Goal: Task Accomplishment & Management: Use online tool/utility

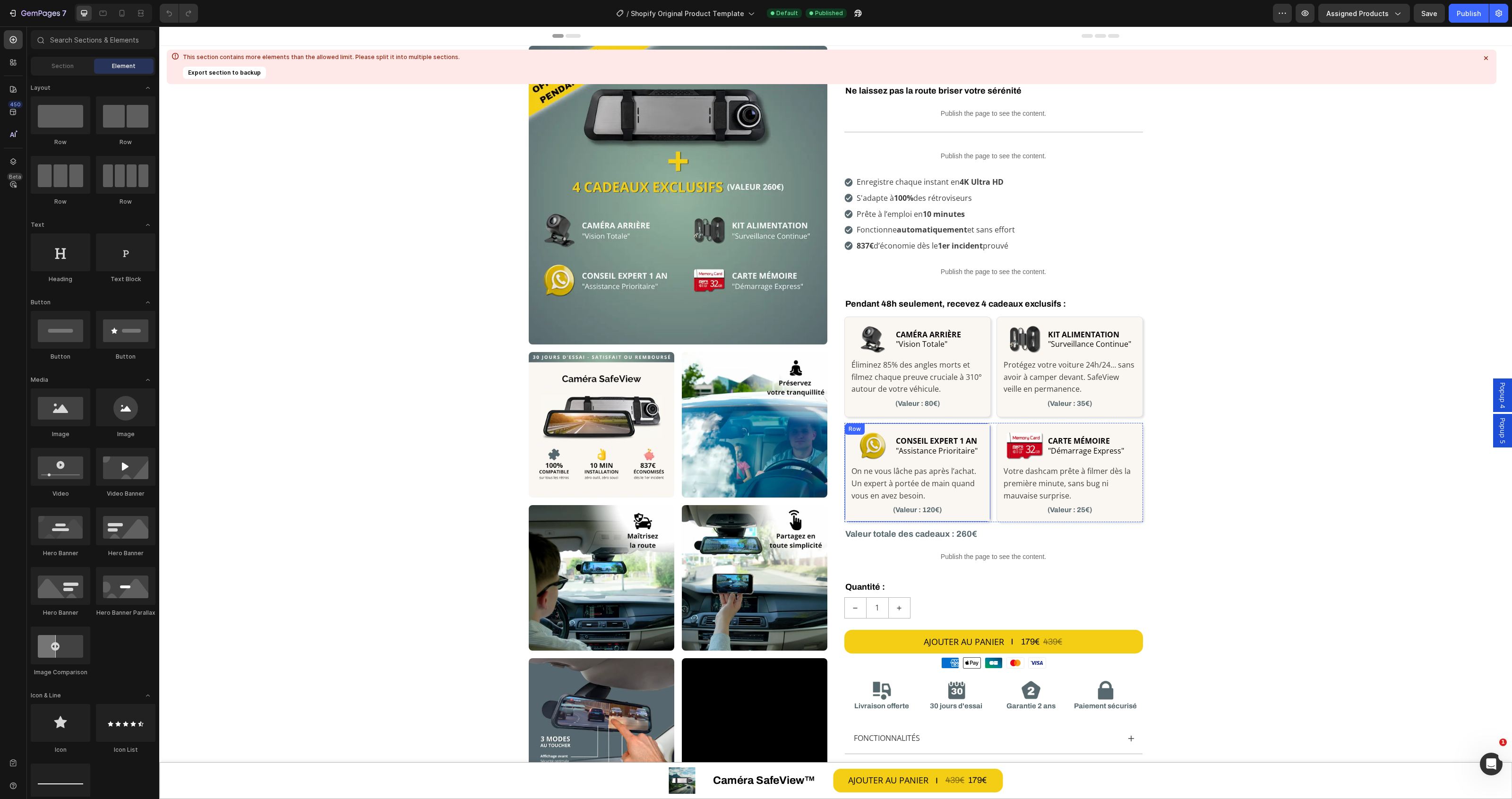
click at [920, 510] on p "(Valeur : 120€)" at bounding box center [917, 510] width 132 height 10
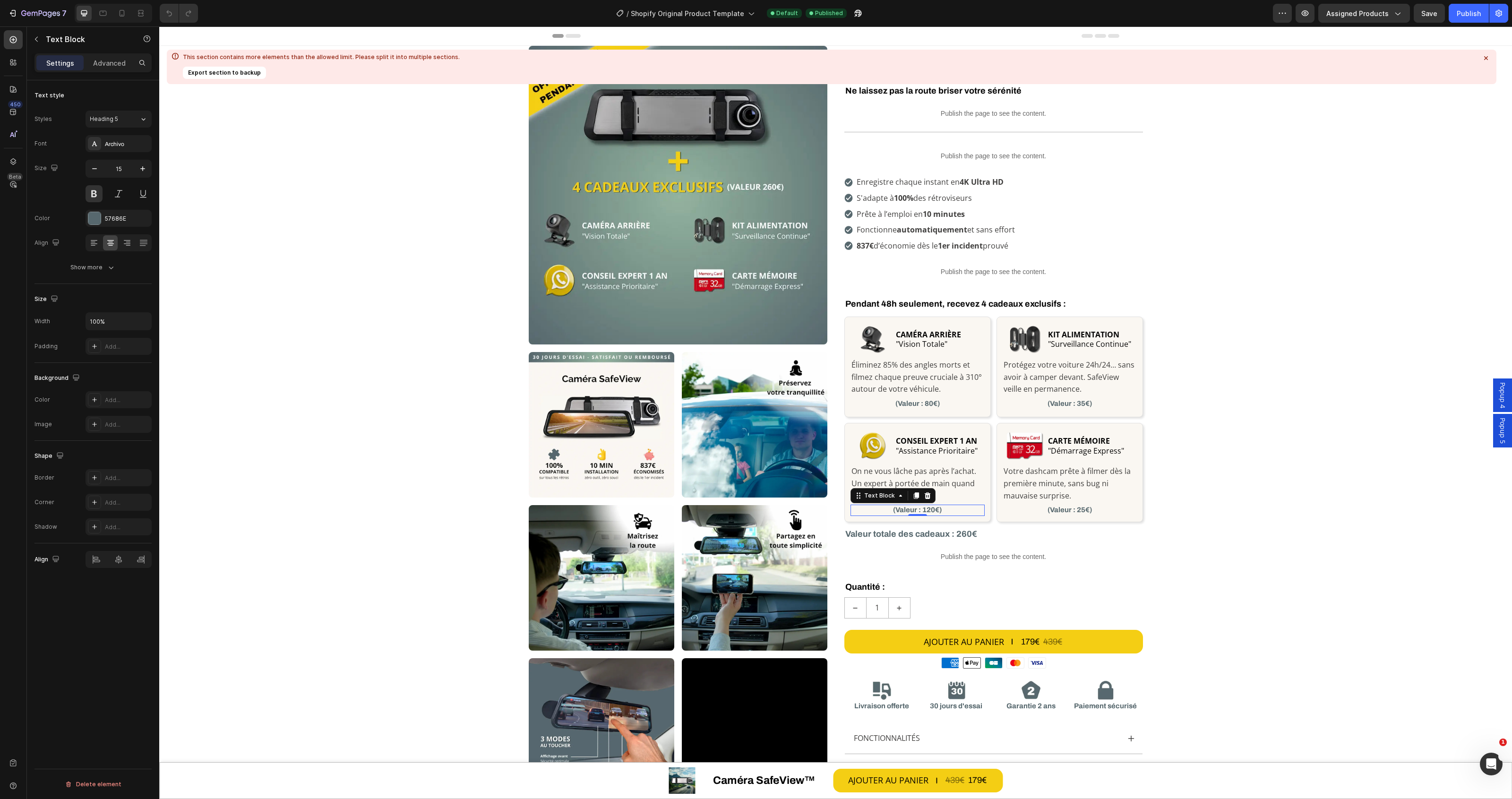
click at [938, 513] on p "(Valeur : 120€)" at bounding box center [917, 510] width 132 height 10
click at [123, 220] on div "57686E" at bounding box center [119, 219] width 28 height 8
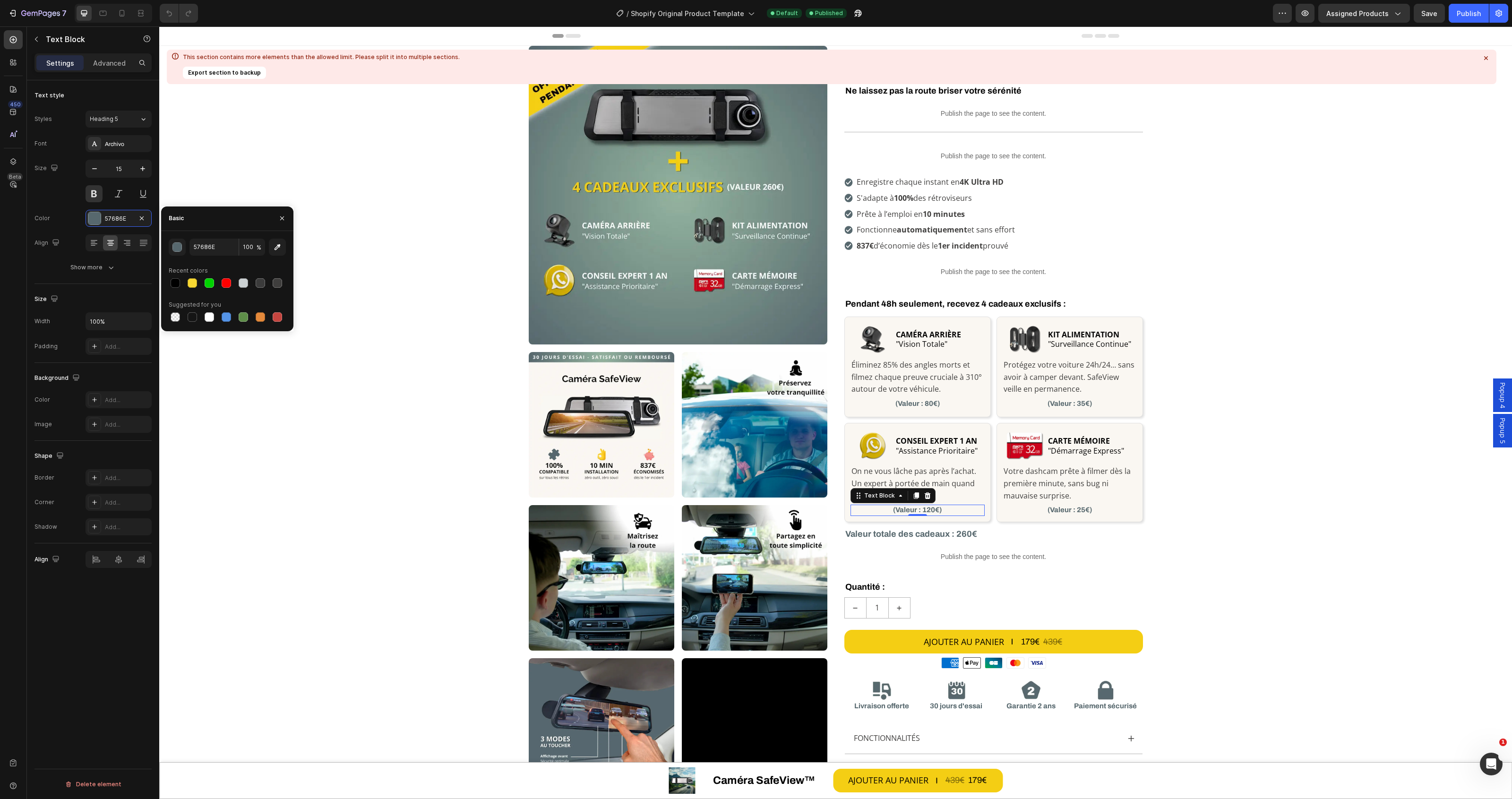
click at [247, 260] on div "57686E 100 % Recent colors Suggested for you" at bounding box center [227, 281] width 117 height 85
click at [222, 245] on input "57686E" at bounding box center [214, 247] width 49 height 17
paste input "rgb(13, 165, 88)"
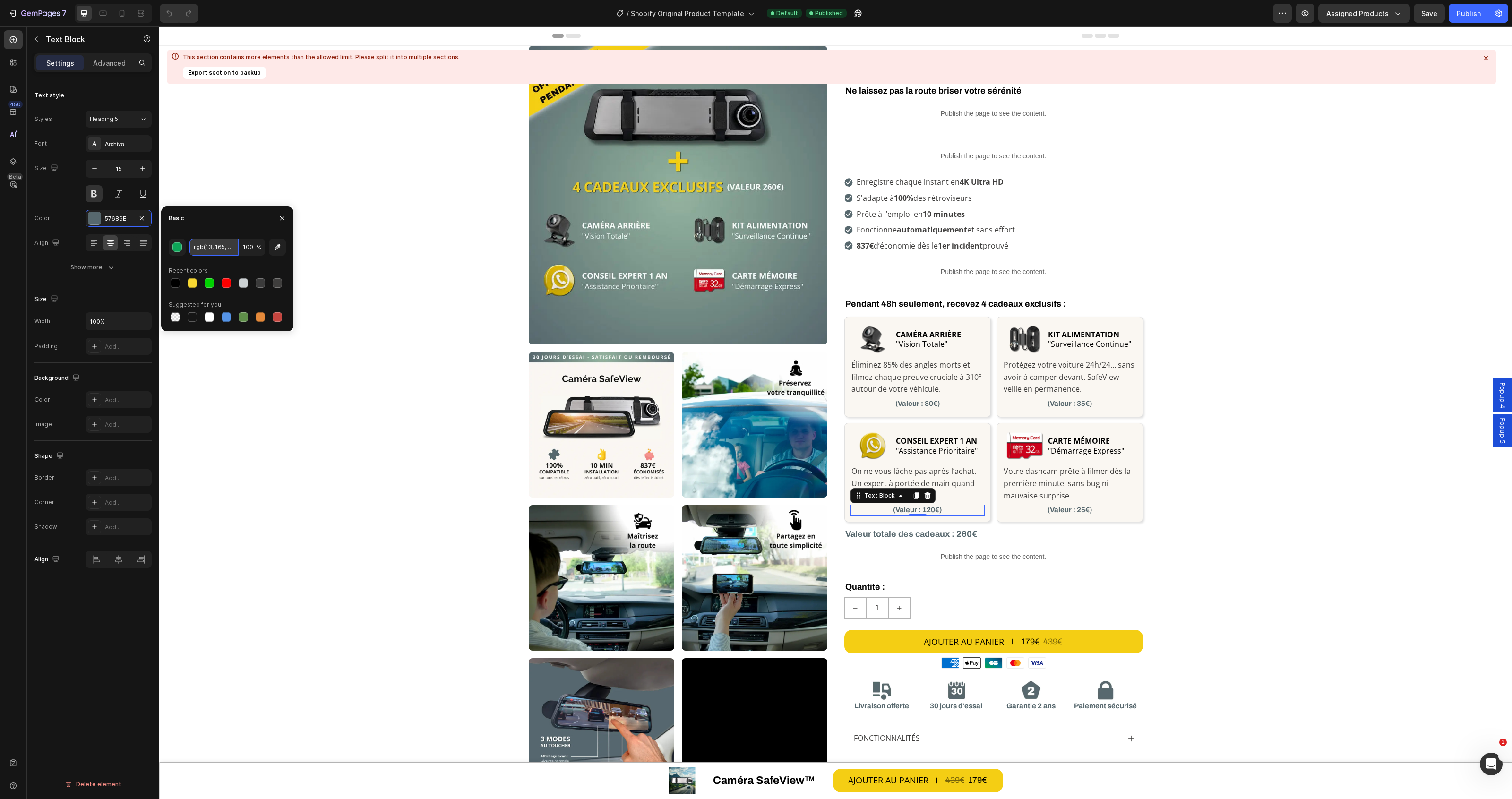
scroll to position [0, 1]
click at [226, 260] on div "rgb(13, 165, 88) 100 % Recent colors Suggested for you" at bounding box center [227, 281] width 117 height 85
type input "0DA558"
click at [221, 249] on input "0DA558" at bounding box center [214, 247] width 49 height 17
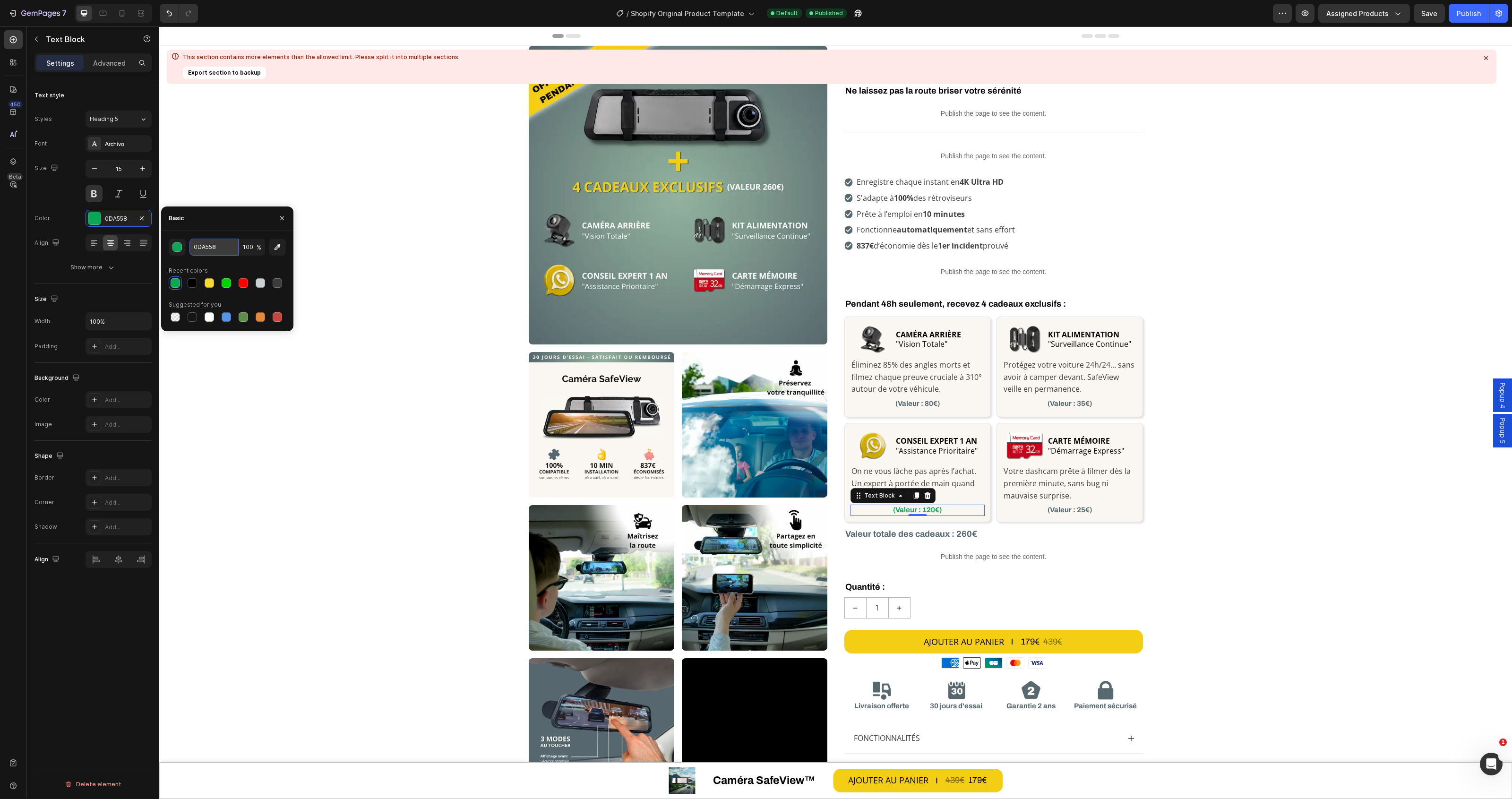
click at [221, 249] on input "0DA558" at bounding box center [214, 247] width 49 height 17
click at [1175, 513] on div "Custom Code Row Row Image Image Image Image Image Image Video Row Image Row Row…" at bounding box center [835, 505] width 1353 height 919
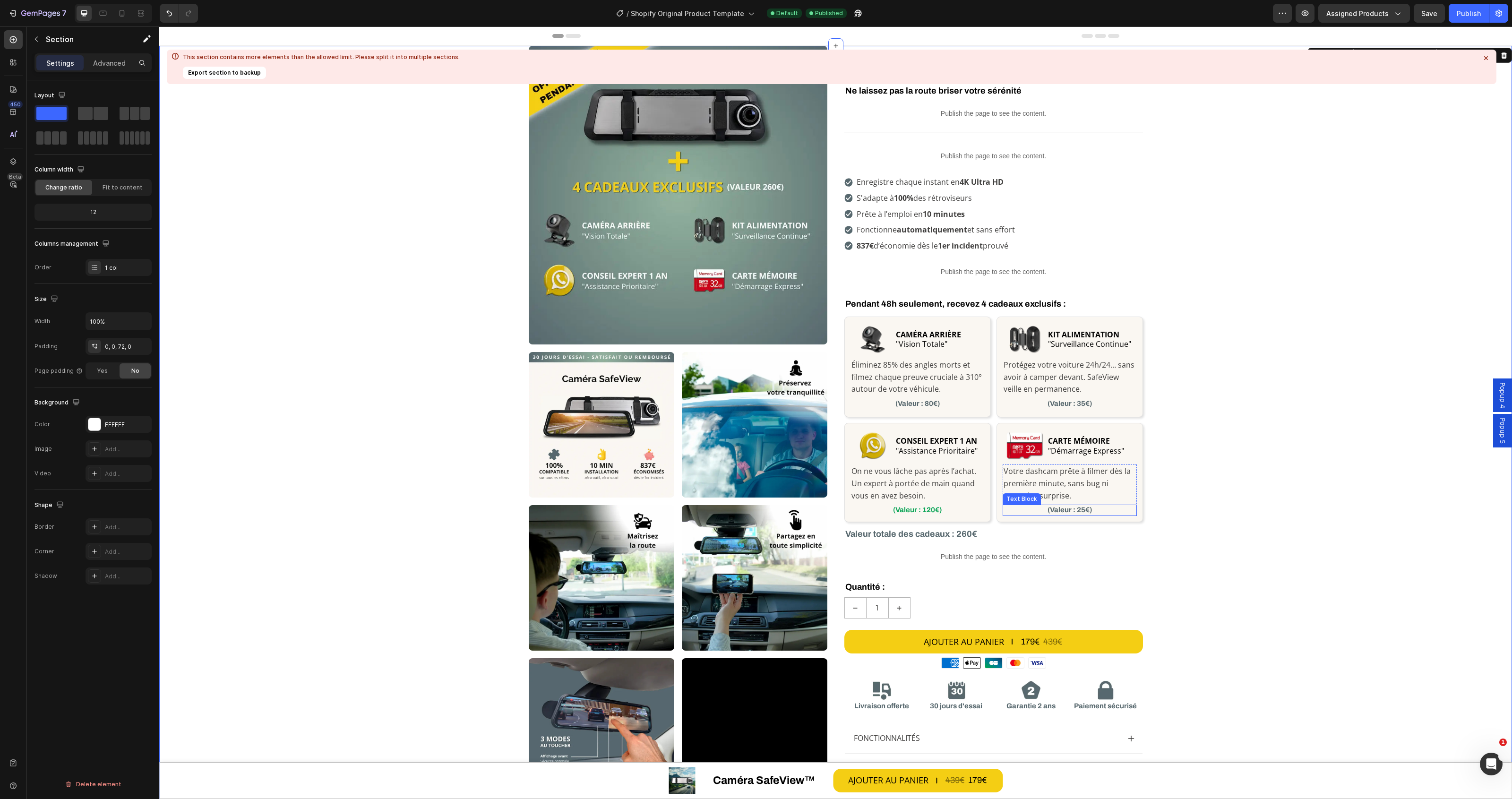
click at [1066, 509] on p "(Valeur : 25€)" at bounding box center [1070, 510] width 132 height 10
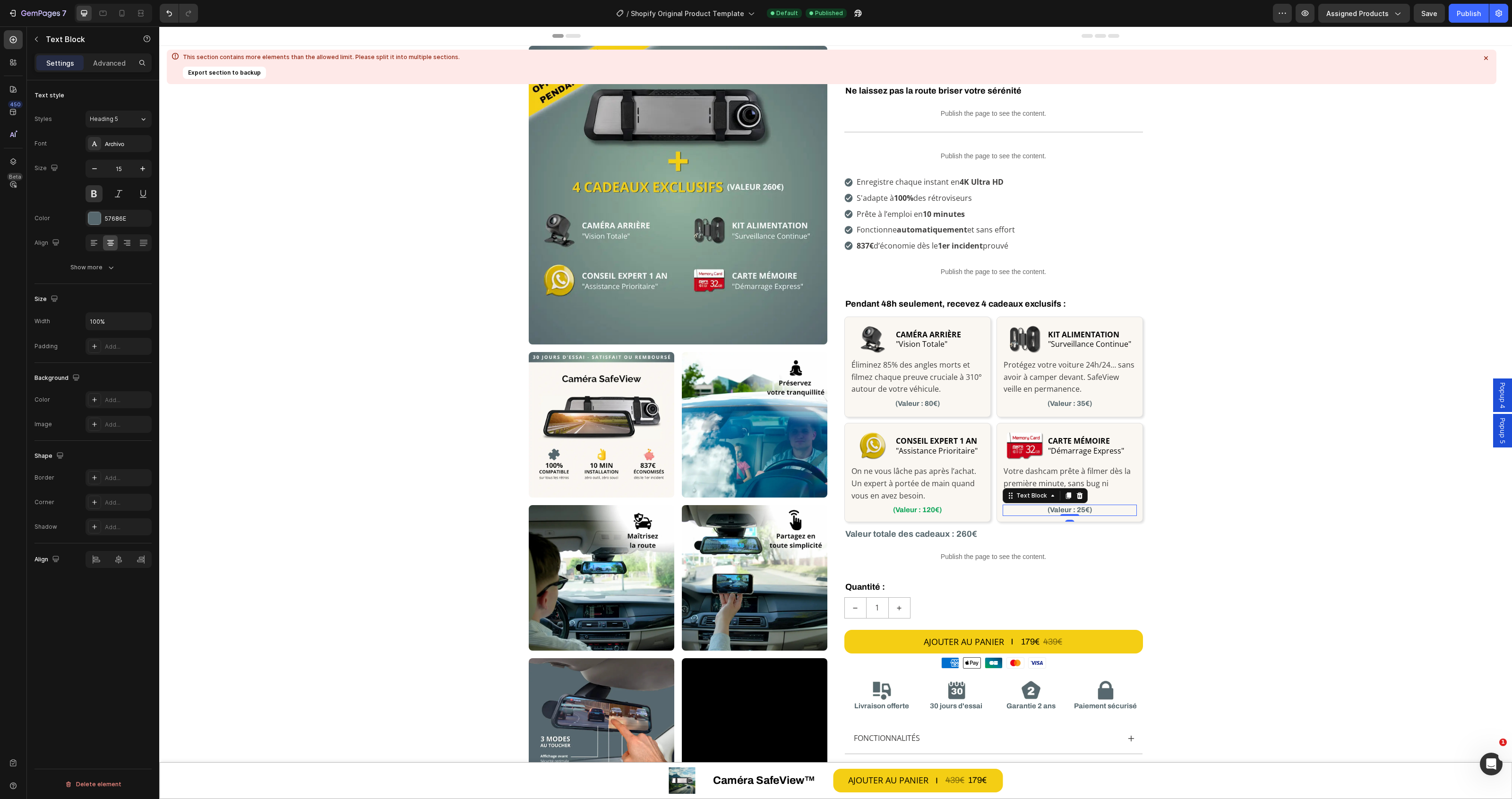
click at [1066, 509] on p "(Valeur : 25€)" at bounding box center [1070, 510] width 132 height 10
click at [128, 221] on div "57686E" at bounding box center [119, 219] width 28 height 8
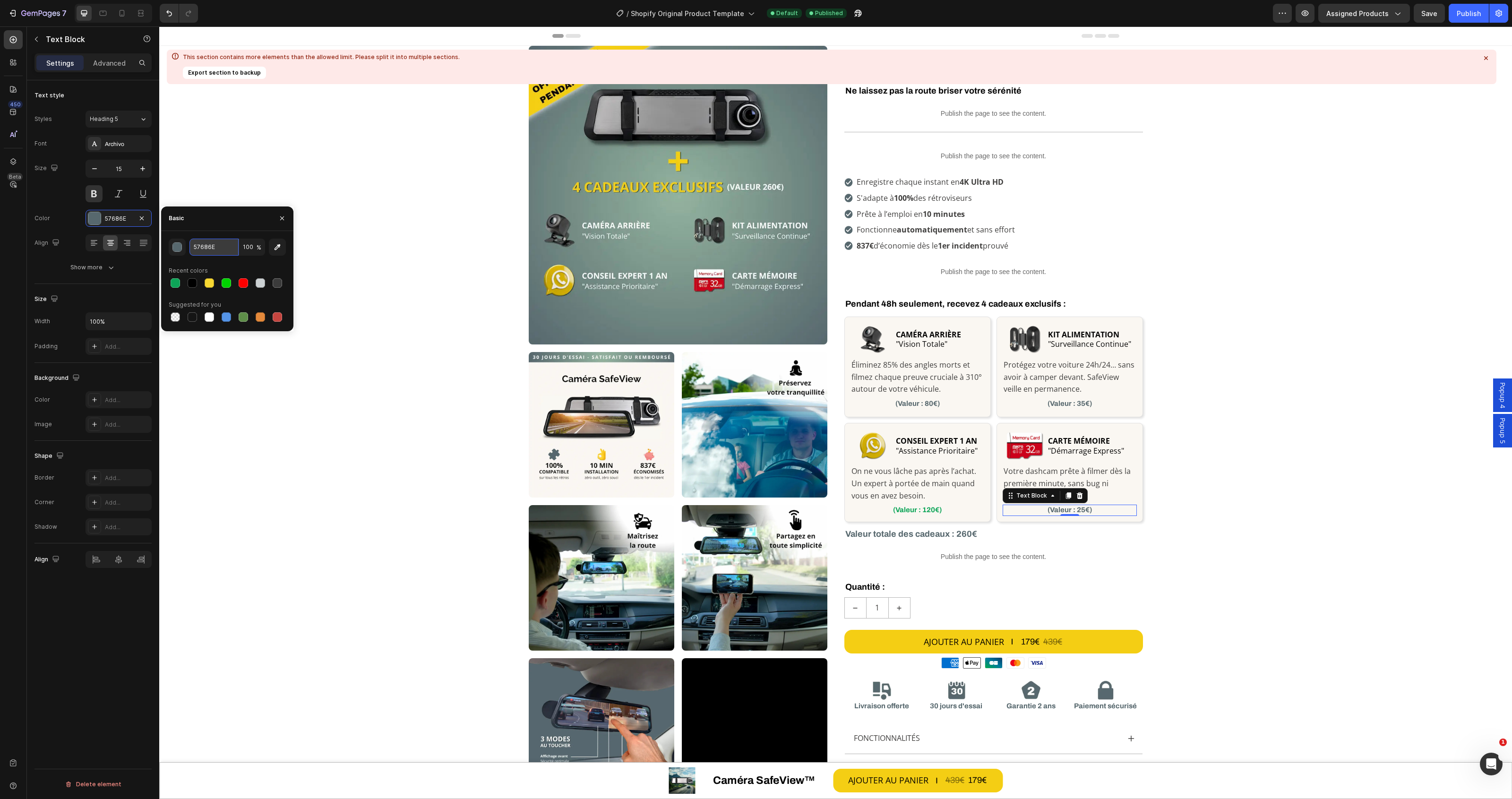
click at [197, 245] on input "57686E" at bounding box center [214, 247] width 49 height 17
paste input "0DA558"
type input "0DA558"
click at [921, 407] on p "(Valeur : 80€)" at bounding box center [917, 404] width 132 height 10
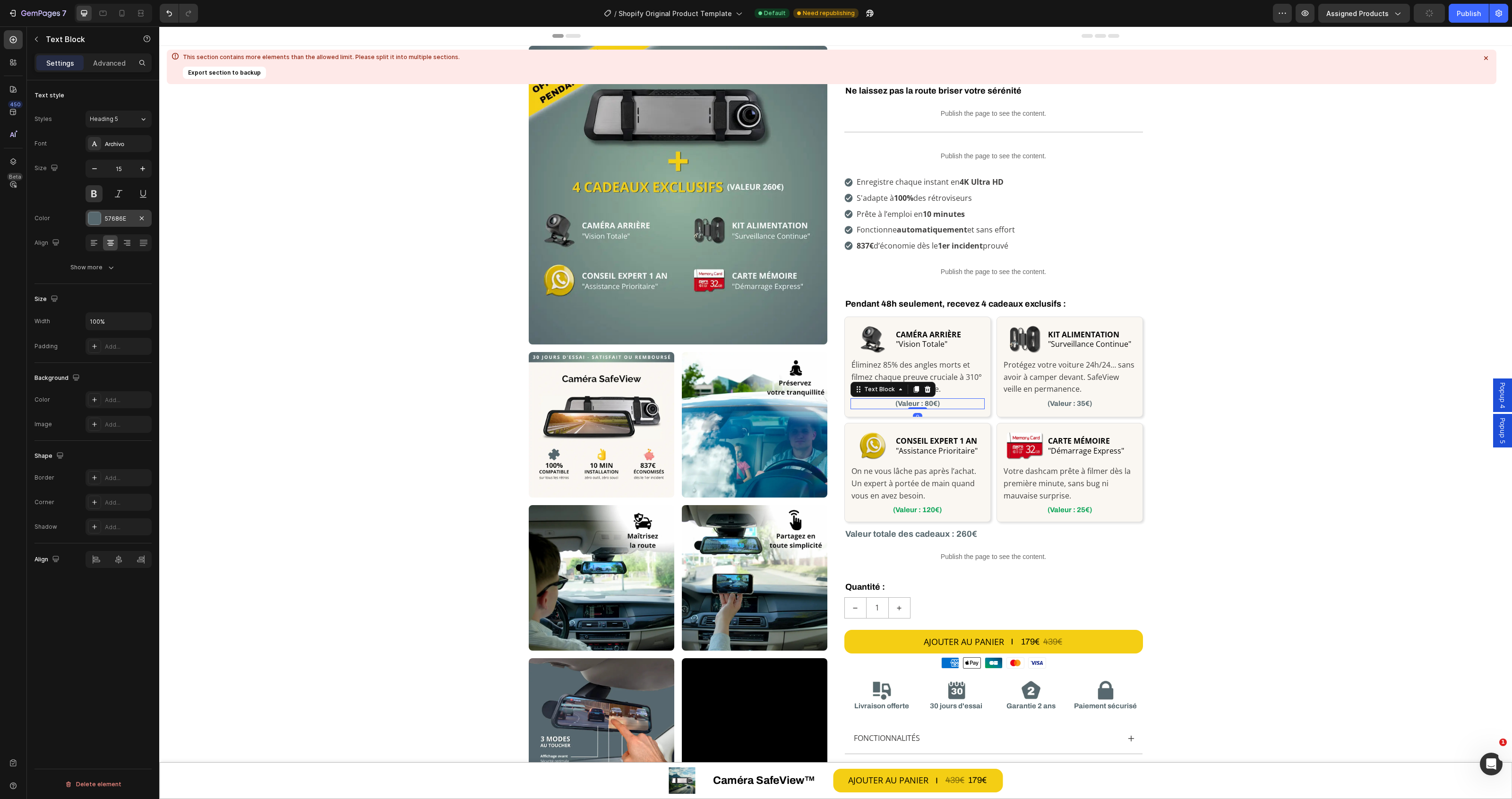
click at [113, 211] on div "57686E" at bounding box center [119, 218] width 66 height 17
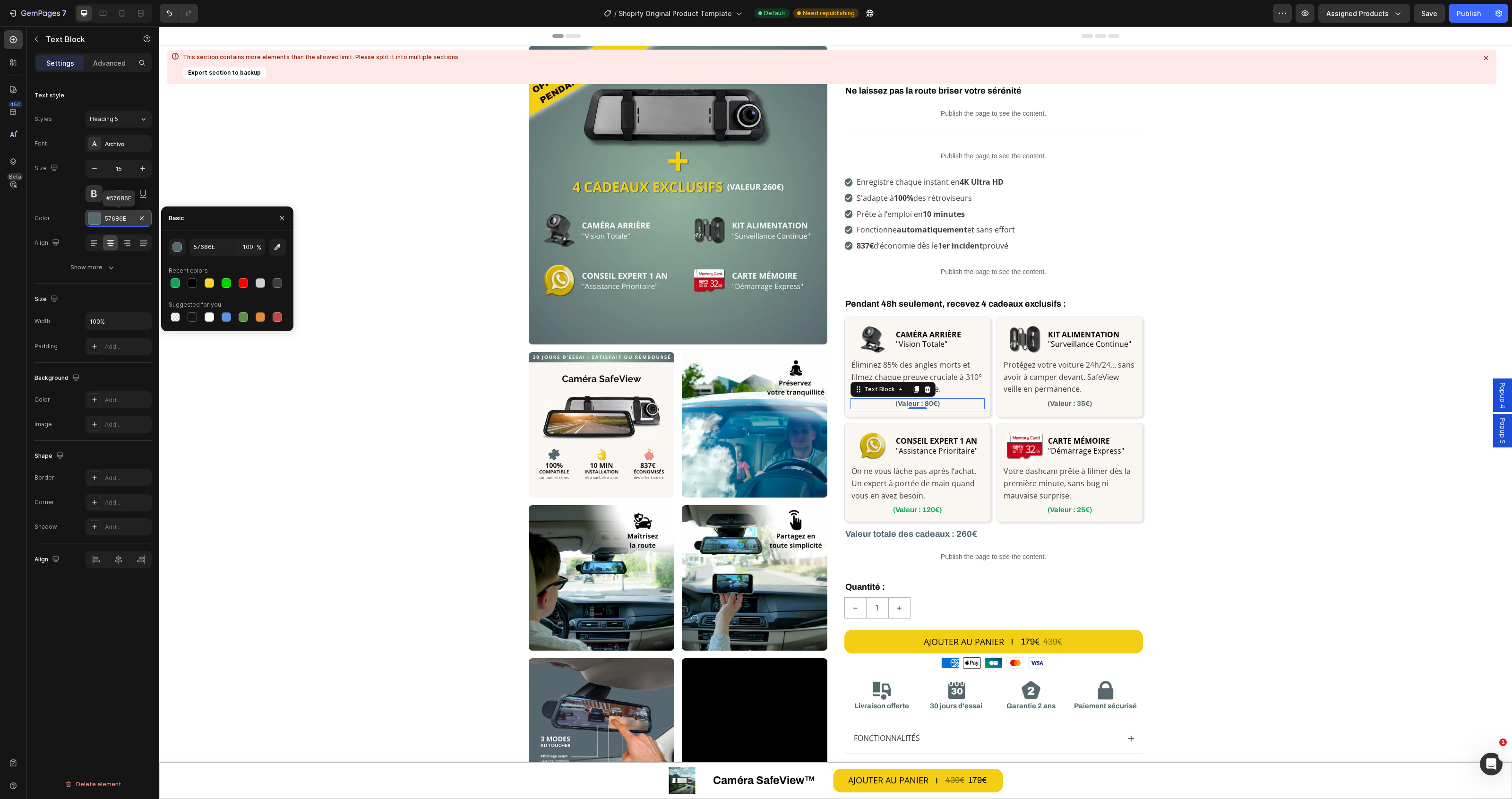
click at [116, 216] on div "57686E" at bounding box center [119, 219] width 28 height 8
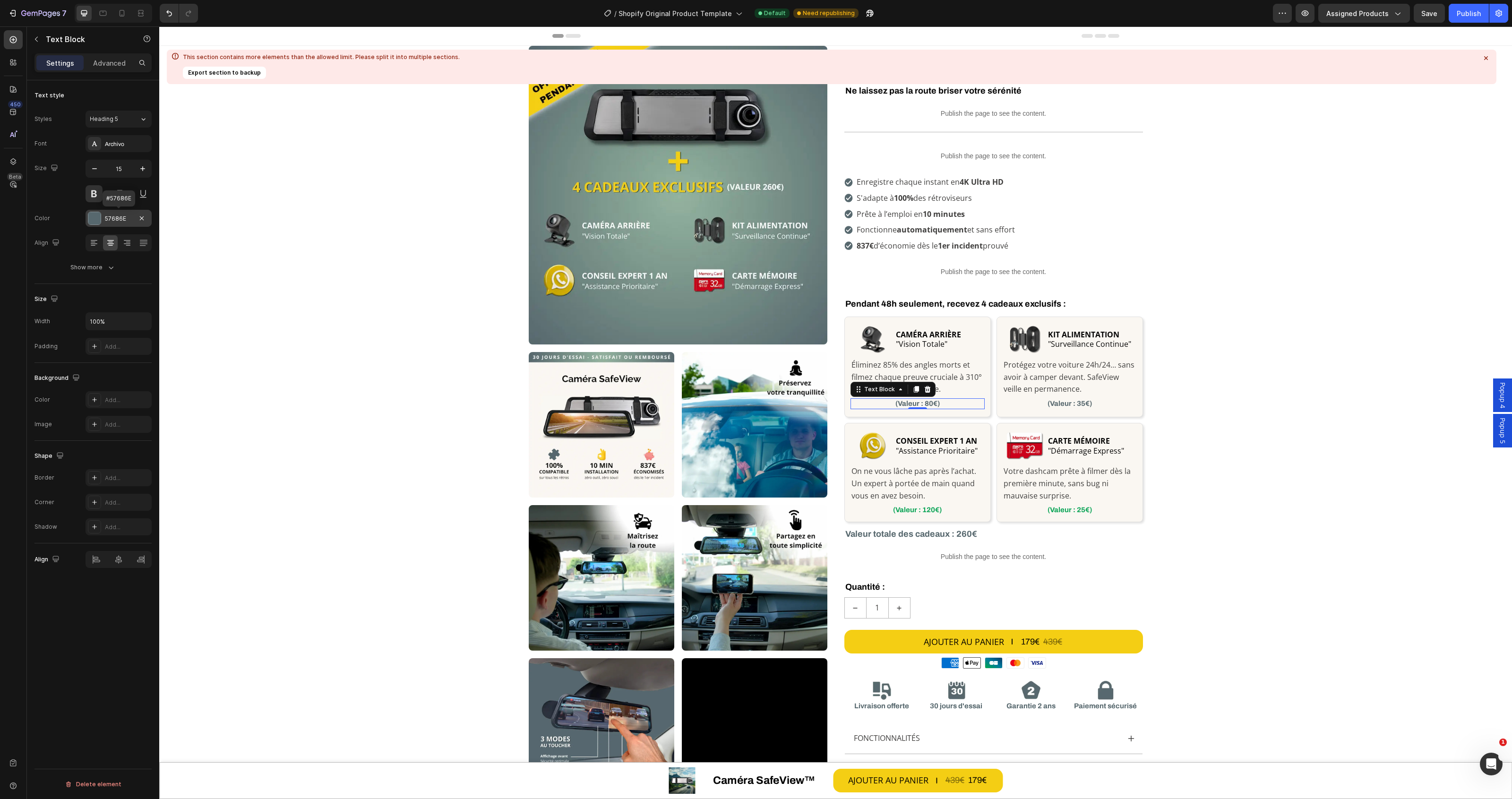
click at [116, 216] on div "57686E" at bounding box center [119, 219] width 28 height 8
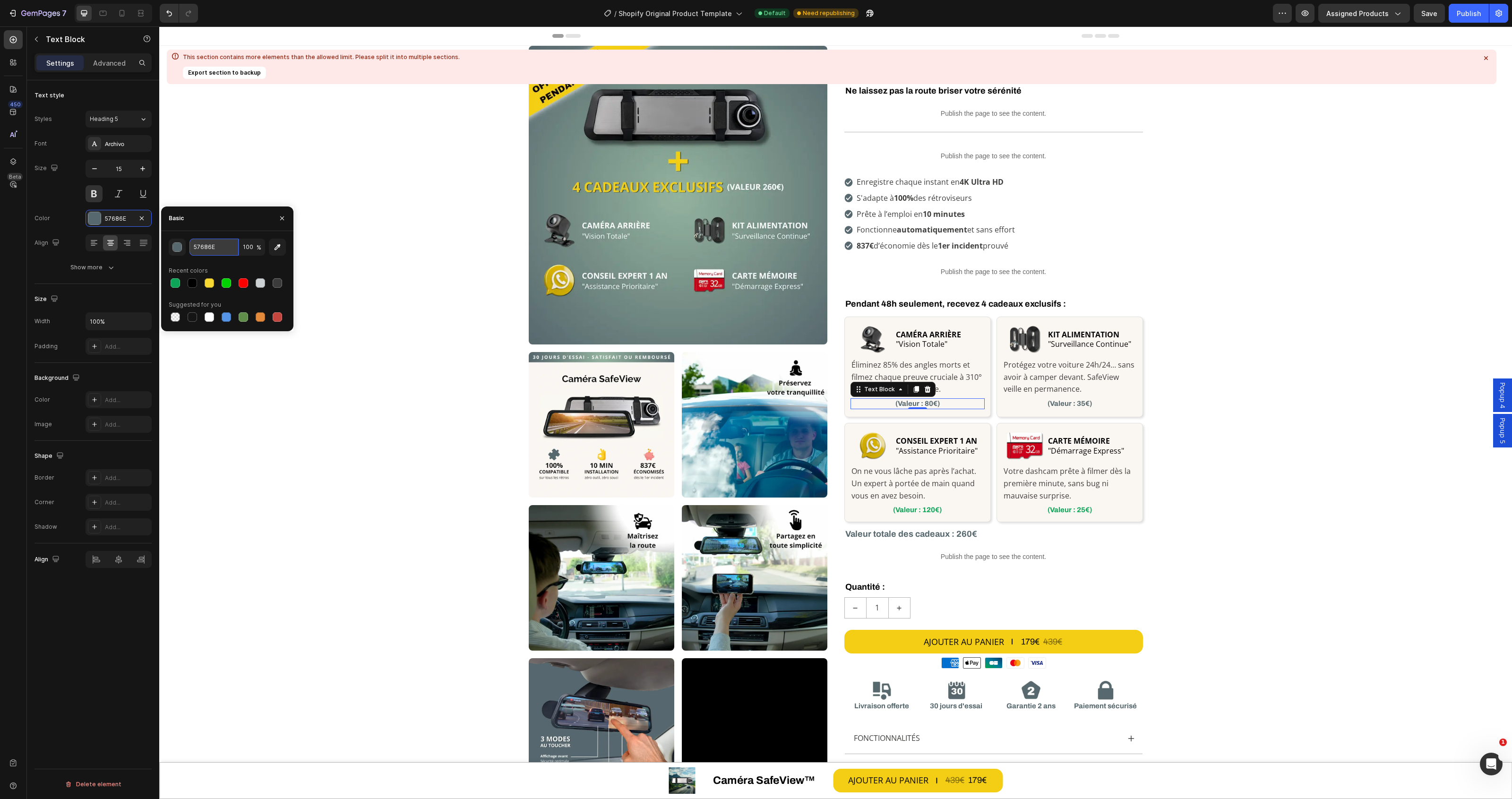
click at [214, 245] on input "57686E" at bounding box center [214, 247] width 49 height 17
paste input "0DA558"
type input "0DA558"
click at [1061, 401] on p "(Valeur : 35€)" at bounding box center [1070, 404] width 132 height 10
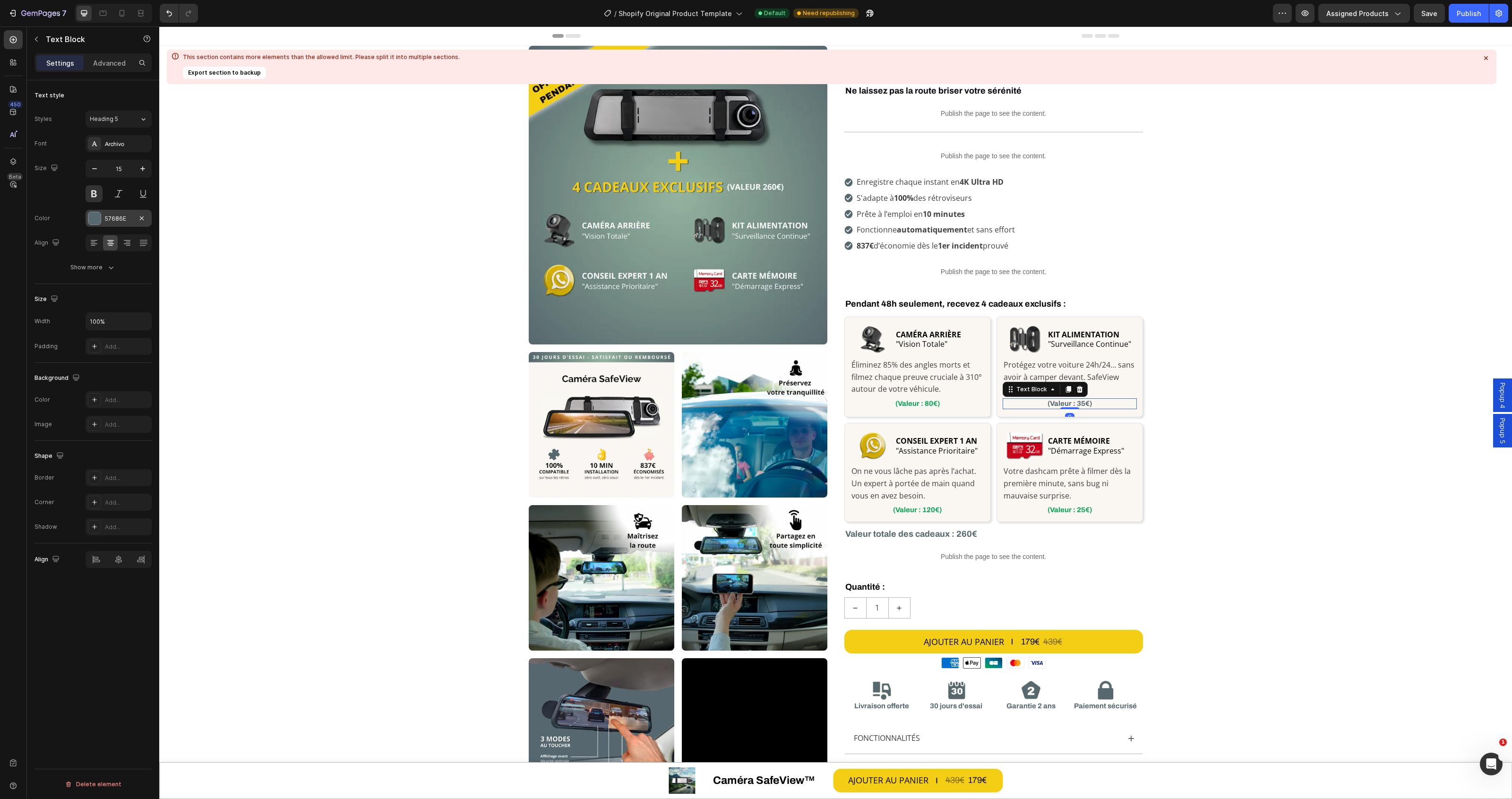
click at [110, 219] on div "57686E" at bounding box center [119, 219] width 28 height 8
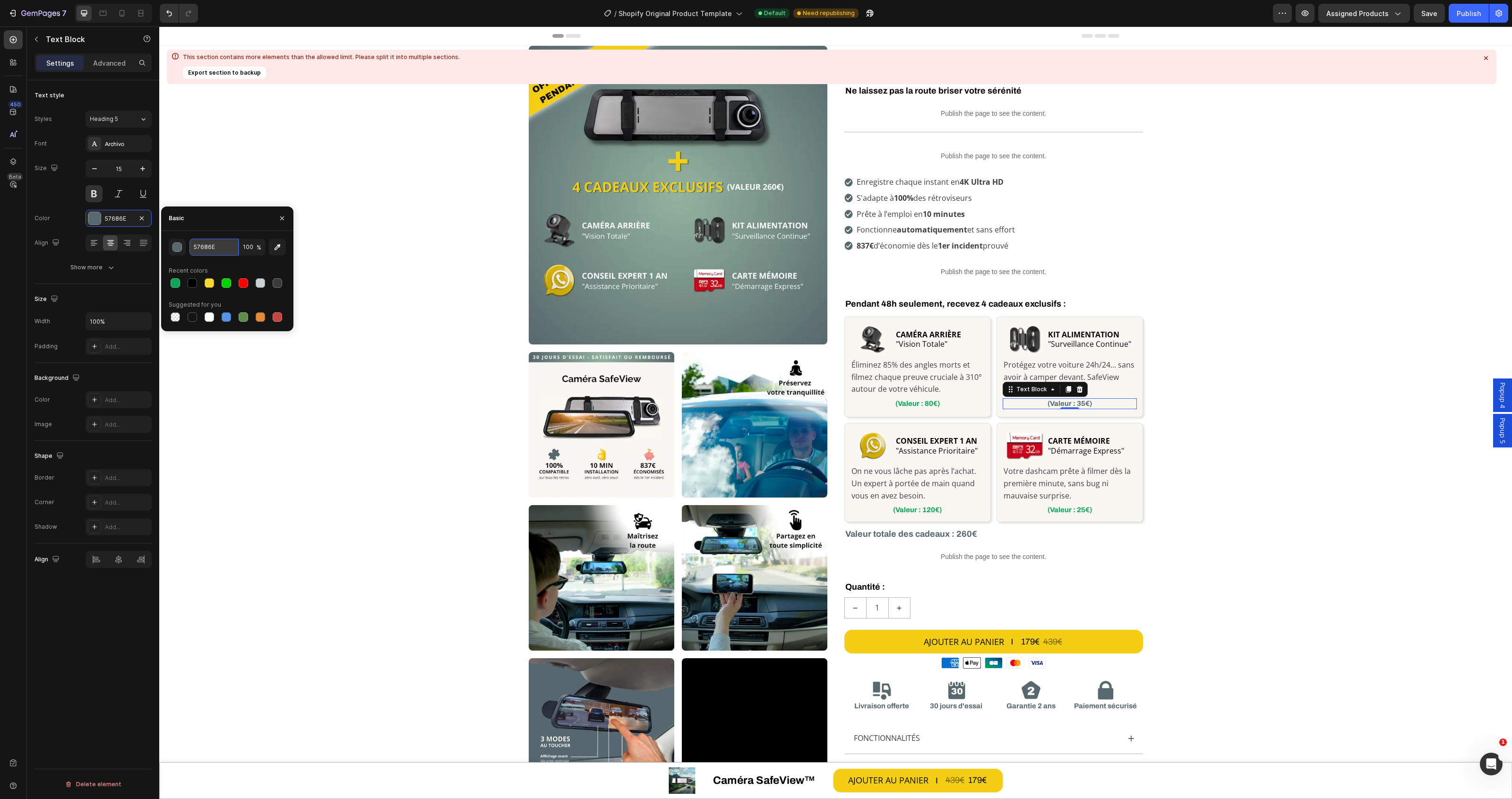
click at [208, 247] on input "57686E" at bounding box center [214, 247] width 49 height 17
paste input "0DA558"
type input "0DA558"
click at [1261, 382] on div "Custom Code Row Row Image Image Image Image Image Image Video Row Image Row Row…" at bounding box center [835, 505] width 1353 height 919
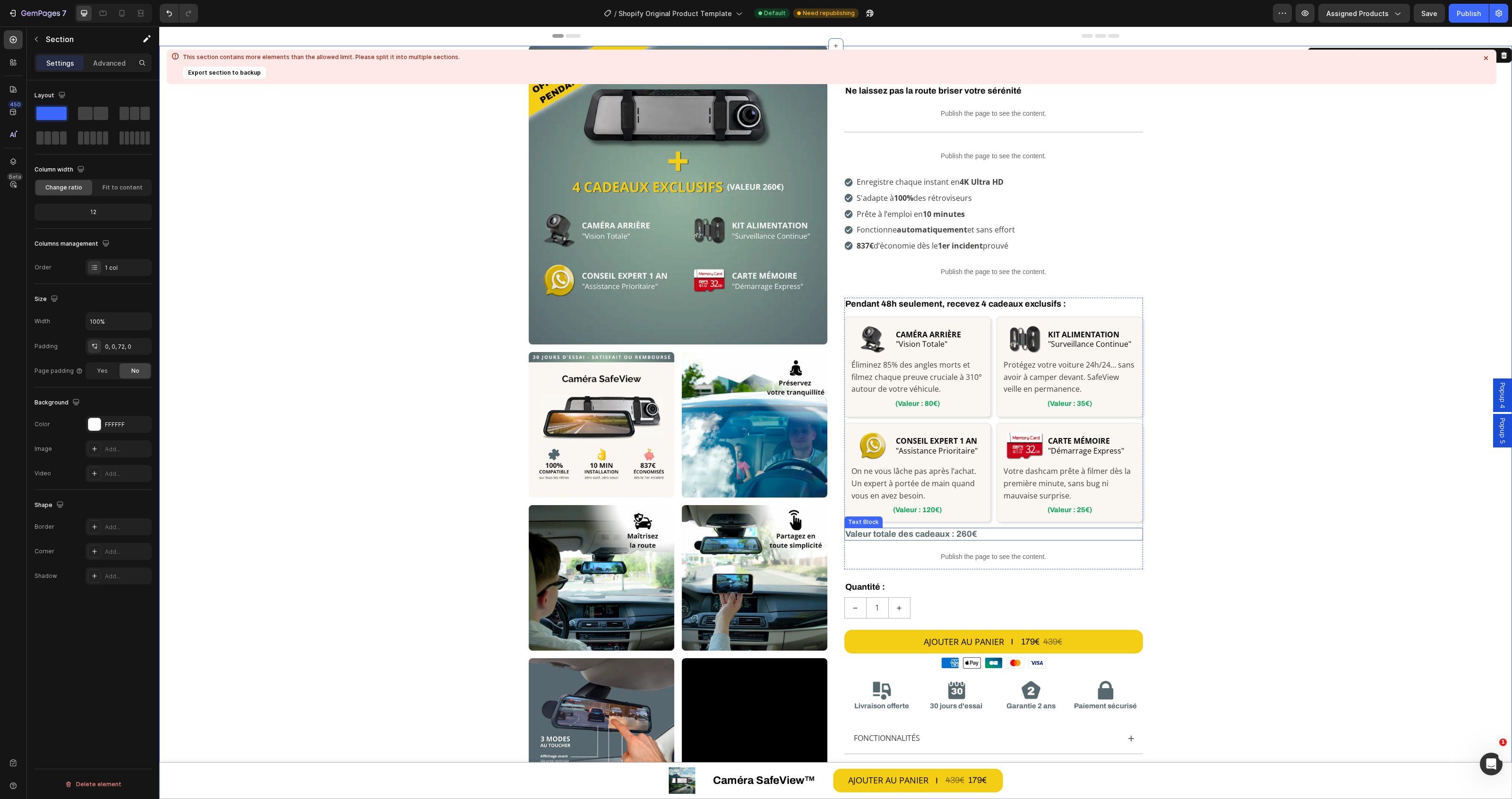
click at [894, 539] on p "Valeur totale des cadeaux : 260€" at bounding box center [994, 534] width 297 height 11
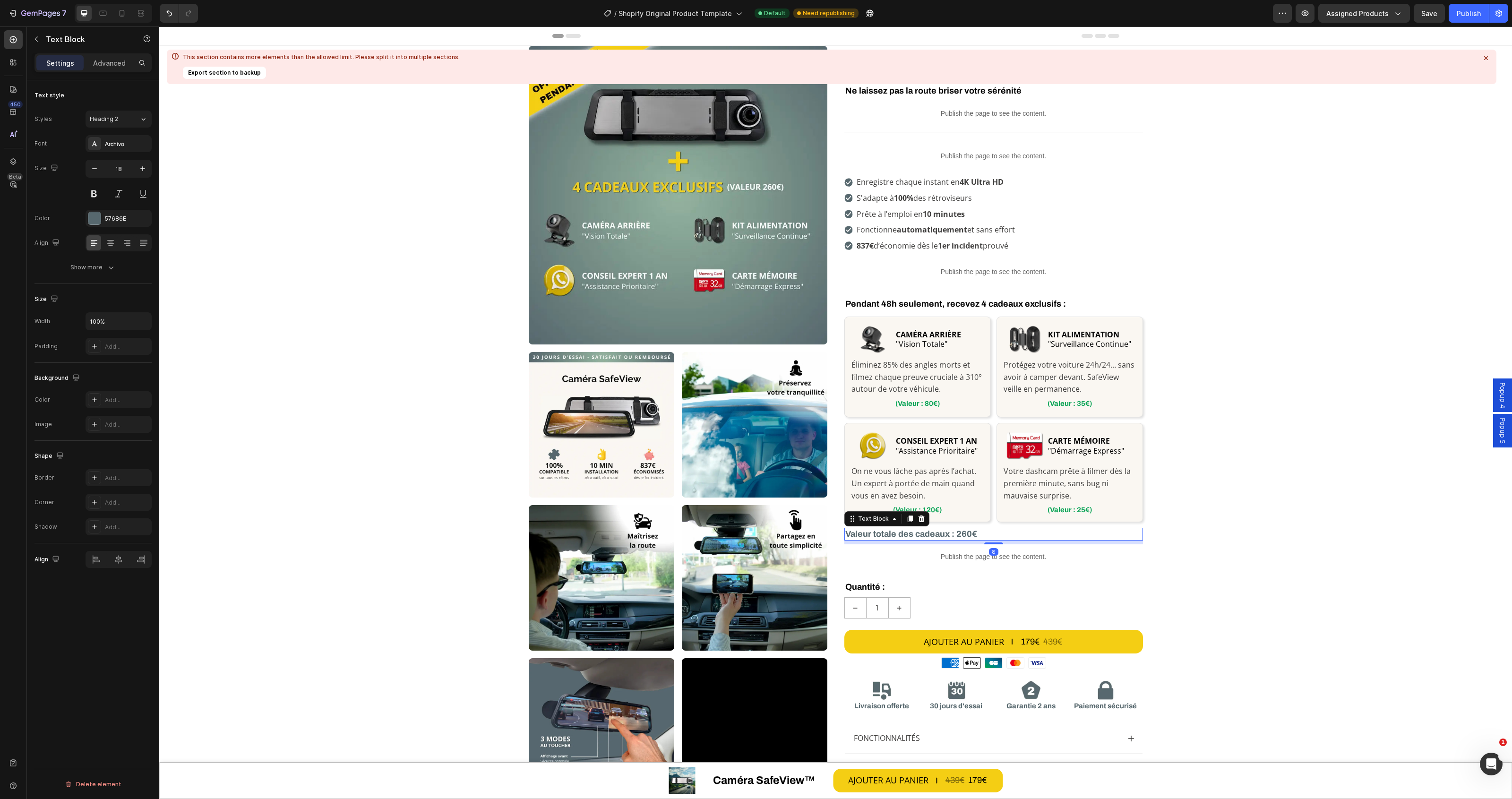
click at [904, 533] on p "Valeur totale des cadeaux : 260€" at bounding box center [994, 534] width 297 height 11
click at [967, 534] on p "Valeur totale des cadeaux : 260€" at bounding box center [994, 534] width 297 height 11
click at [125, 223] on div "57686E" at bounding box center [119, 218] width 66 height 17
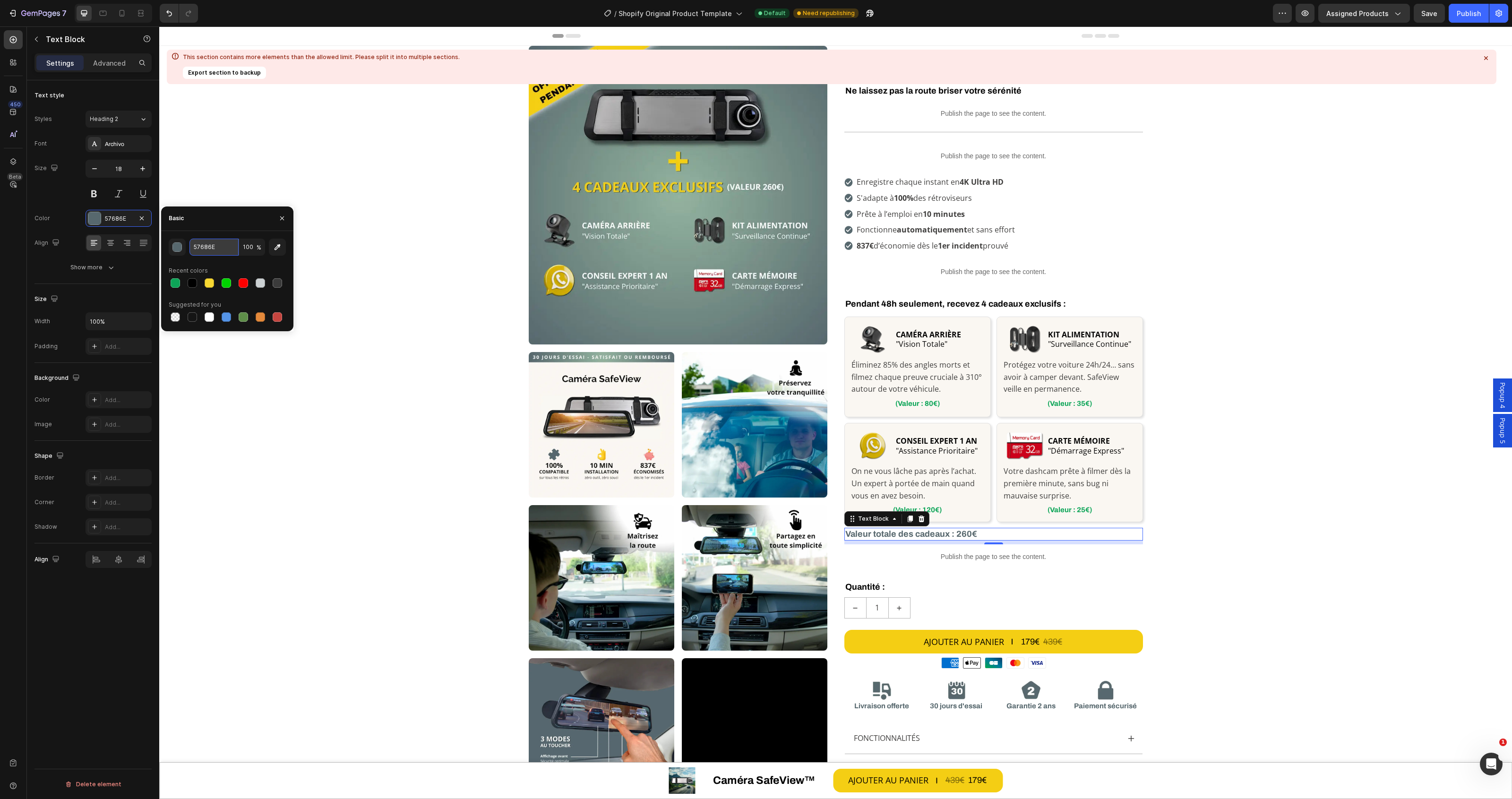
click at [228, 251] on input "57686E" at bounding box center [214, 247] width 49 height 17
paste input "0DA558"
type input "0DA558"
click at [1258, 392] on div "Custom Code Row Row Image Image Image Image Image Image Video Row Image Row Row…" at bounding box center [835, 505] width 1353 height 919
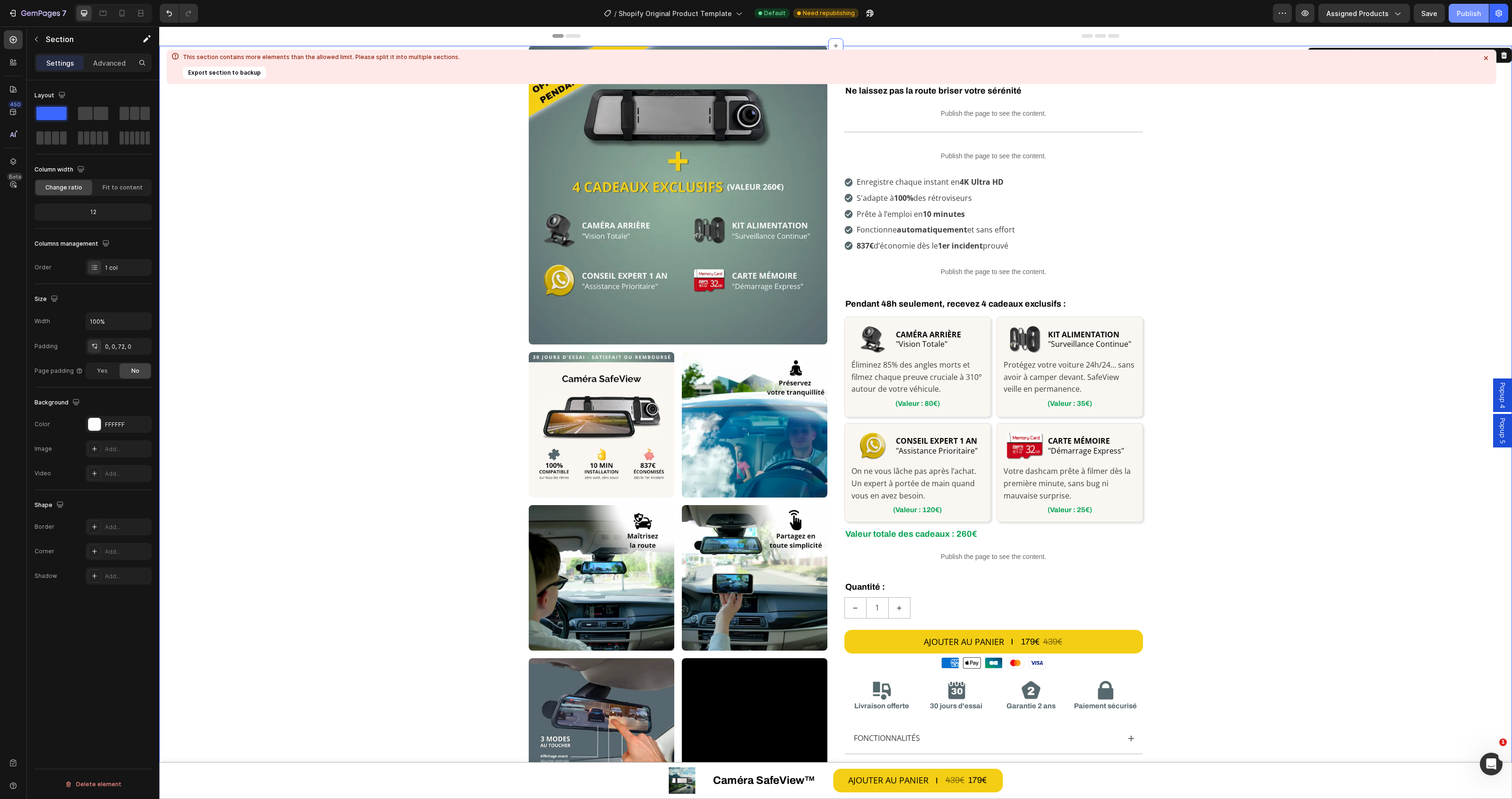
click at [1473, 13] on div "Publish" at bounding box center [1469, 13] width 24 height 10
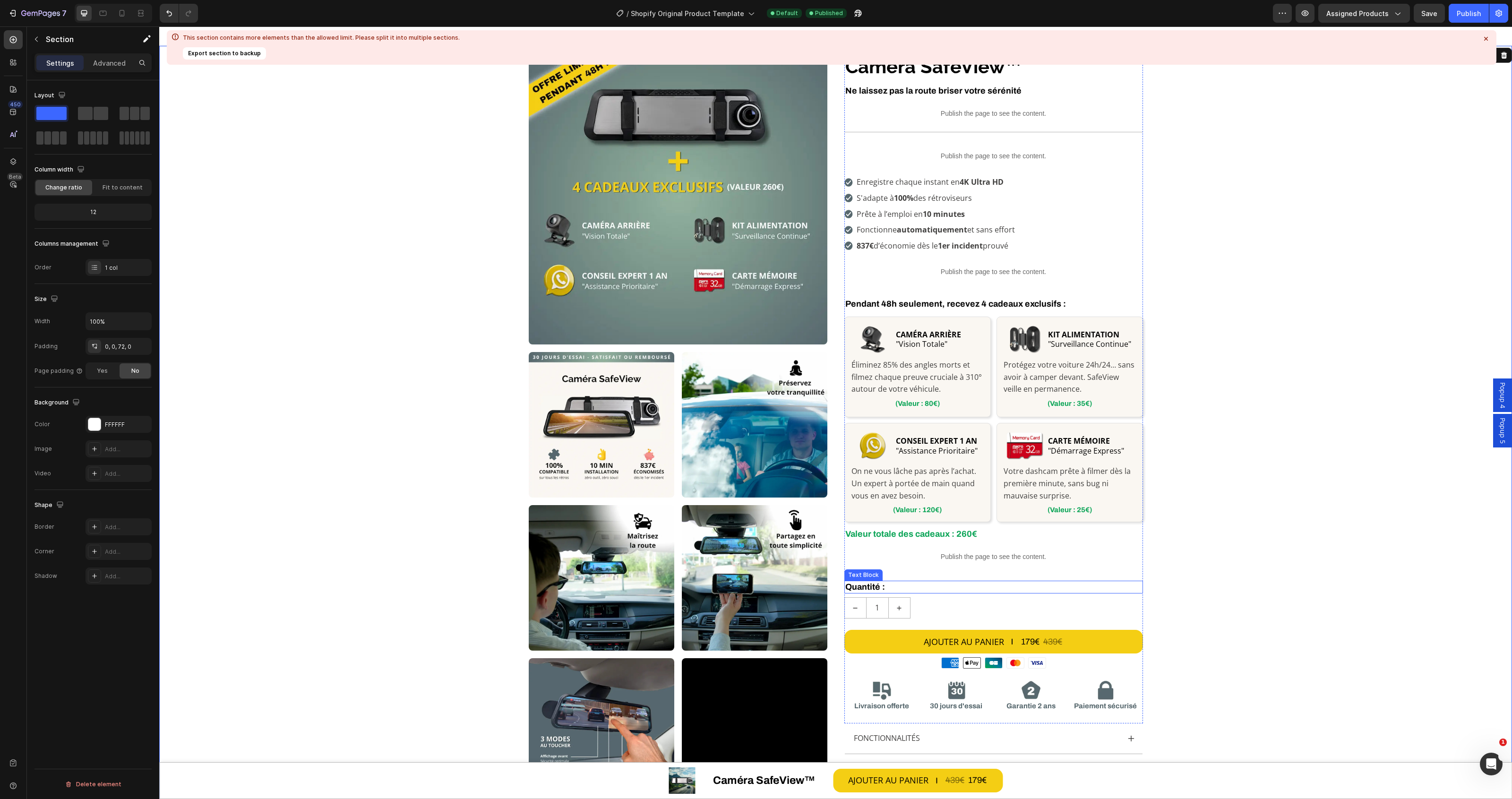
scroll to position [295, 0]
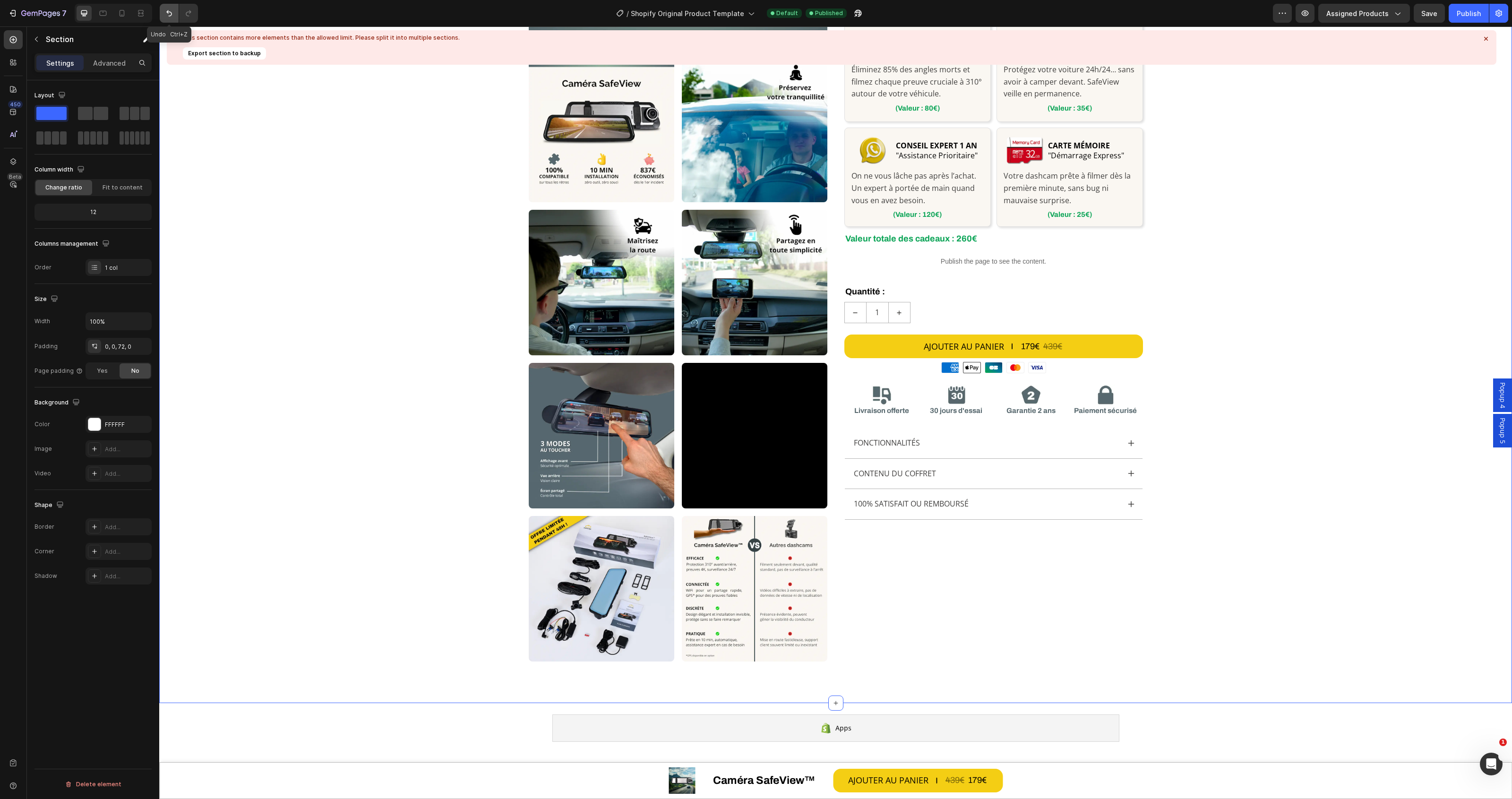
click at [163, 13] on button "Undo/Redo" at bounding box center [169, 13] width 19 height 19
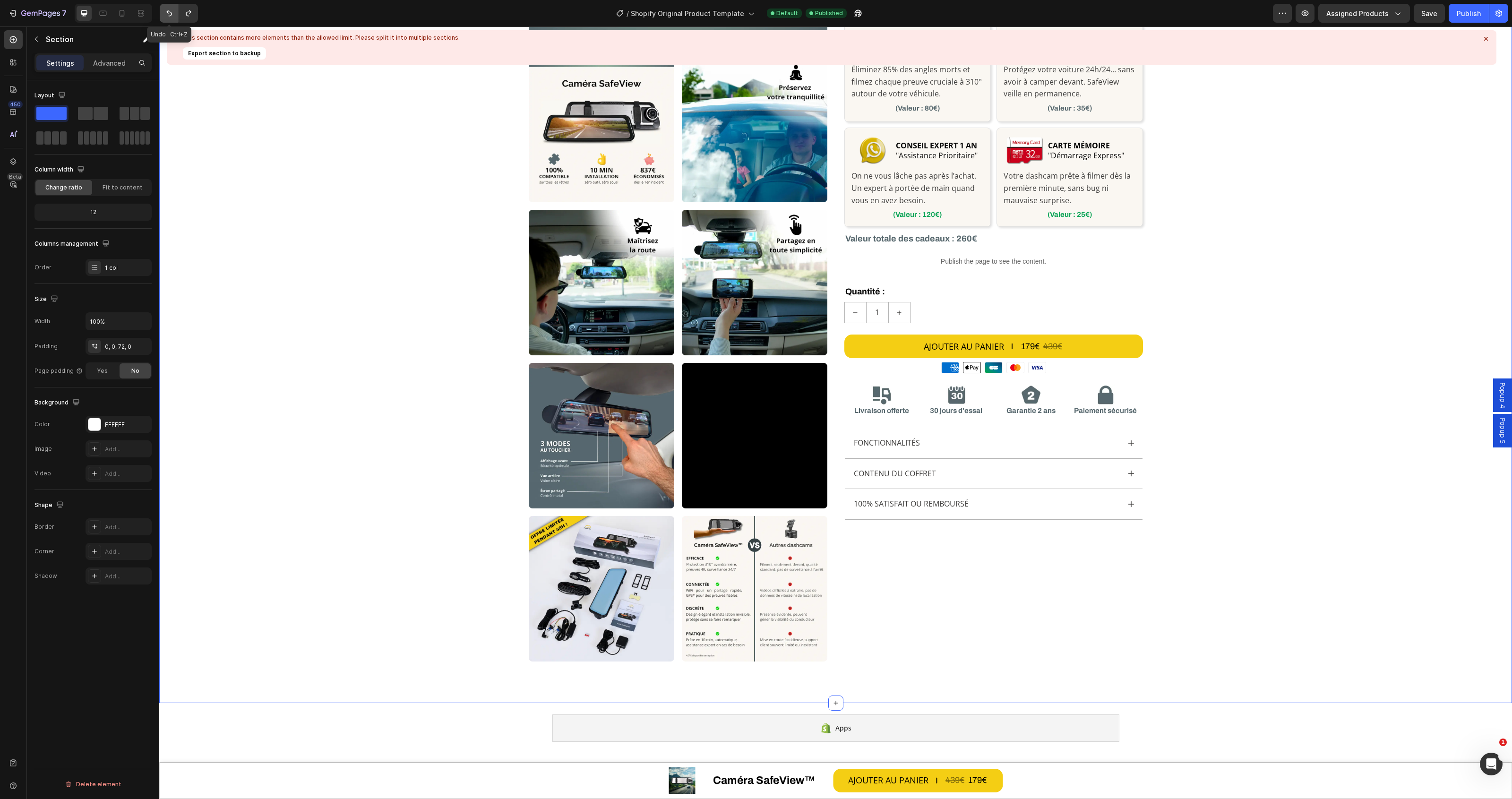
click at [163, 13] on button "Undo/Redo" at bounding box center [169, 13] width 19 height 19
click at [1477, 15] on div "Publish" at bounding box center [1469, 13] width 24 height 10
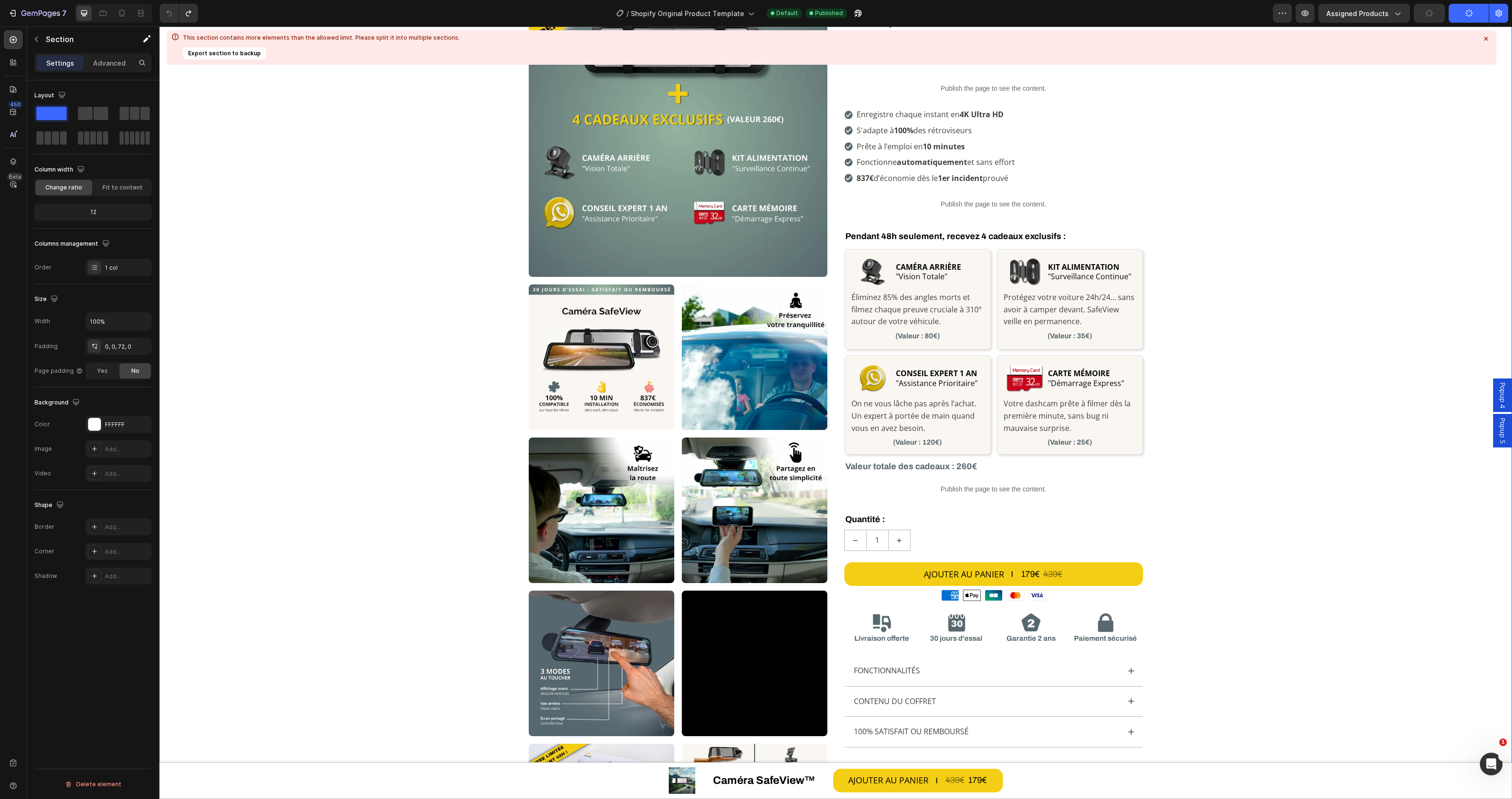
scroll to position [59, 0]
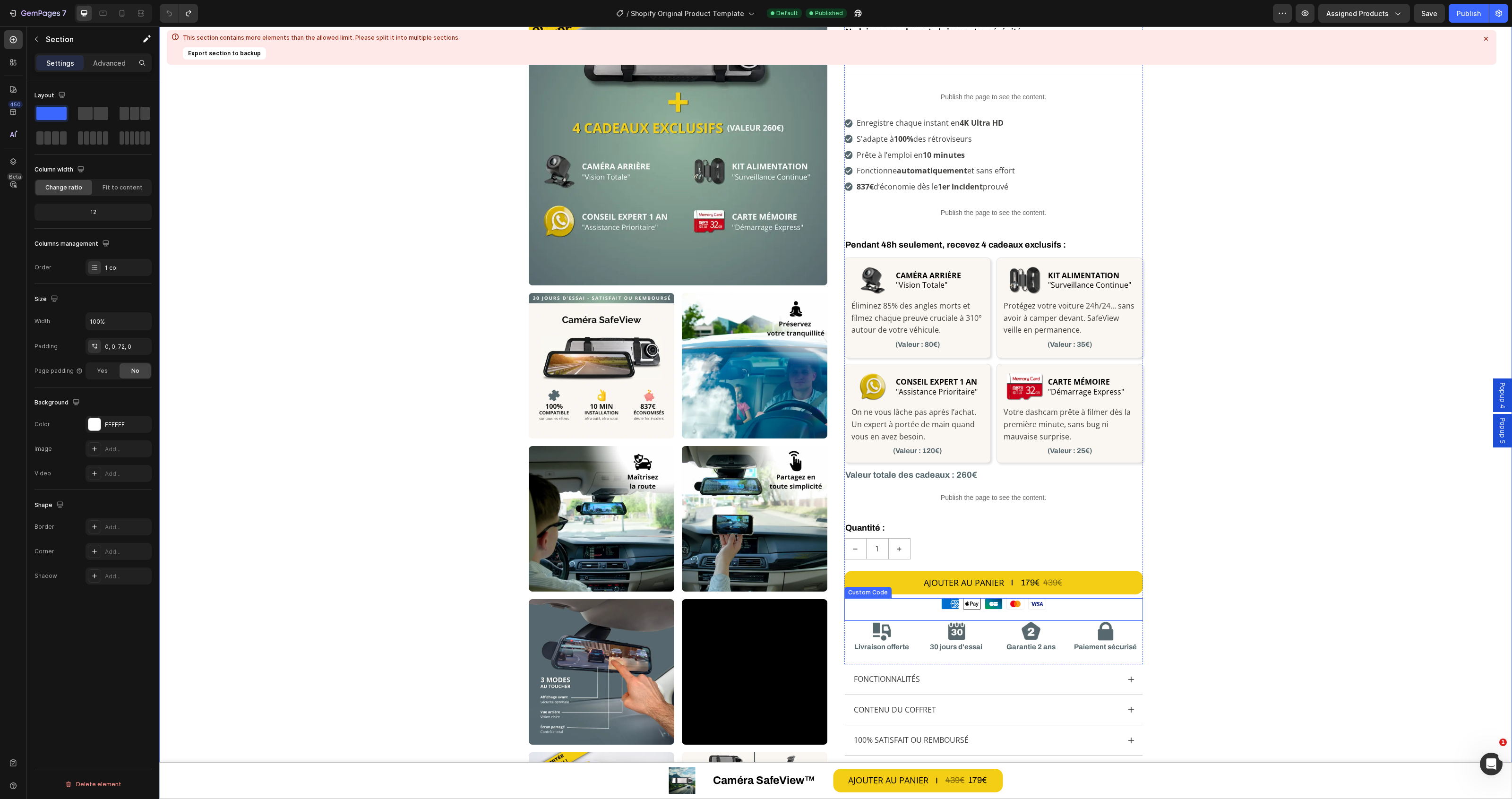
click at [967, 608] on icon at bounding box center [972, 604] width 17 height 10
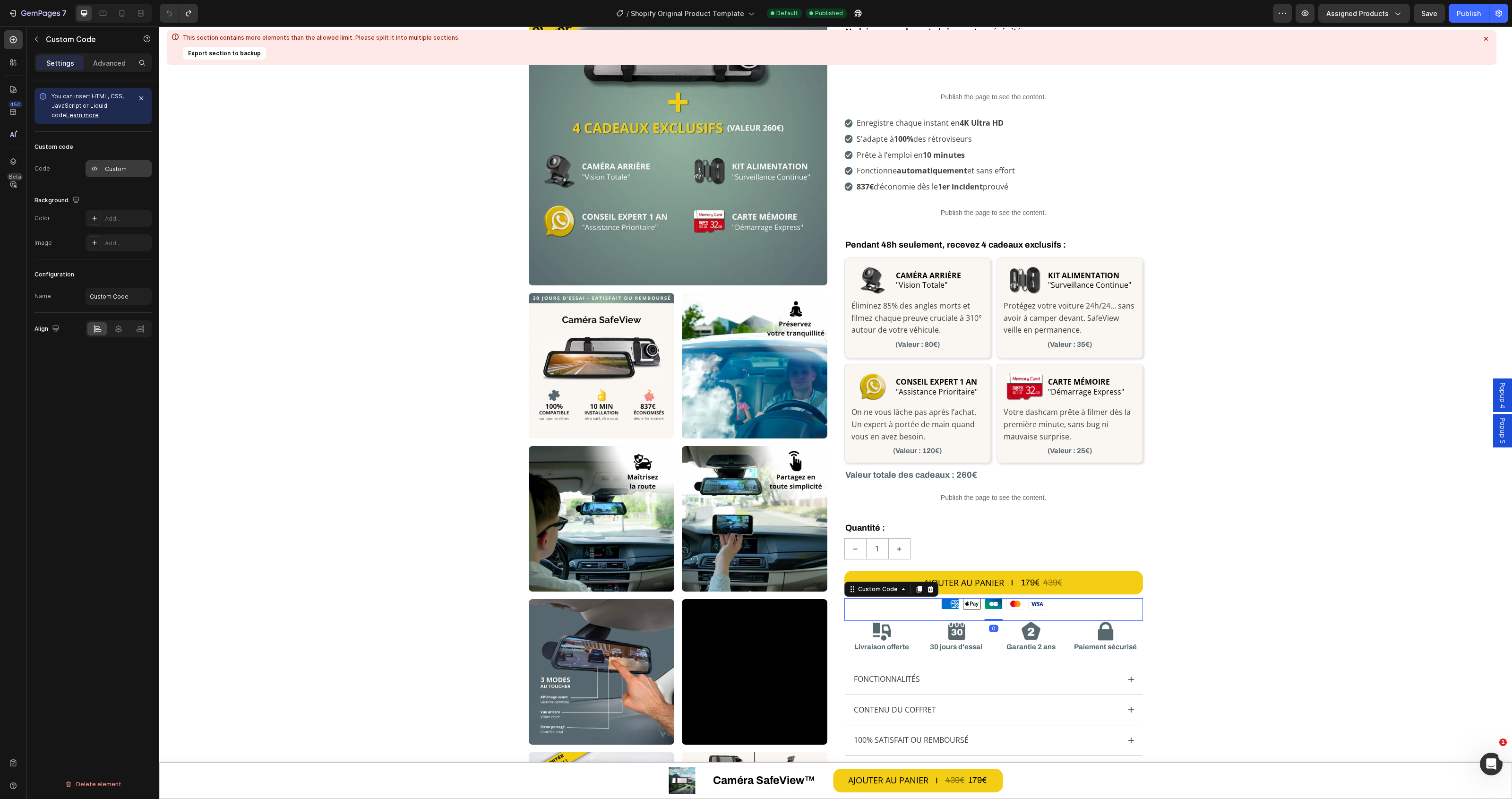
click at [103, 171] on div "Custom" at bounding box center [119, 169] width 66 height 17
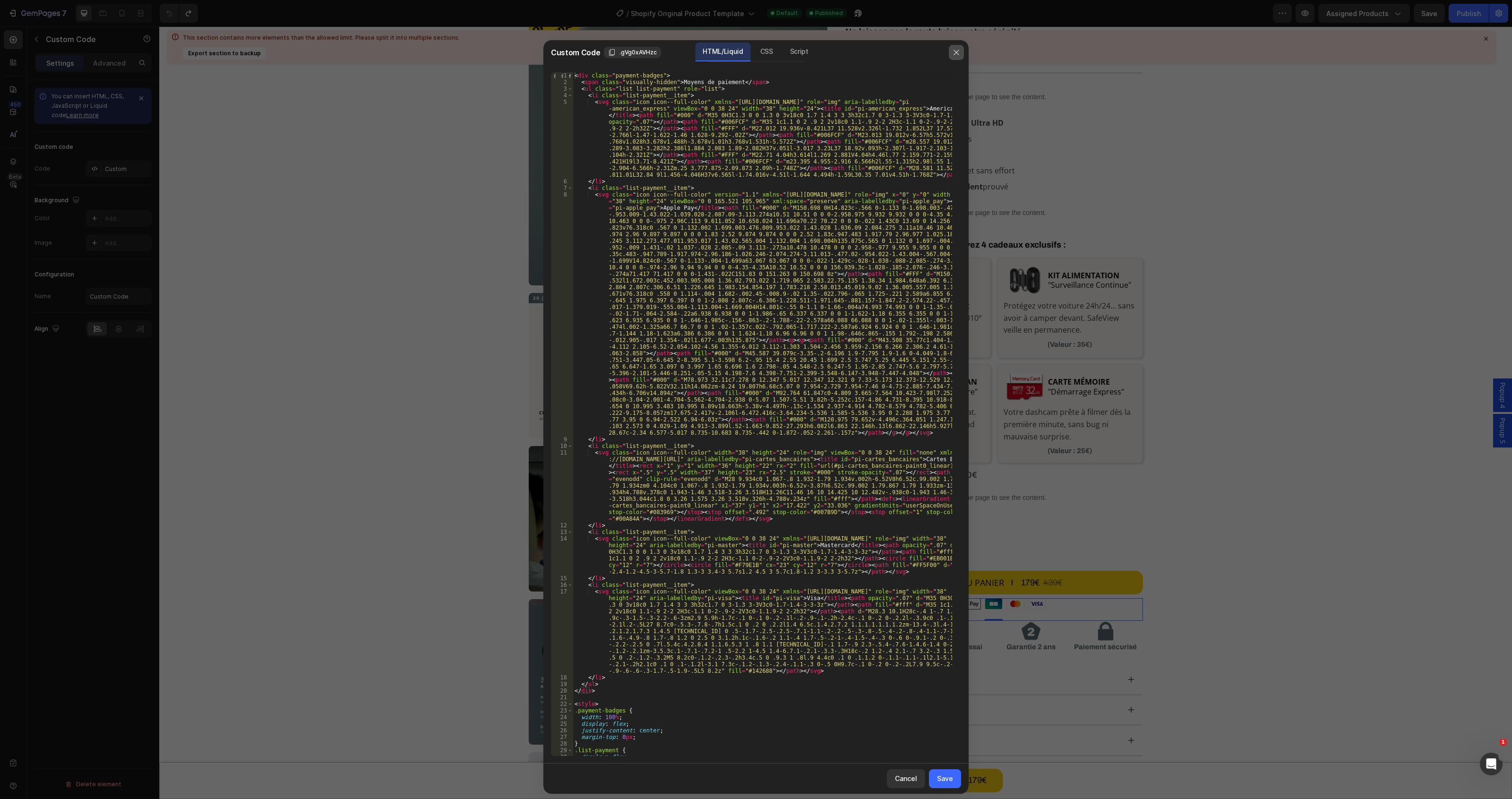
click at [961, 51] on button "button" at bounding box center [956, 52] width 15 height 15
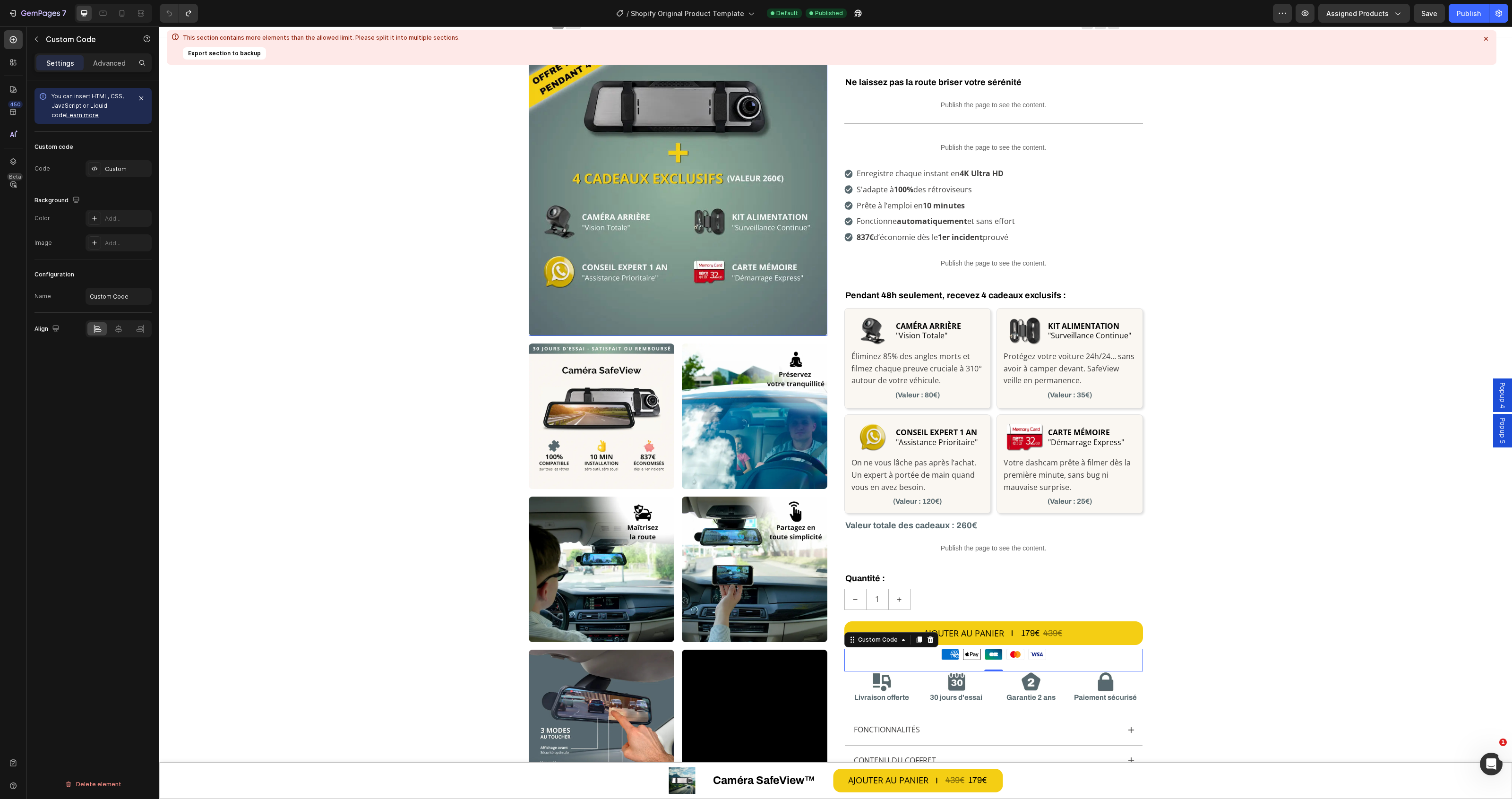
scroll to position [0, 0]
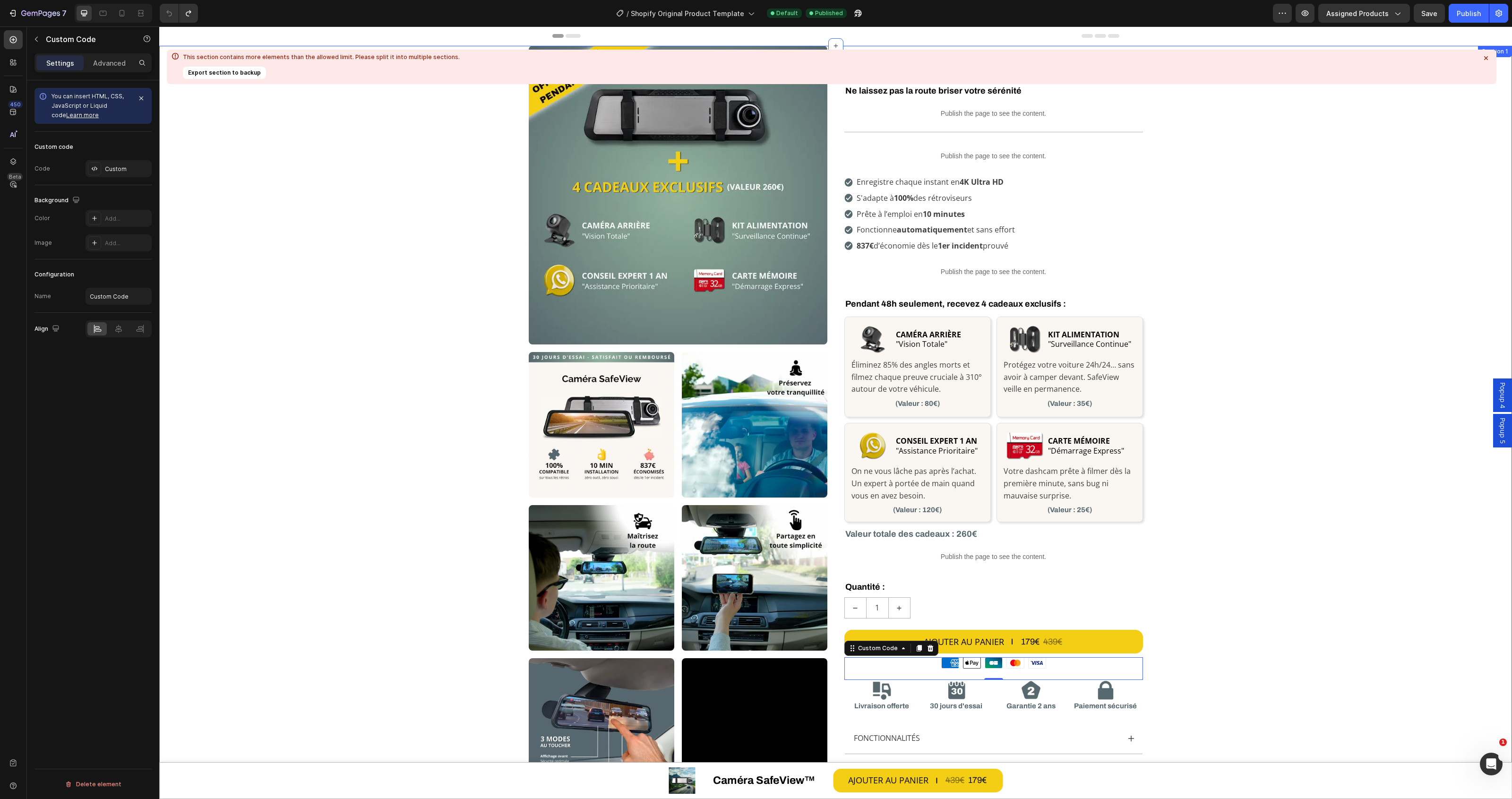
click at [1484, 58] on icon at bounding box center [1486, 58] width 10 height 10
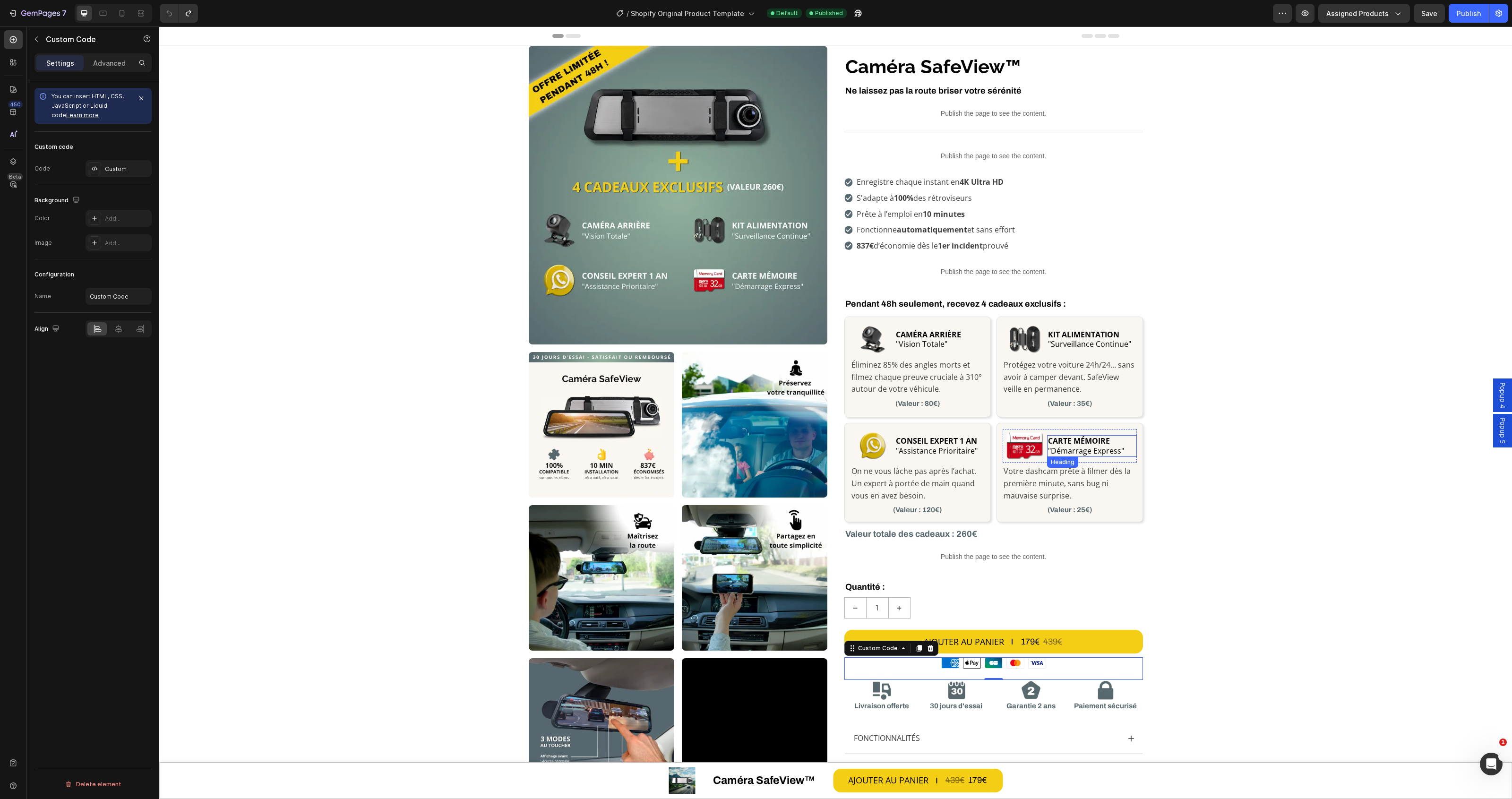
click at [1107, 448] on h2 "CARTE MÉMOIRE "Démarrage Express"" at bounding box center [1092, 445] width 90 height 22
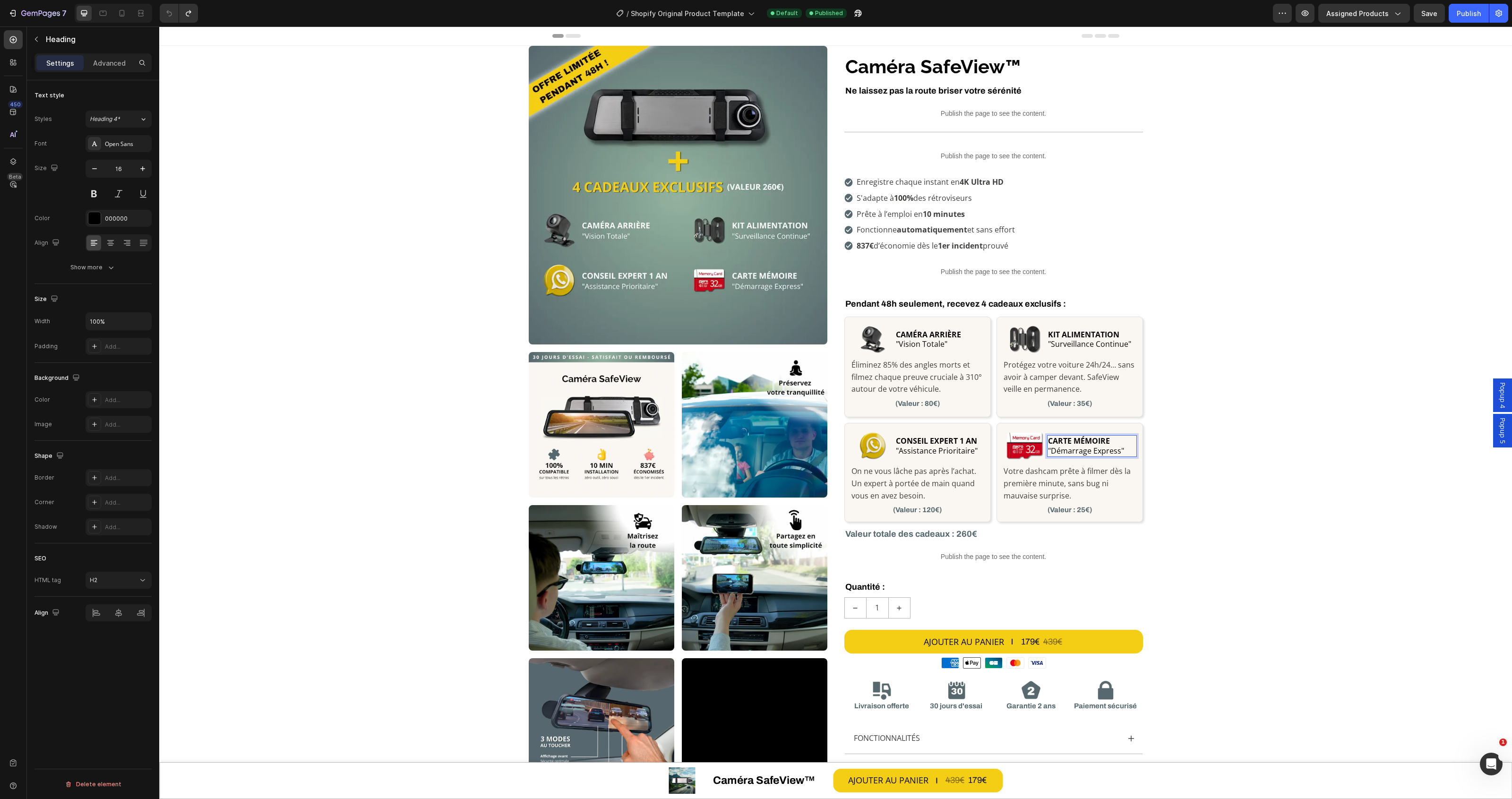
click at [1107, 439] on p "CARTE MÉMOIRE "Démarrage Express"" at bounding box center [1091, 446] width 87 height 20
drag, startPoint x: 1108, startPoint y: 442, endPoint x: 1128, endPoint y: 441, distance: 20.0
click at [1128, 441] on p "CARTE MÉMOIRE 32GB "Démarrage Express"" at bounding box center [1091, 446] width 87 height 20
click at [1217, 465] on div "Custom Code Row Row Image Image Image Image Image Image Video Row Image Row Row…" at bounding box center [835, 505] width 1353 height 919
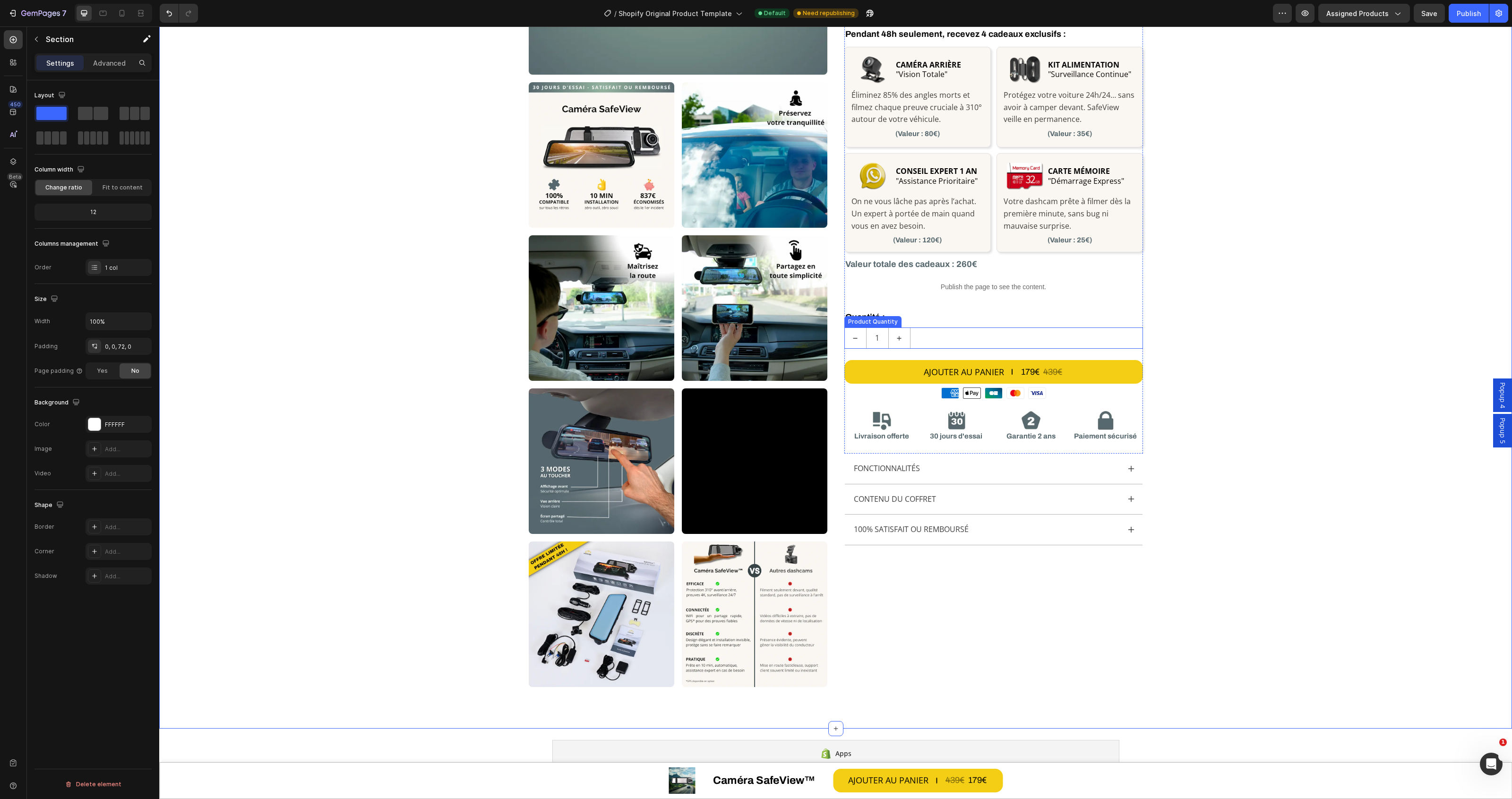
scroll to position [236, 0]
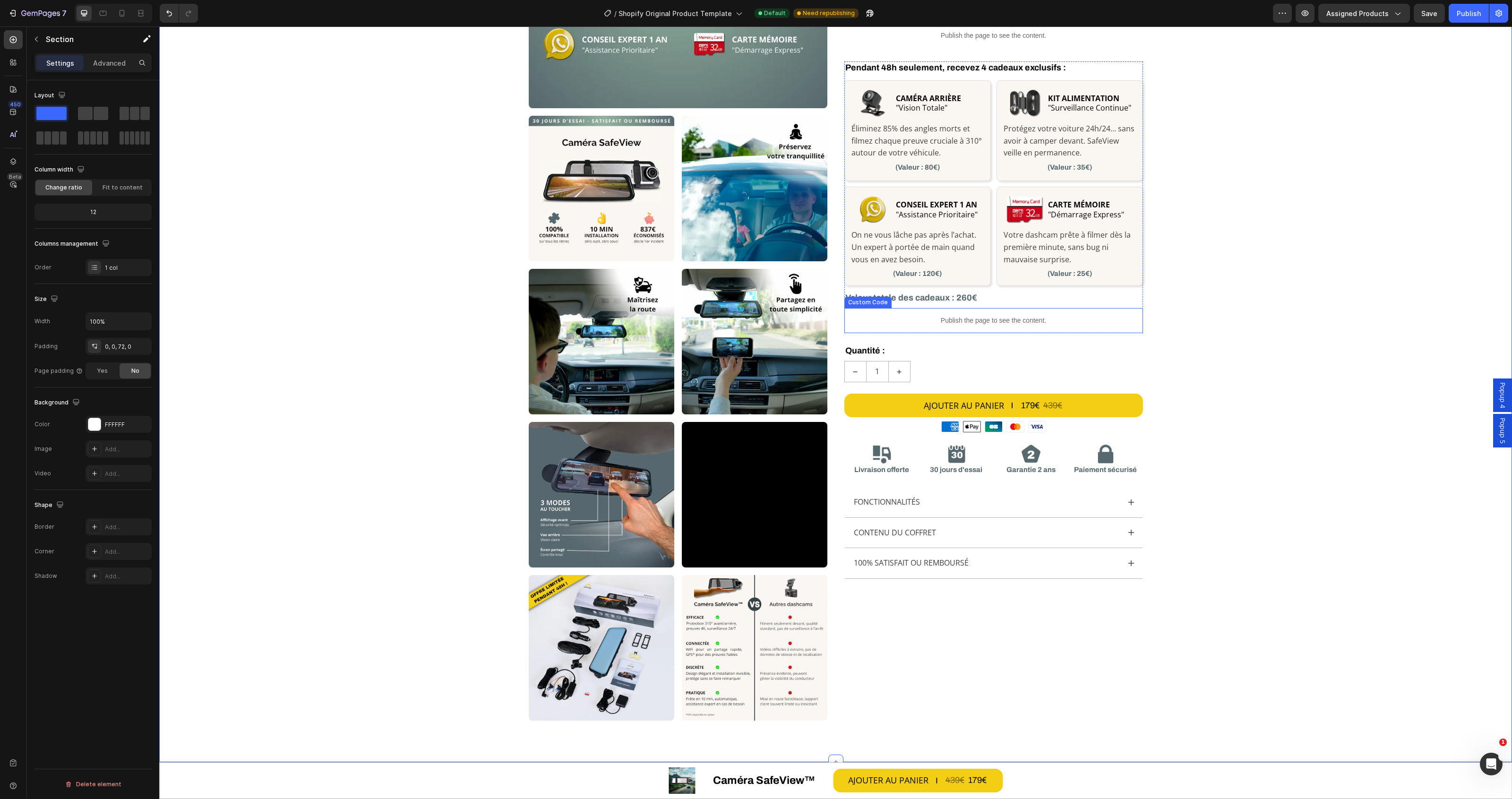
click at [1008, 319] on p "Publish the page to see the content." at bounding box center [994, 320] width 298 height 10
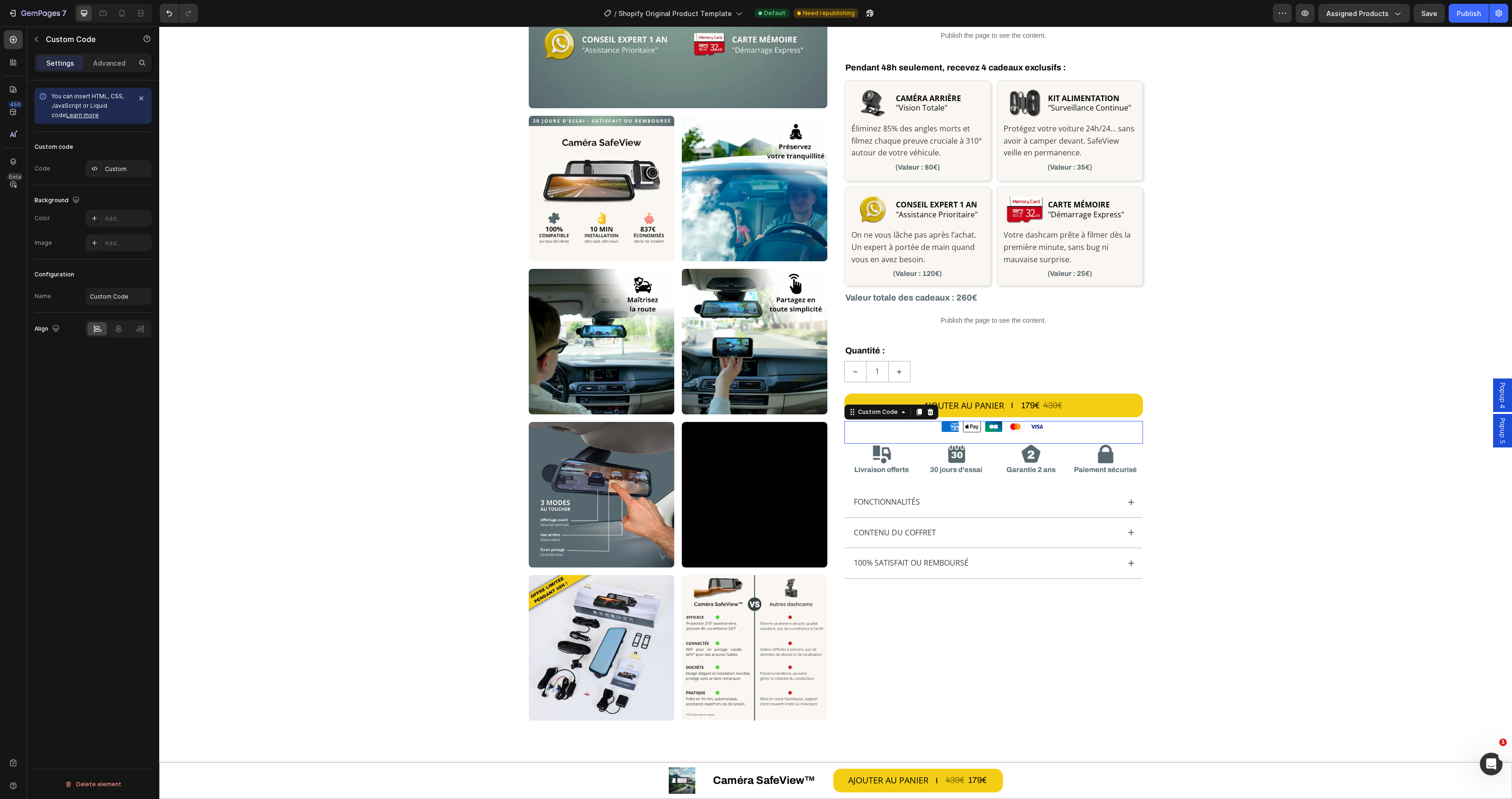
click at [985, 426] on rect at bounding box center [994, 427] width 17 height 10
click at [33, 32] on button "button" at bounding box center [37, 39] width 15 height 15
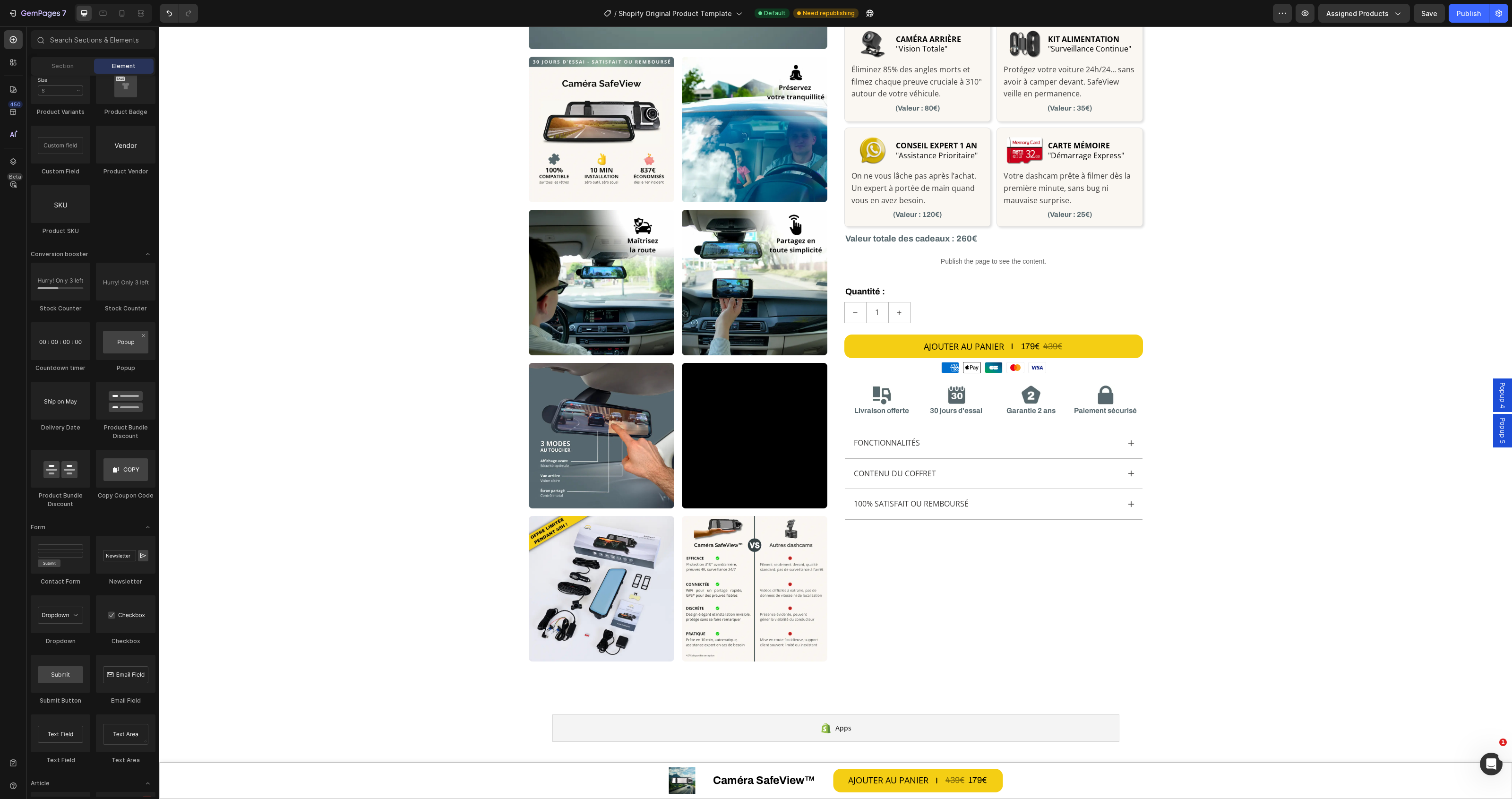
scroll to position [2142, 0]
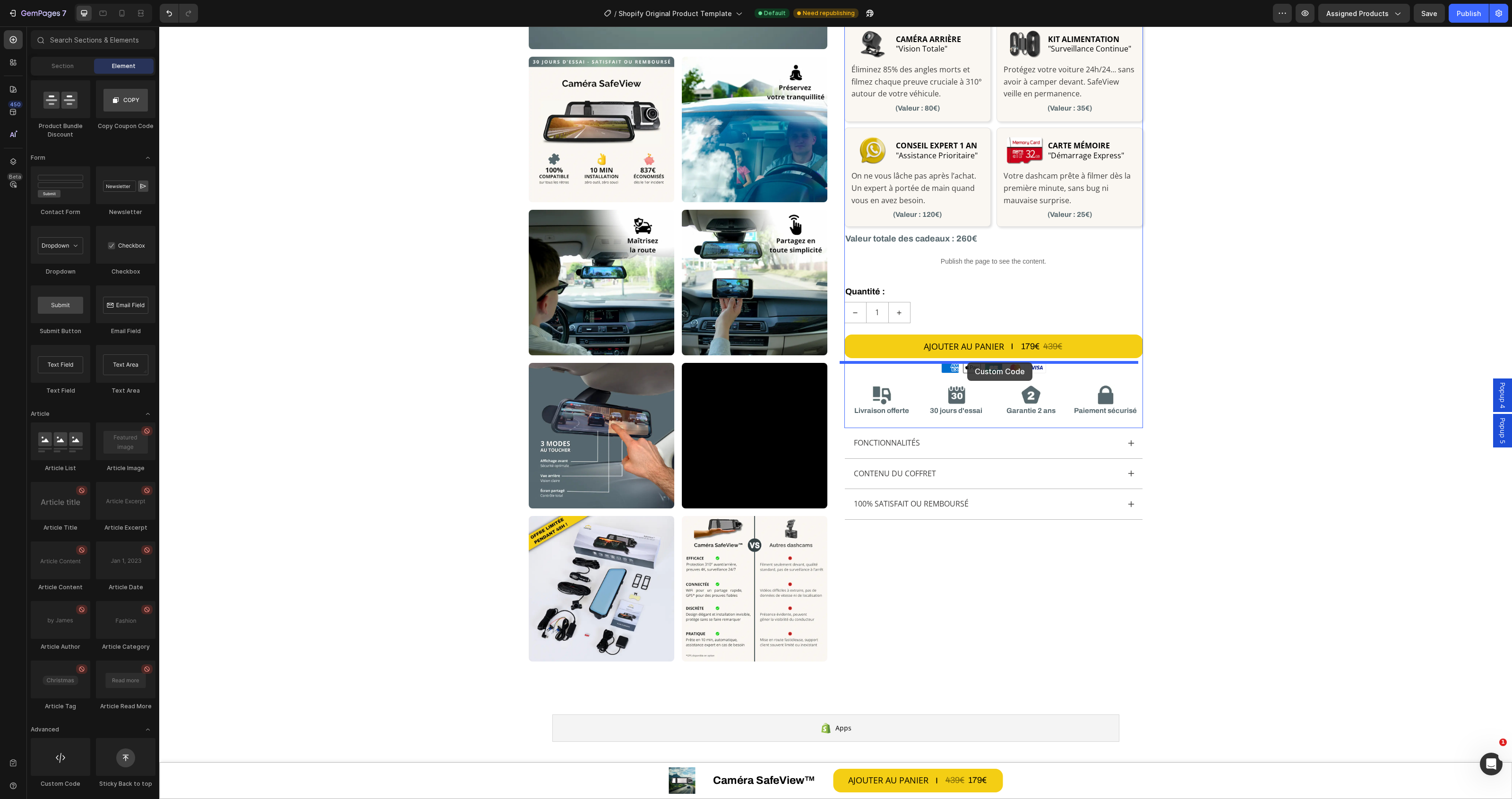
drag, startPoint x: 217, startPoint y: 805, endPoint x: 967, endPoint y: 363, distance: 870.6
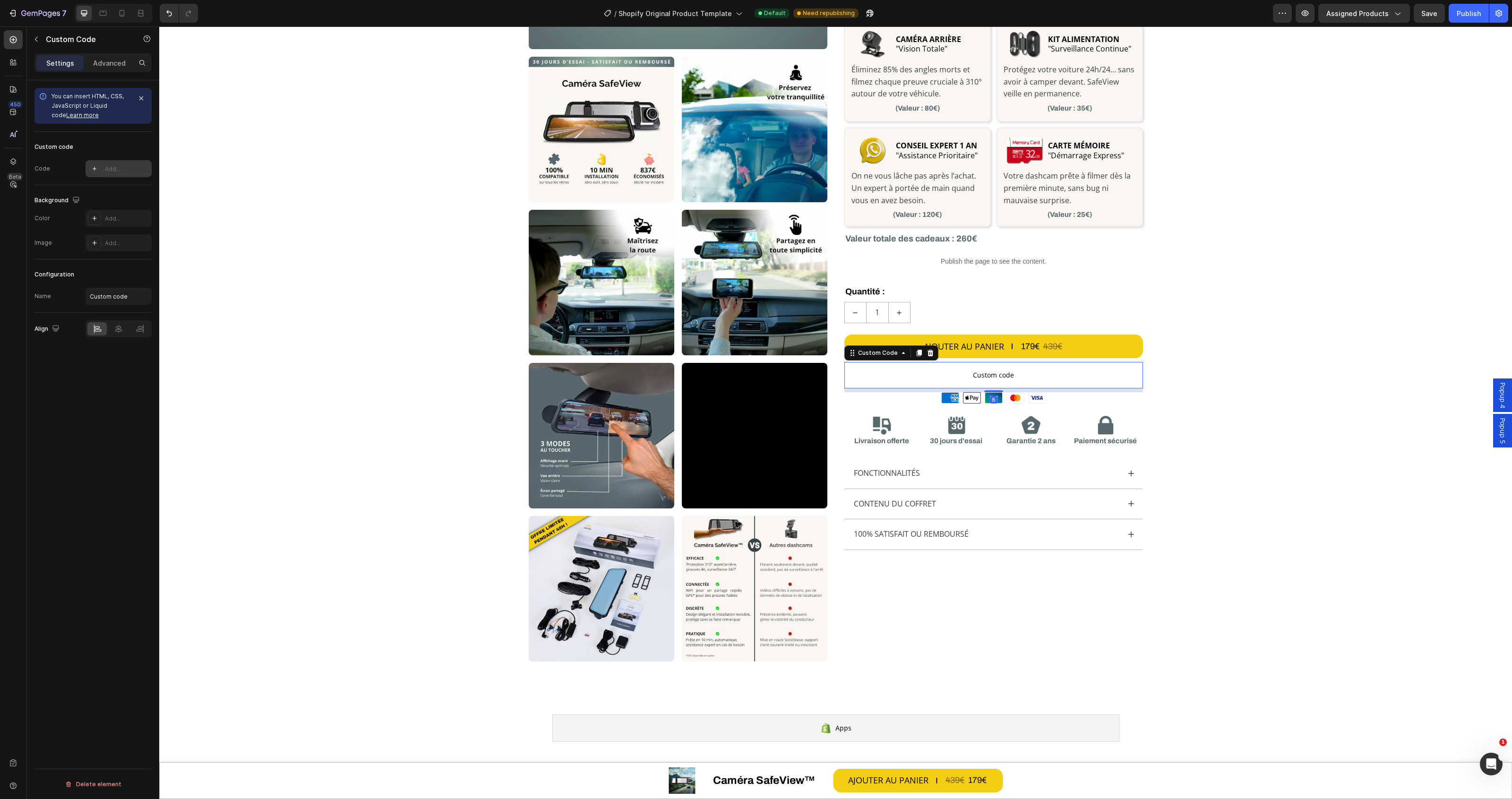
click at [118, 170] on div "Add..." at bounding box center [128, 169] width 45 height 8
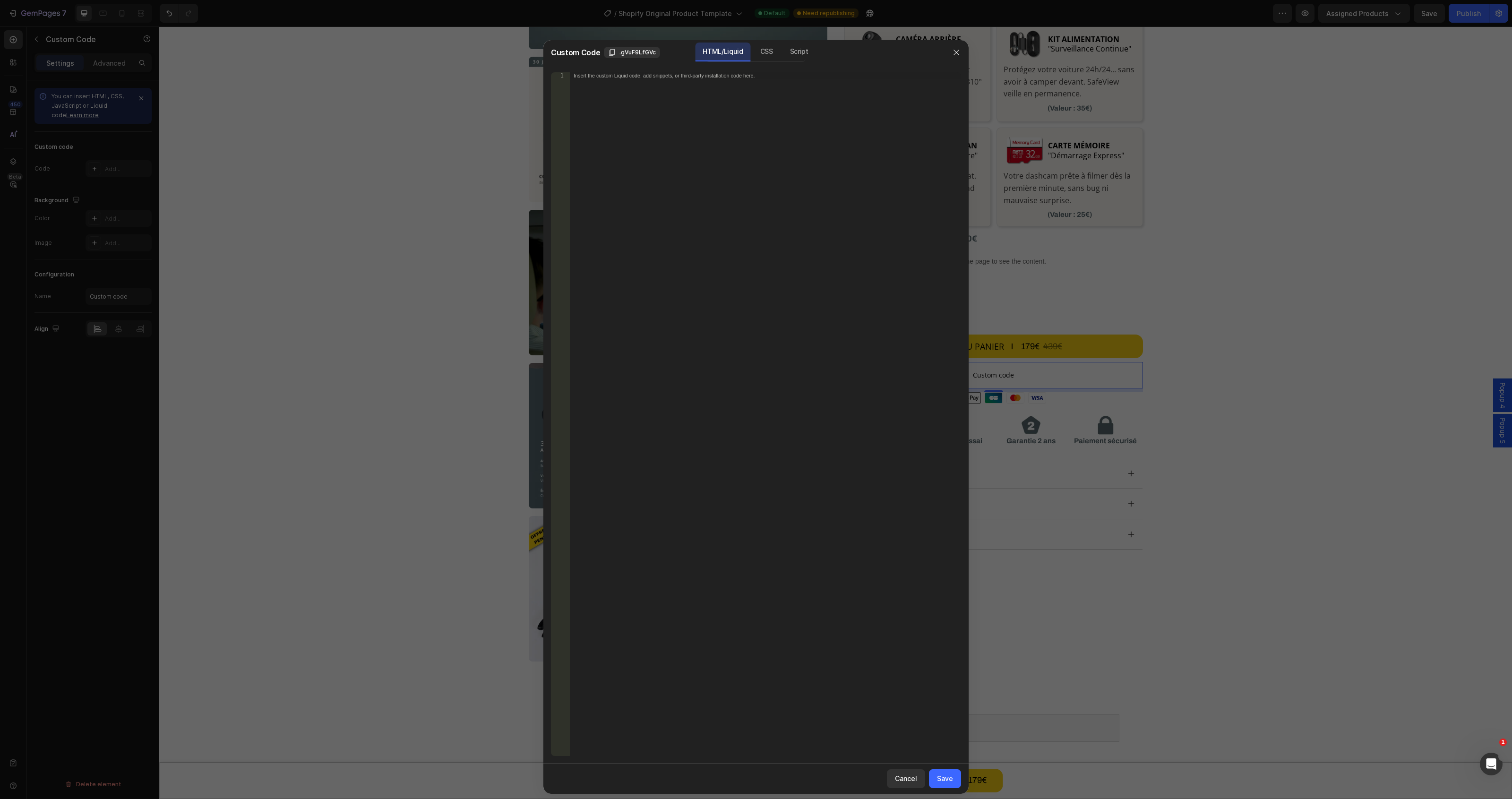
click at [675, 181] on div "Insert the custom Liquid code, add snippets, or third-party installation code h…" at bounding box center [765, 421] width 392 height 697
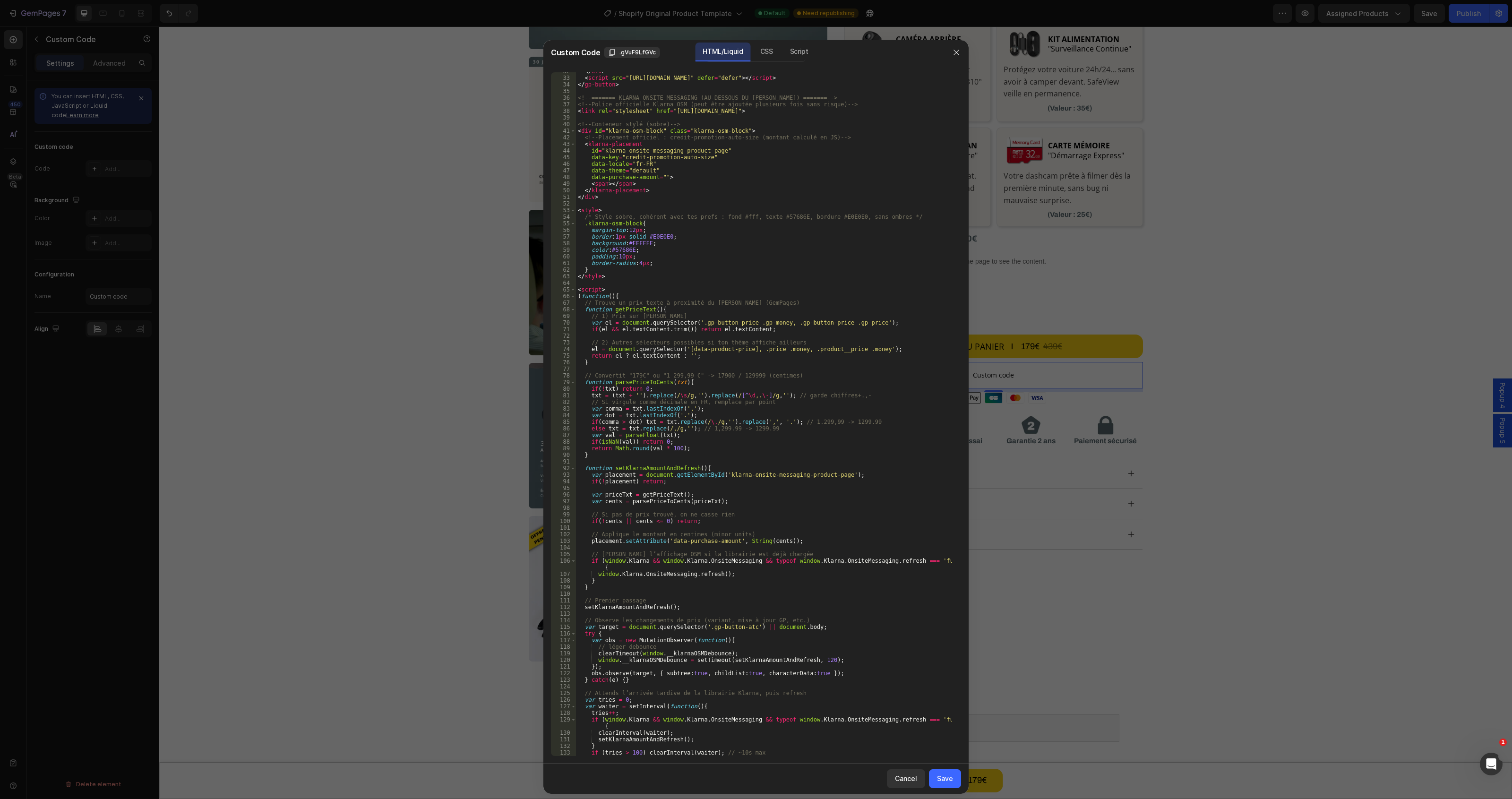
scroll to position [474, 0]
click at [941, 778] on div "Save" at bounding box center [945, 778] width 16 height 10
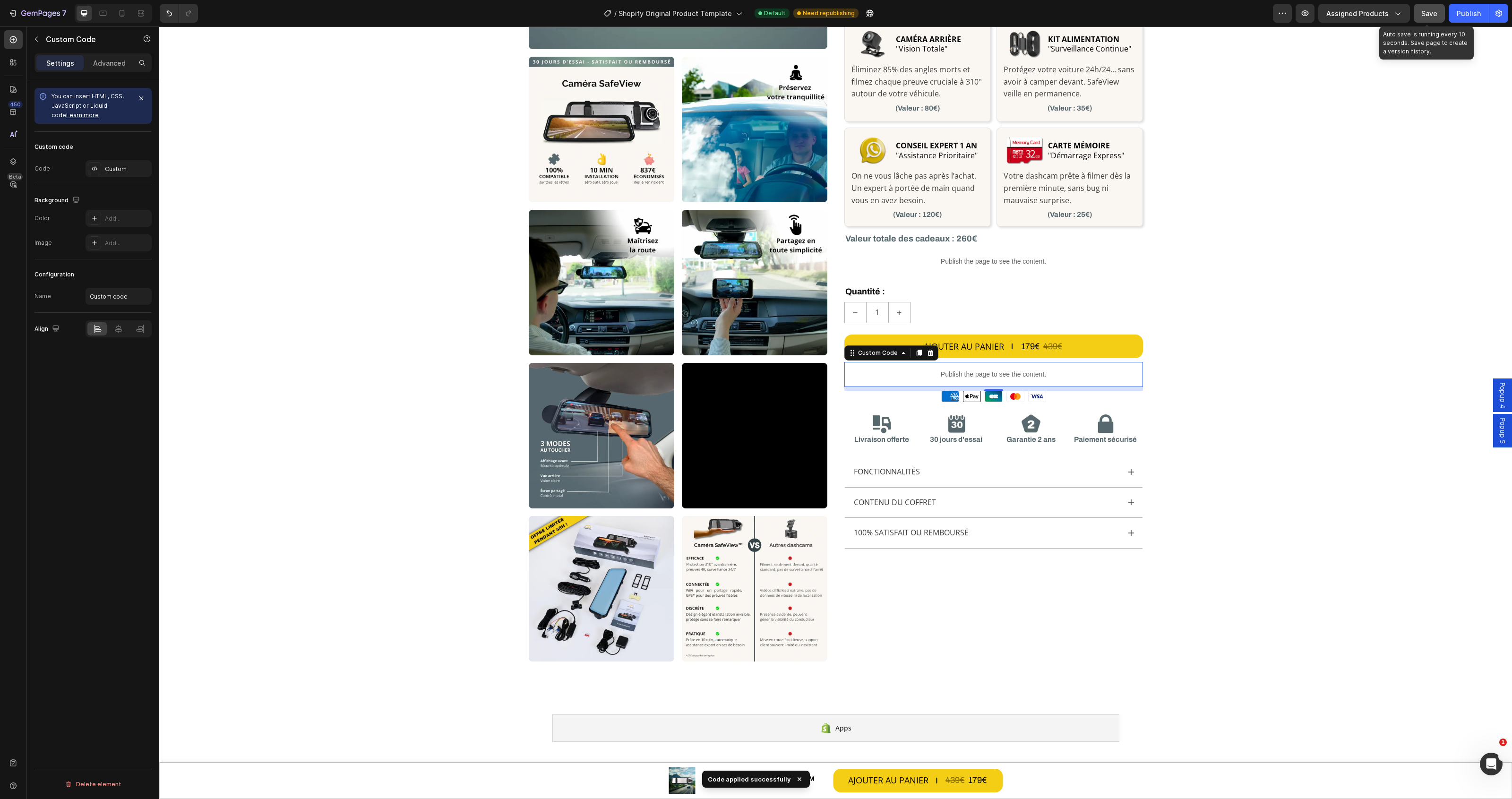
click at [1428, 12] on span "Save" at bounding box center [1430, 13] width 16 height 8
click at [1477, 16] on div "Publish" at bounding box center [1469, 13] width 24 height 10
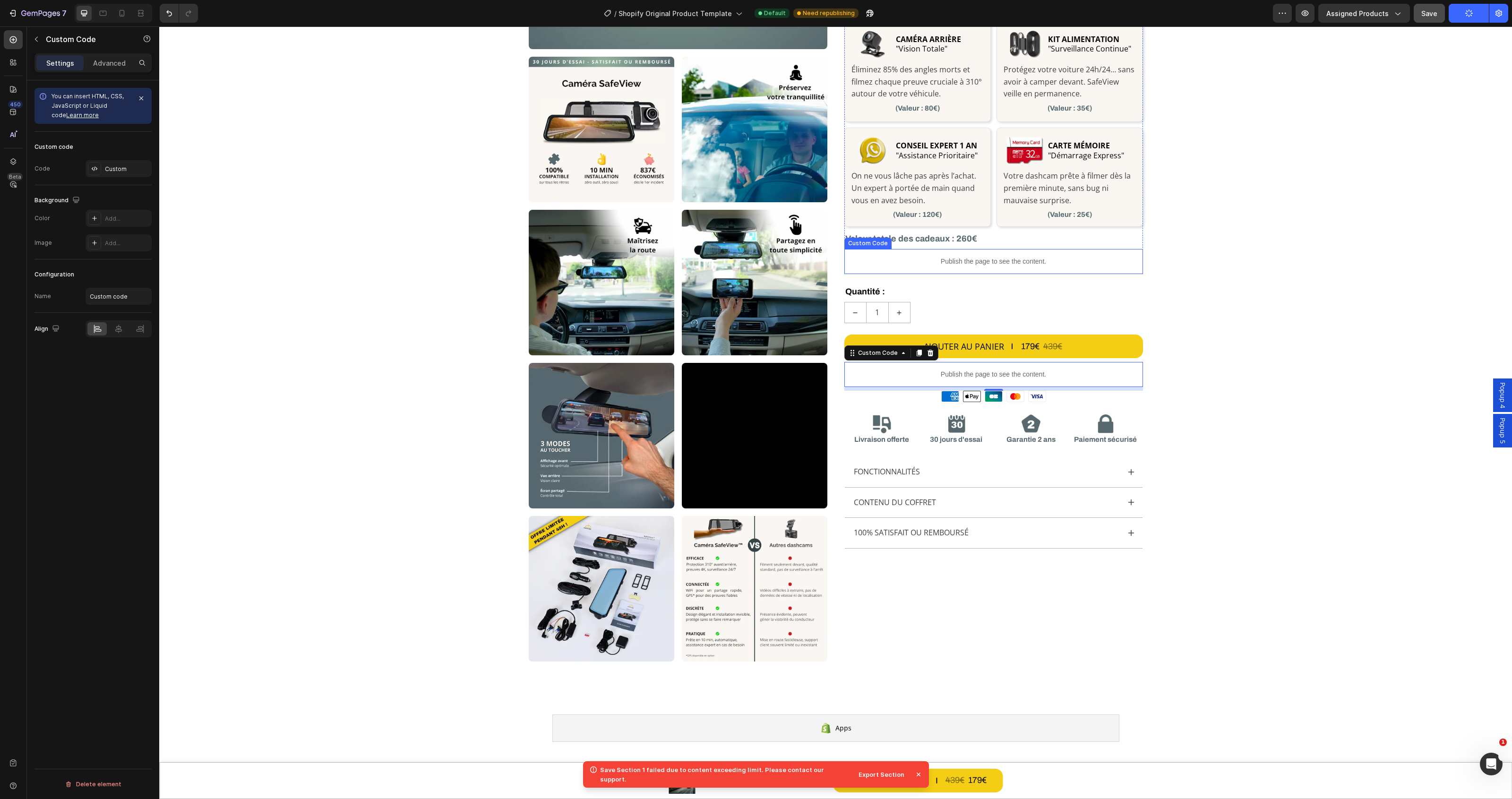
scroll to position [0, 0]
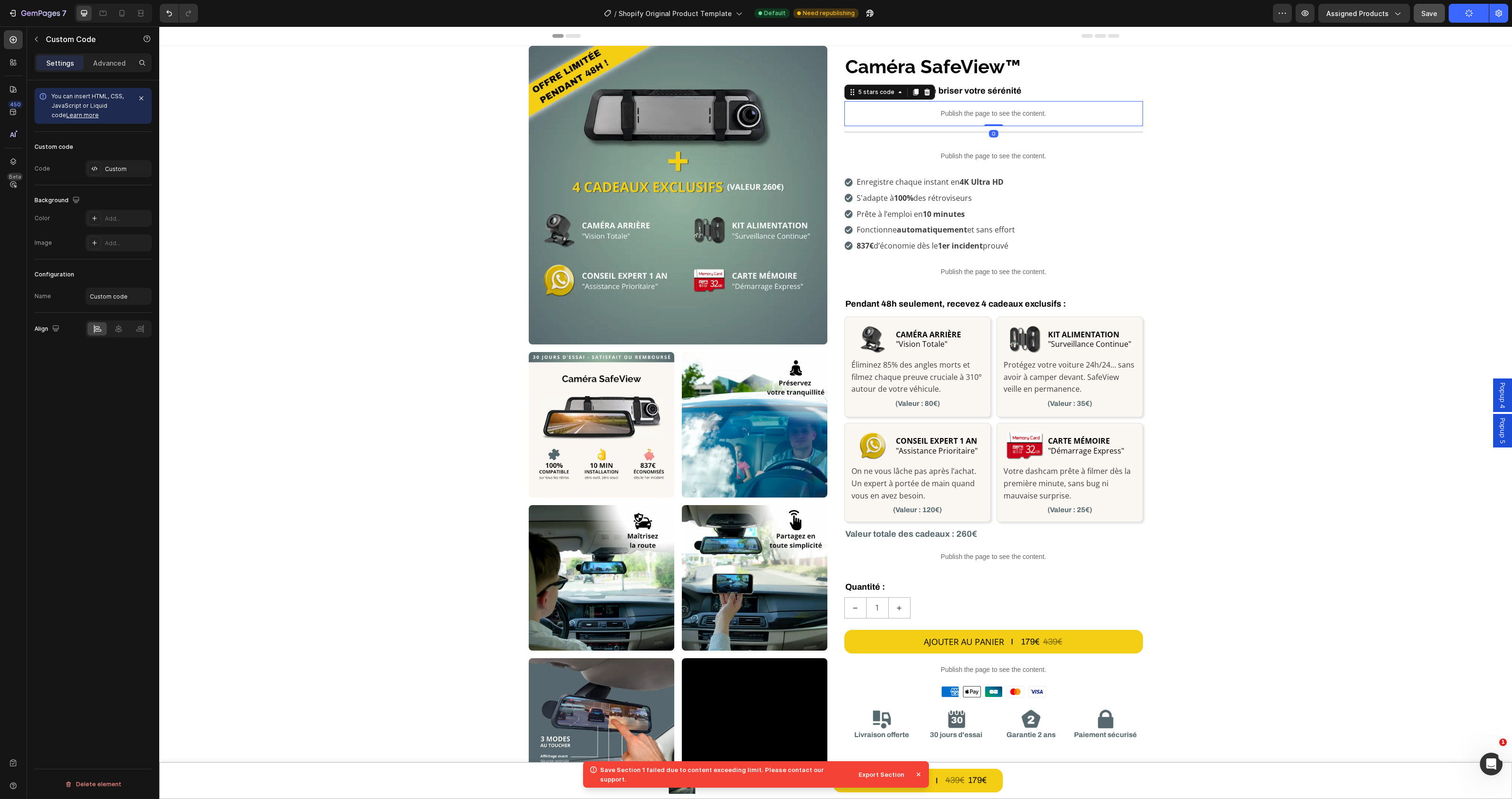
click at [1019, 112] on p "Publish the page to see the content." at bounding box center [994, 113] width 298 height 10
click at [114, 175] on div "Custom" at bounding box center [119, 169] width 66 height 17
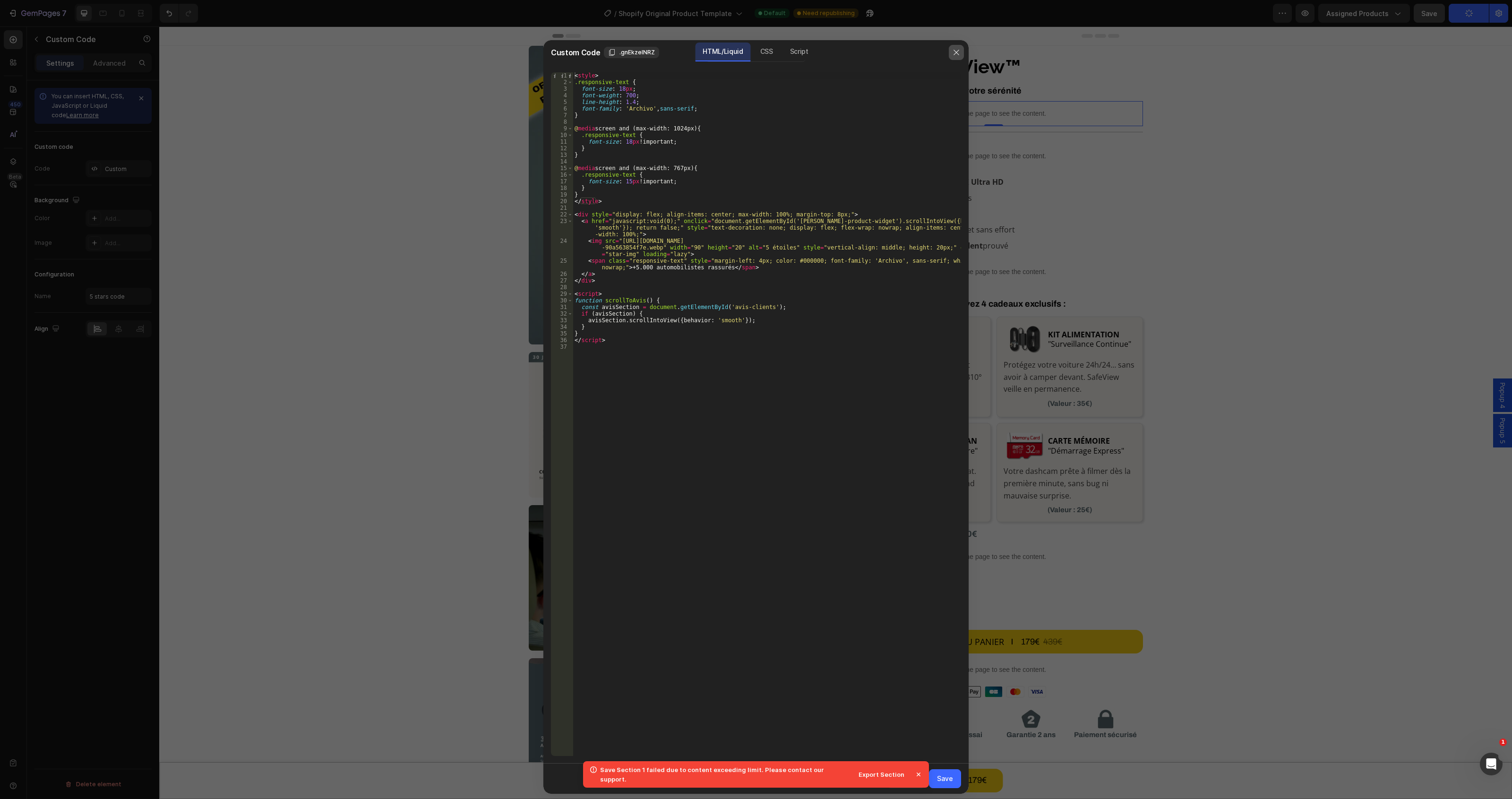
click at [955, 54] on icon "button" at bounding box center [956, 52] width 7 height 7
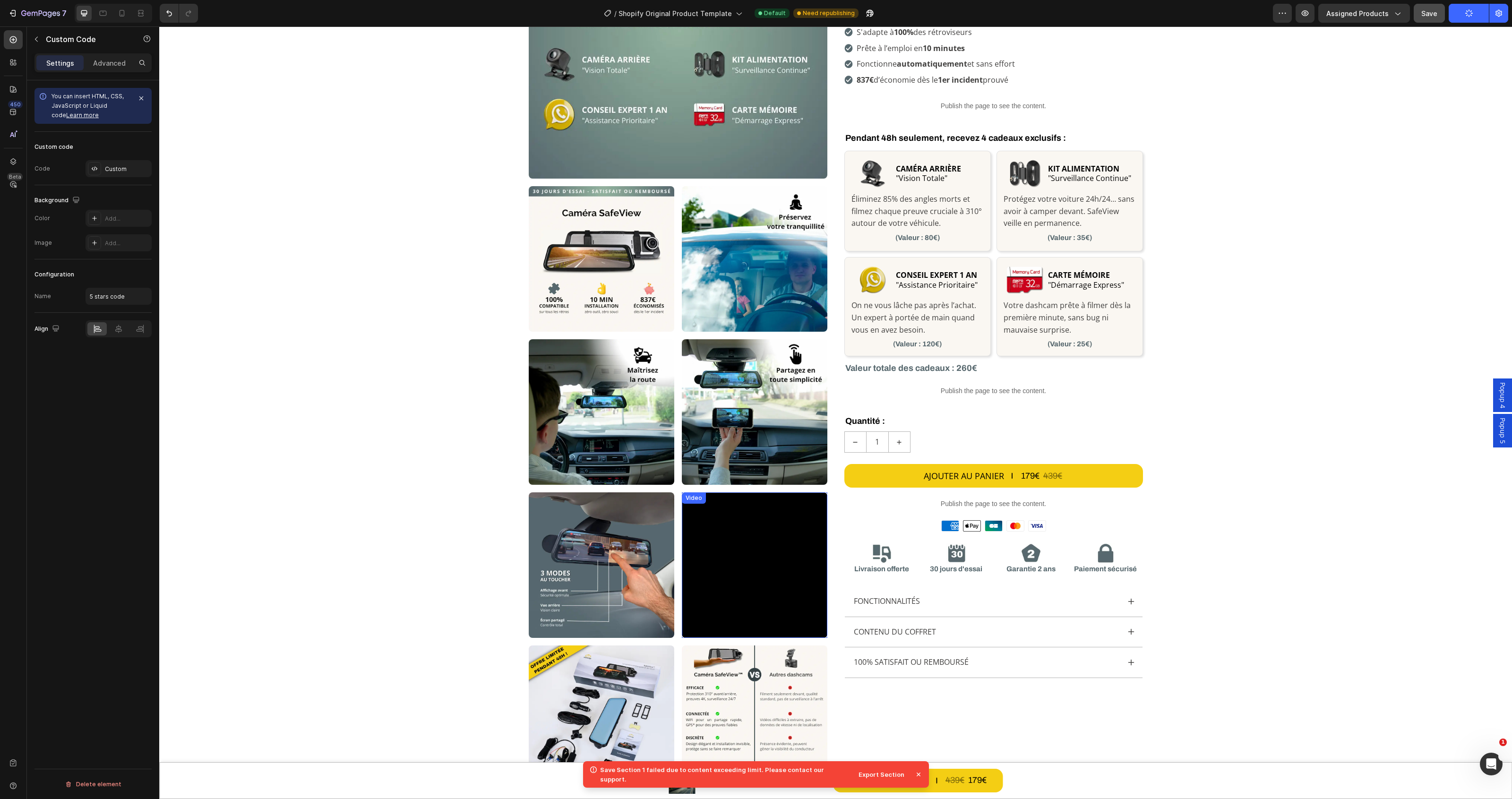
scroll to position [178, 0]
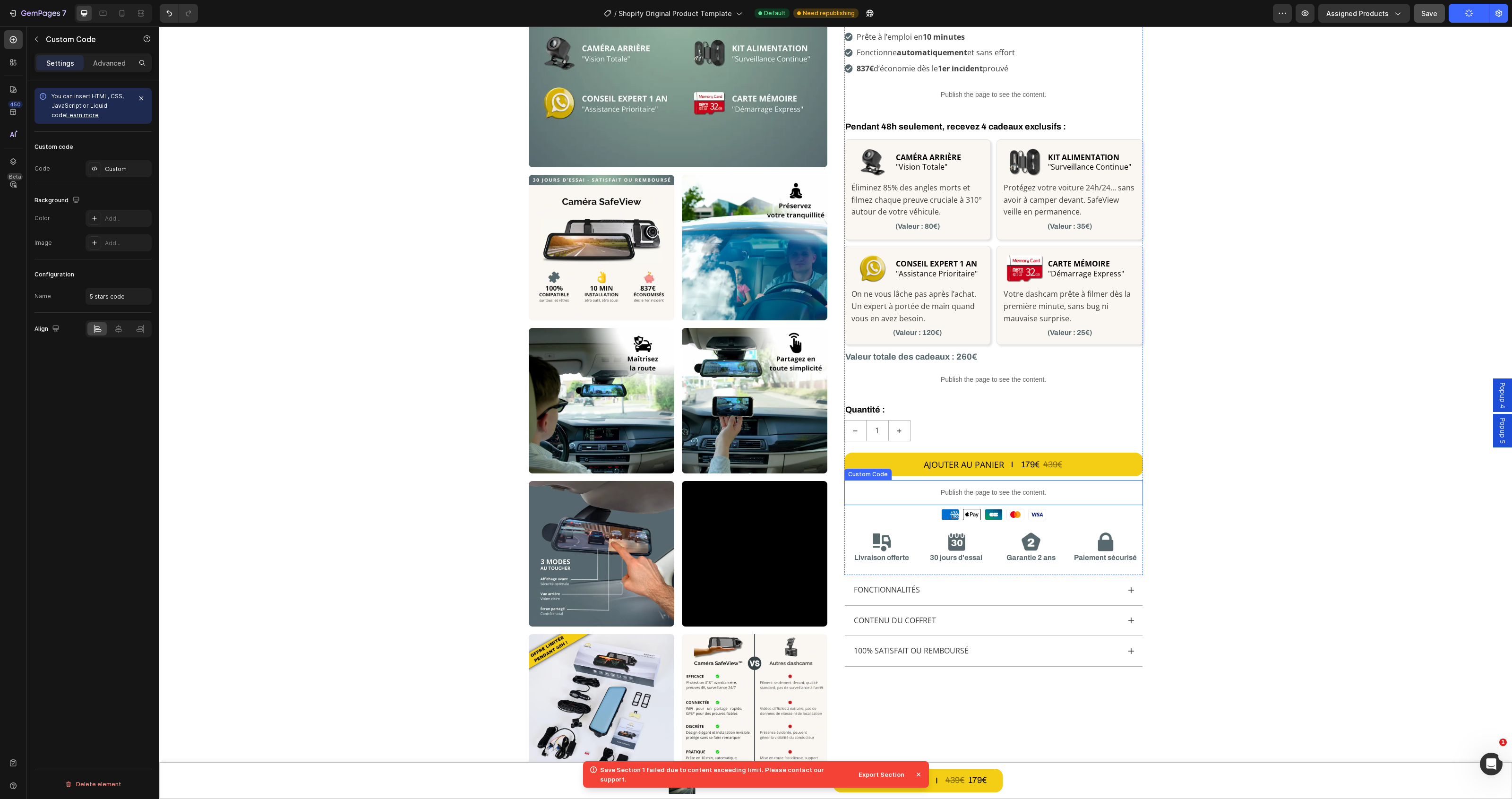
click at [1038, 493] on p "Publish the page to see the content." at bounding box center [994, 492] width 298 height 10
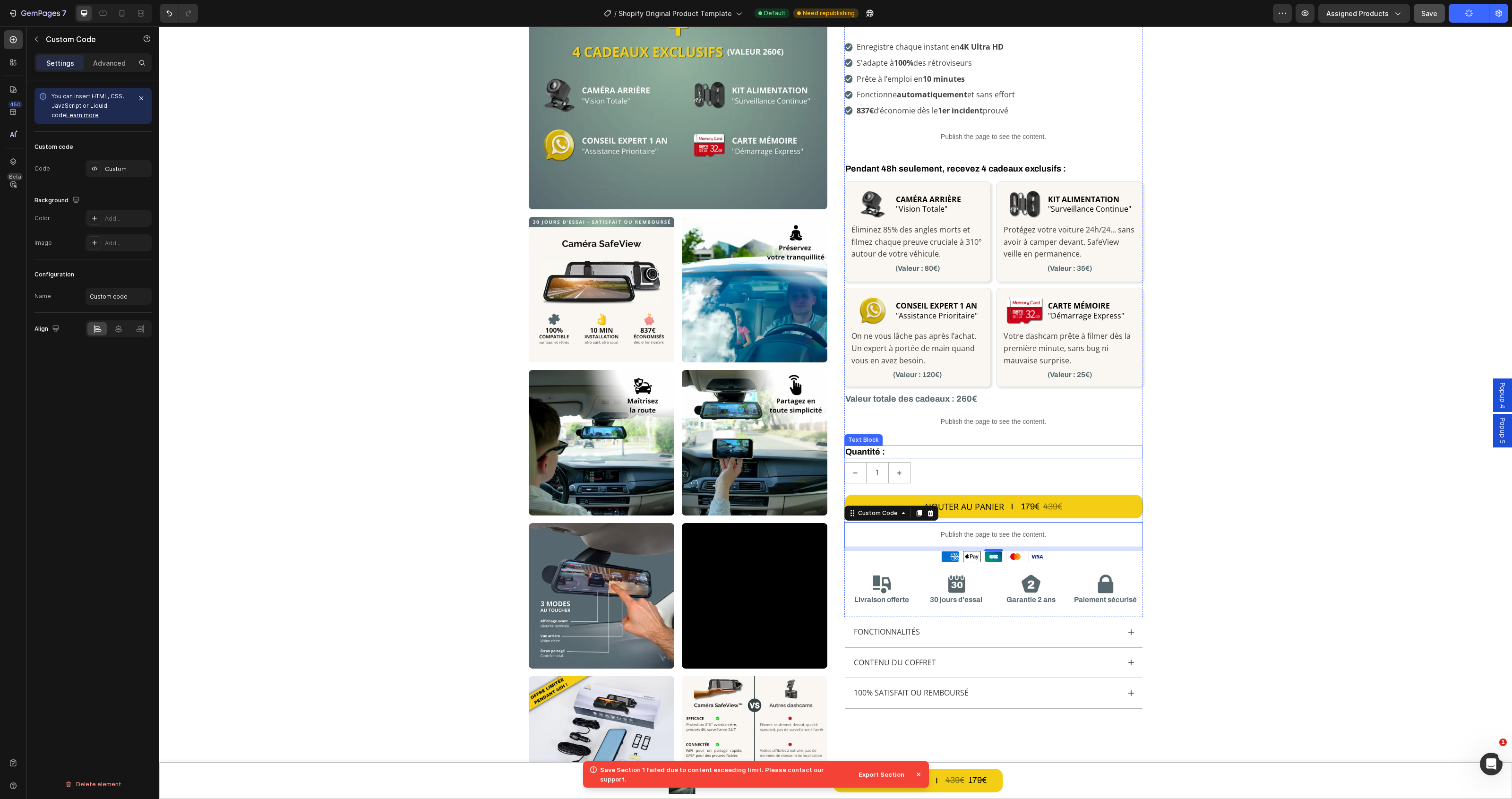
scroll to position [0, 0]
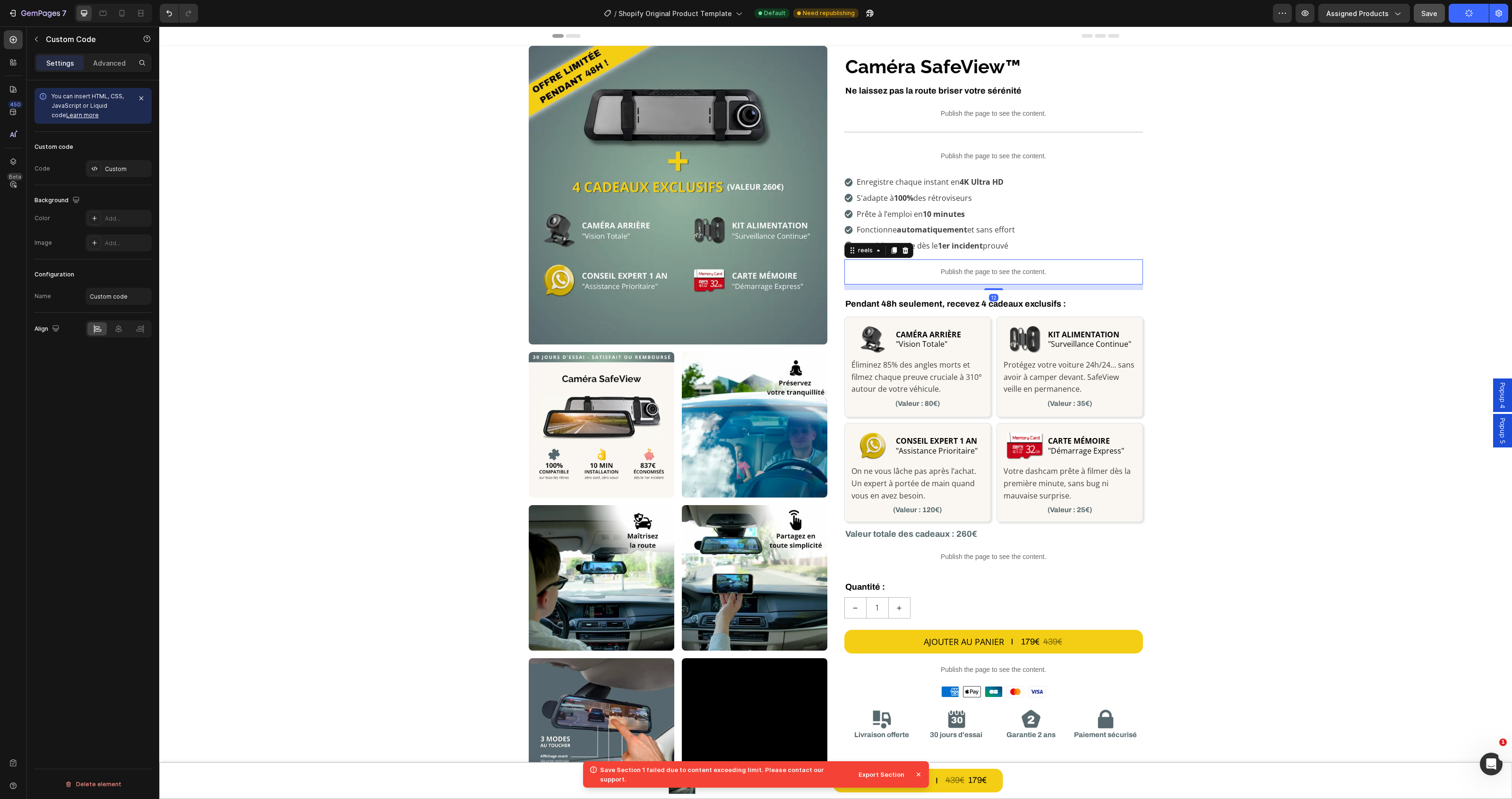
click at [1002, 275] on p "Publish the page to see the content." at bounding box center [994, 272] width 298 height 10
click at [116, 175] on div "Custom" at bounding box center [119, 169] width 66 height 17
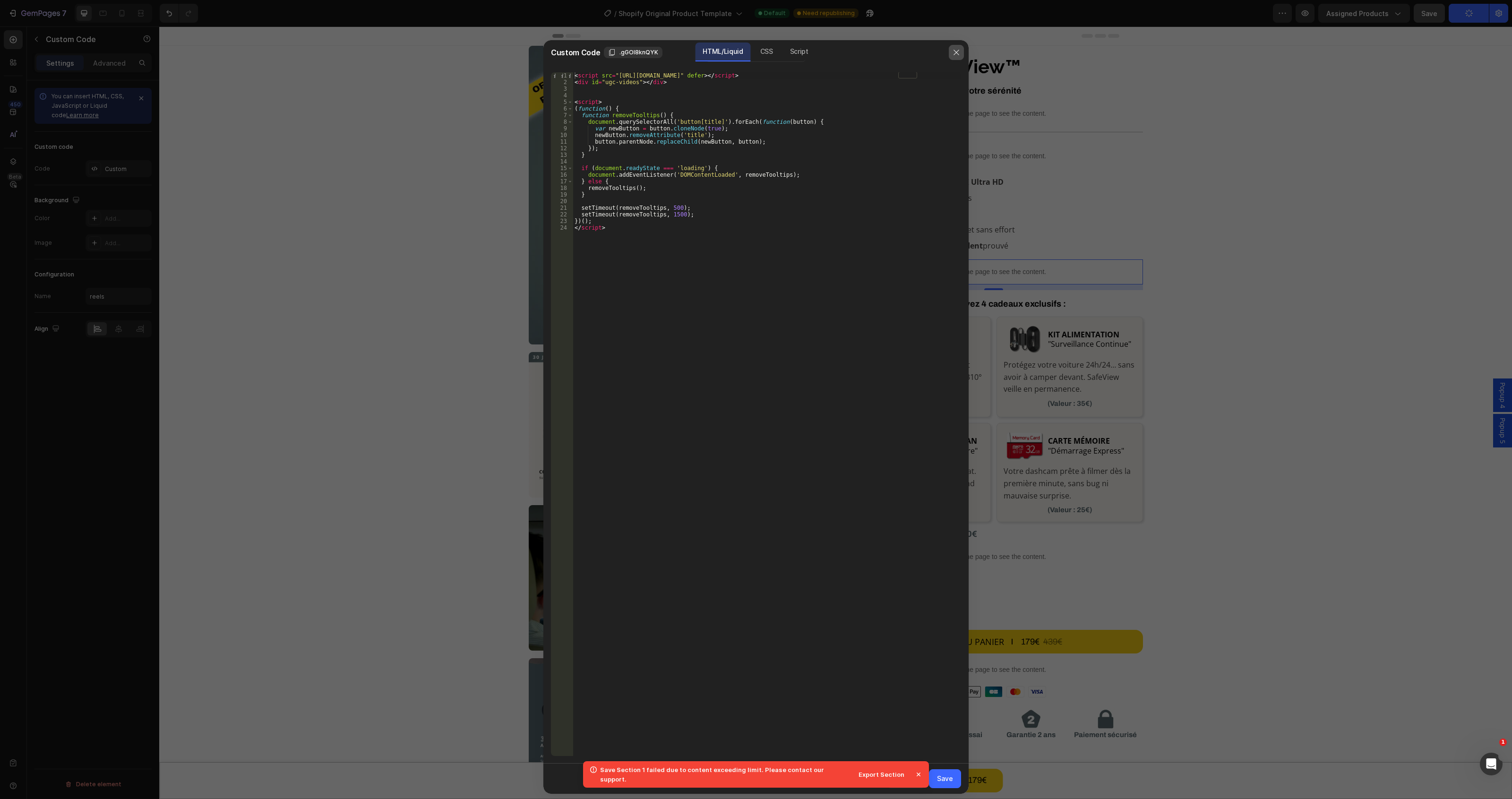
click at [951, 54] on button "button" at bounding box center [956, 52] width 15 height 15
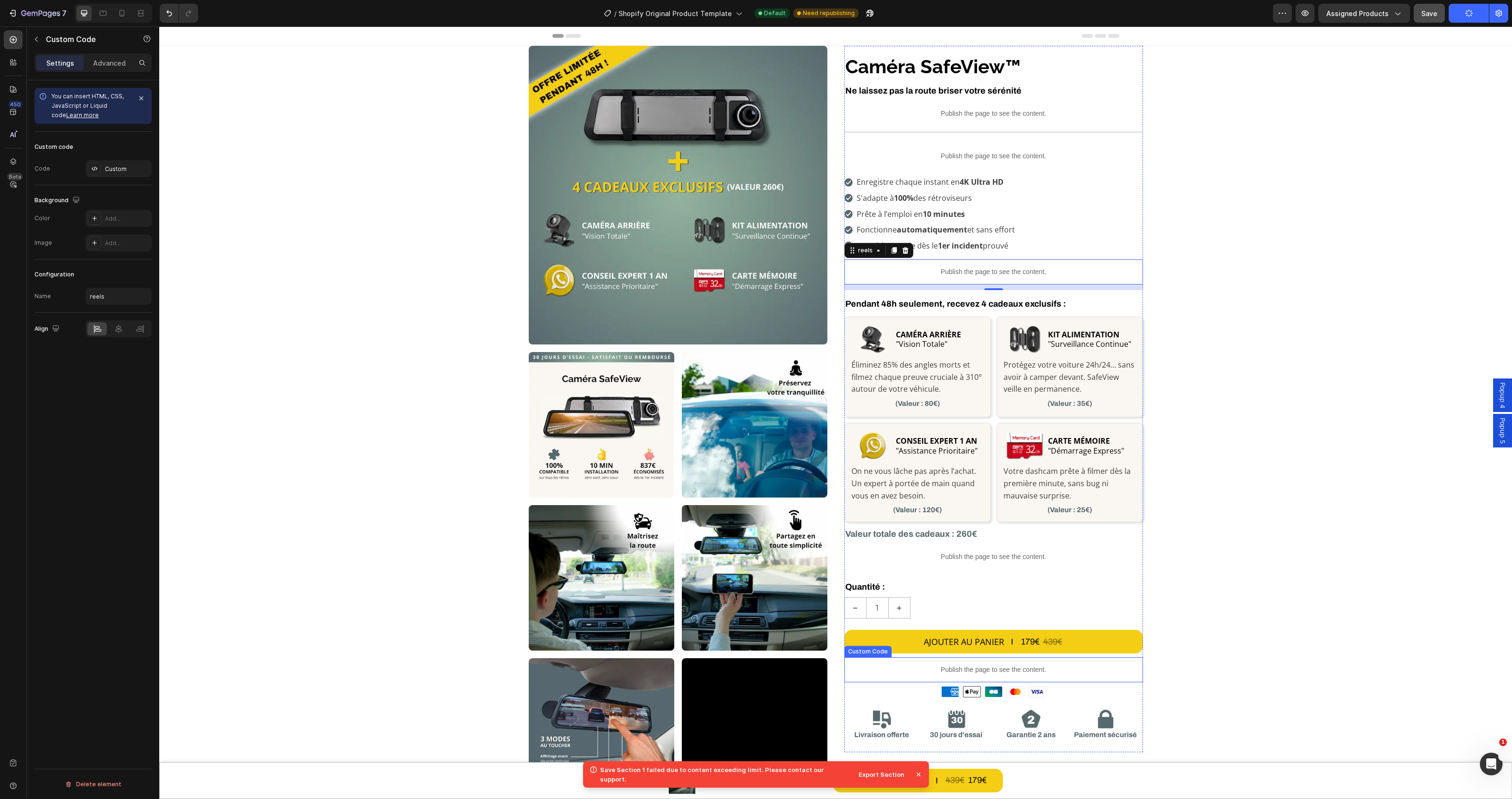
click at [991, 659] on div "Publish the page to see the content." at bounding box center [994, 670] width 298 height 25
click at [111, 169] on div "Custom" at bounding box center [128, 169] width 45 height 8
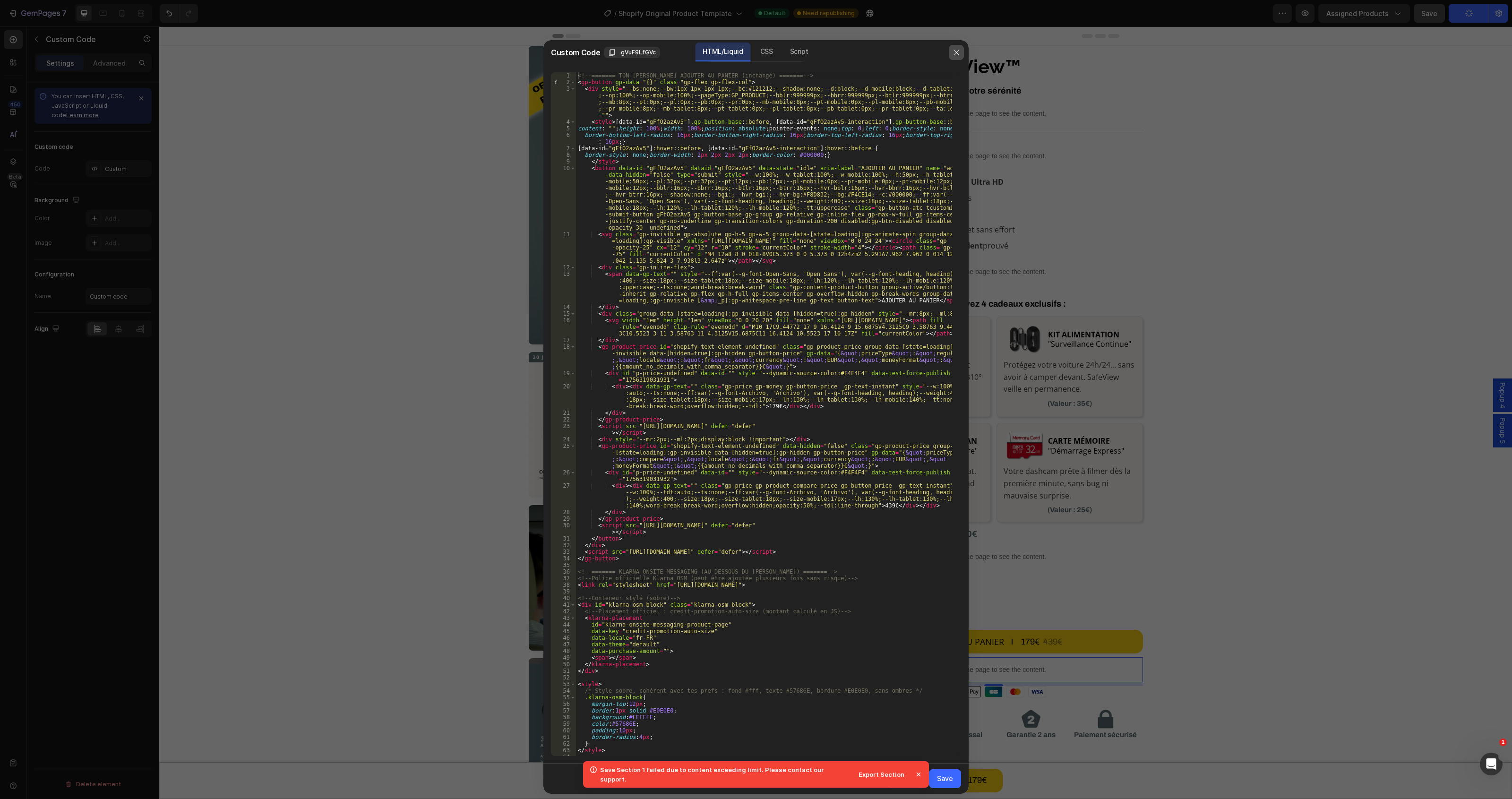
click at [951, 52] on button "button" at bounding box center [956, 52] width 15 height 15
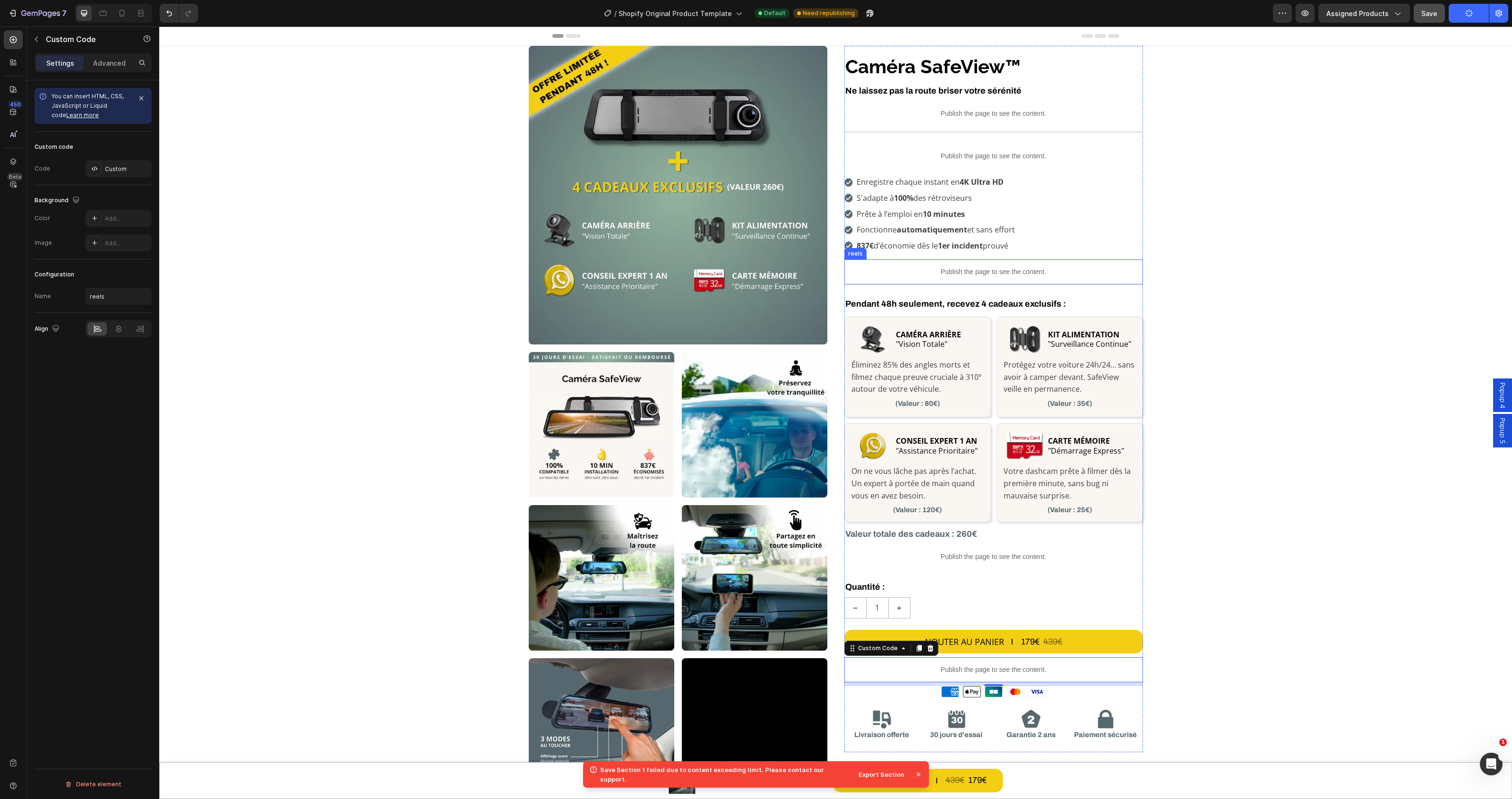
click at [953, 277] on p "Publish the page to see the content." at bounding box center [994, 272] width 298 height 10
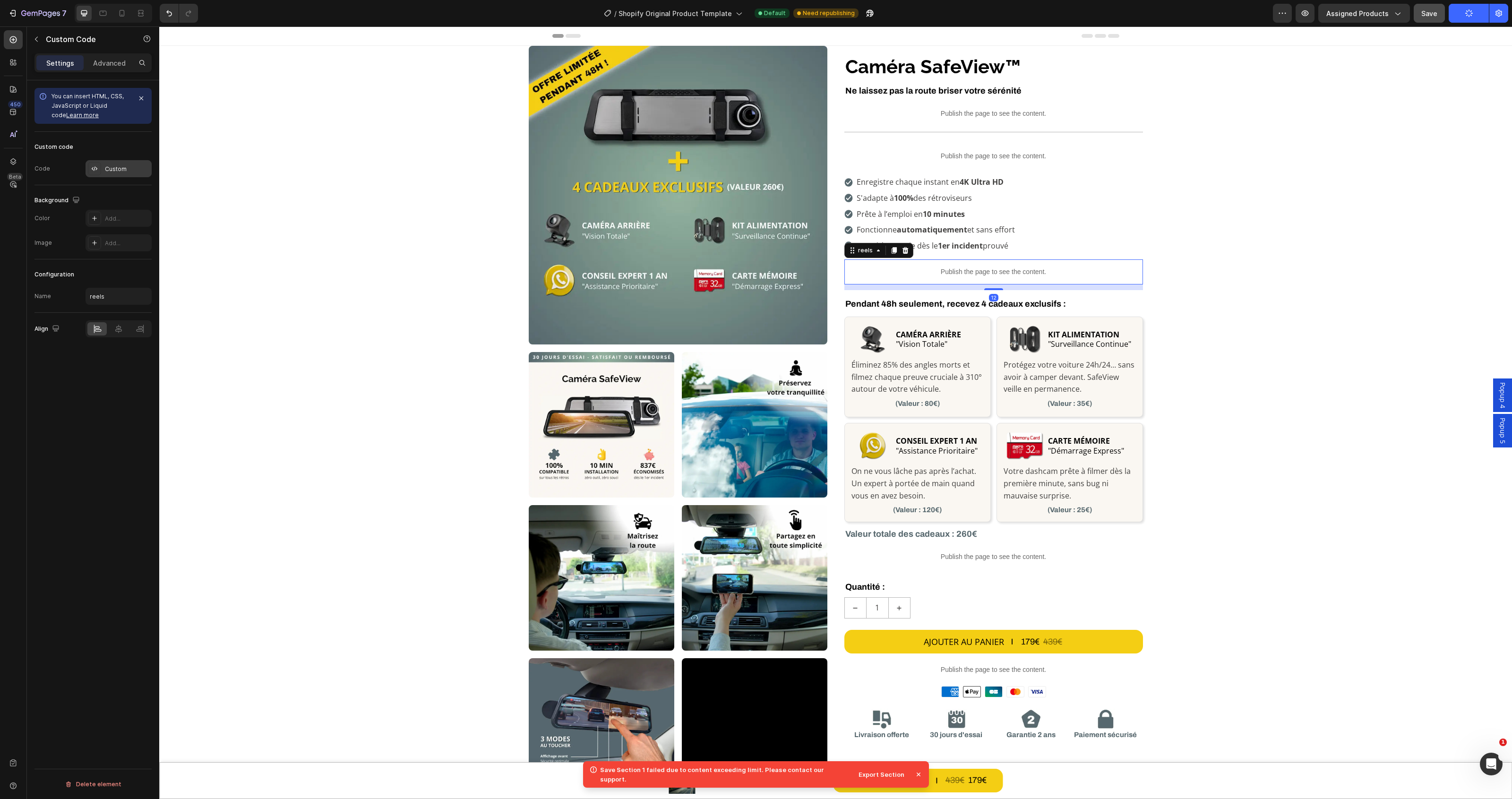
click at [121, 175] on div "Custom" at bounding box center [119, 169] width 66 height 17
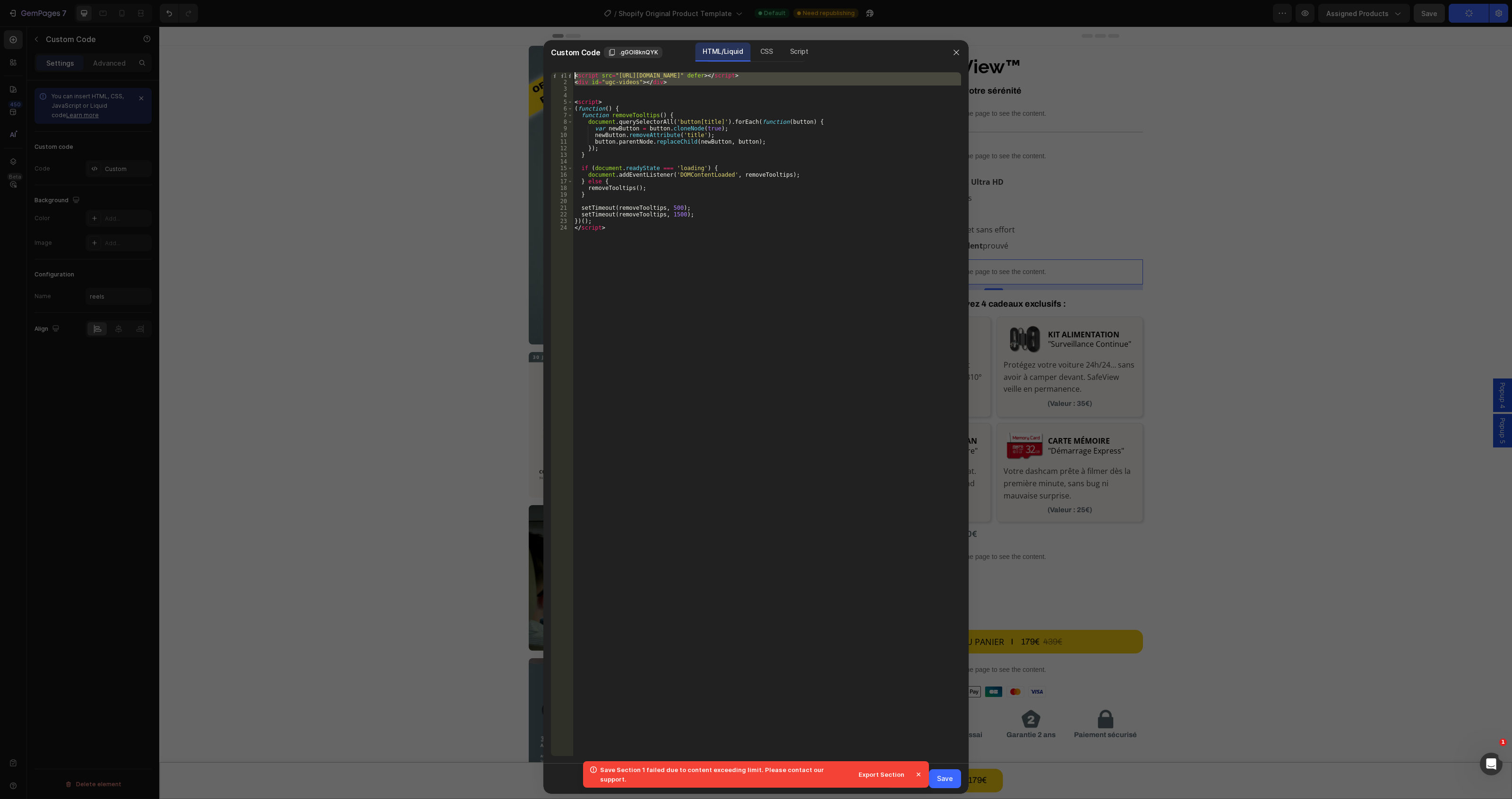
drag, startPoint x: 706, startPoint y: 82, endPoint x: 564, endPoint y: 69, distance: 142.6
click at [564, 69] on div "1 2 3 4 5 6 7 8 9 10 11 12 13 14 15 16 17 18 19 20 21 22 23 24 < script src = "…" at bounding box center [756, 414] width 425 height 699
click at [711, 84] on div "< script src = "[URL][DOMAIN_NAME]" defer > </ script > < div id = "ugc-videos"…" at bounding box center [767, 414] width 389 height 684
click at [711, 84] on div "< script src = "[URL][DOMAIN_NAME]" defer > </ script > < div id = "ugc-videos"…" at bounding box center [767, 421] width 389 height 697
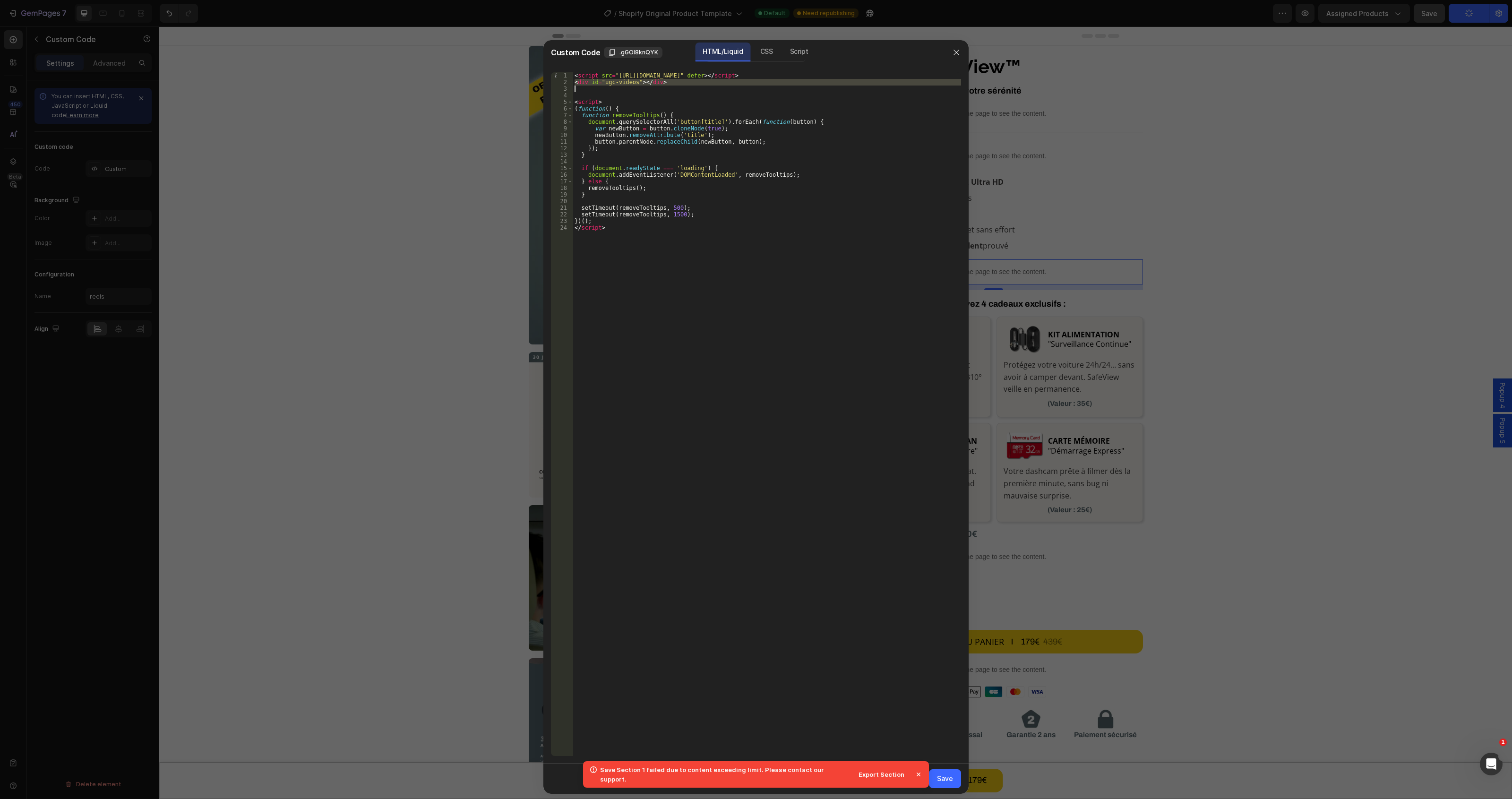
click at [711, 84] on div "< script src = "[URL][DOMAIN_NAME]" defer > </ script > < div id = "ugc-videos"…" at bounding box center [767, 414] width 389 height 684
click at [698, 79] on div "< script src = "[URL][DOMAIN_NAME]" defer > </ script > < div id = "ugc-videos"…" at bounding box center [767, 421] width 389 height 697
drag, startPoint x: 698, startPoint y: 79, endPoint x: 539, endPoint y: 63, distance: 159.8
click at [539, 63] on div "Custom Code .gGOl8knQYK HTML/Liquid CSS Script <div id="ugc-videos"></div> 1 2 …" at bounding box center [756, 399] width 1512 height 799
type textarea "<script src="[URL][DOMAIN_NAME]" defer></script> <div id="ugc-videos"></div>"
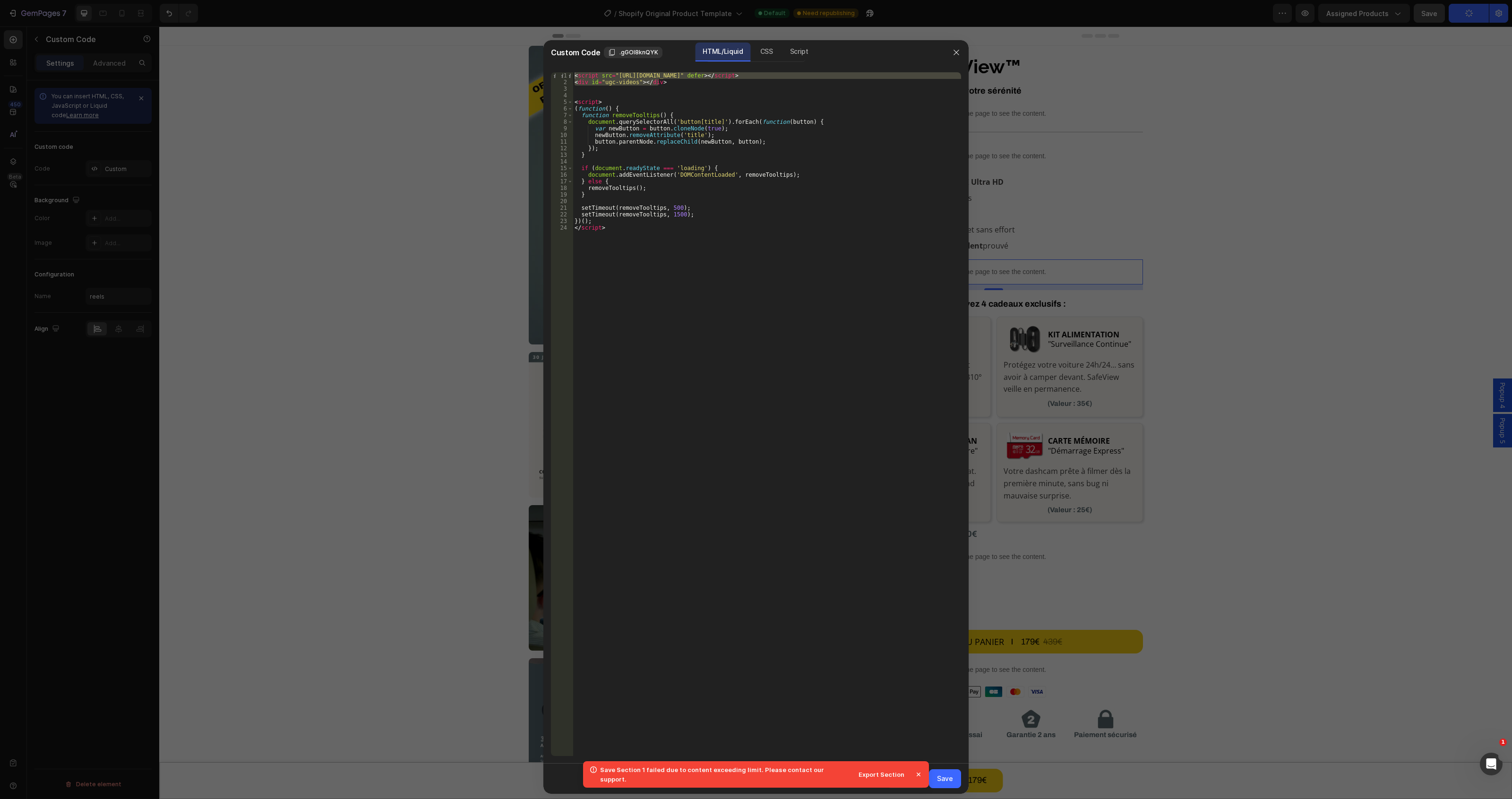
click at [363, 298] on div at bounding box center [756, 399] width 1512 height 799
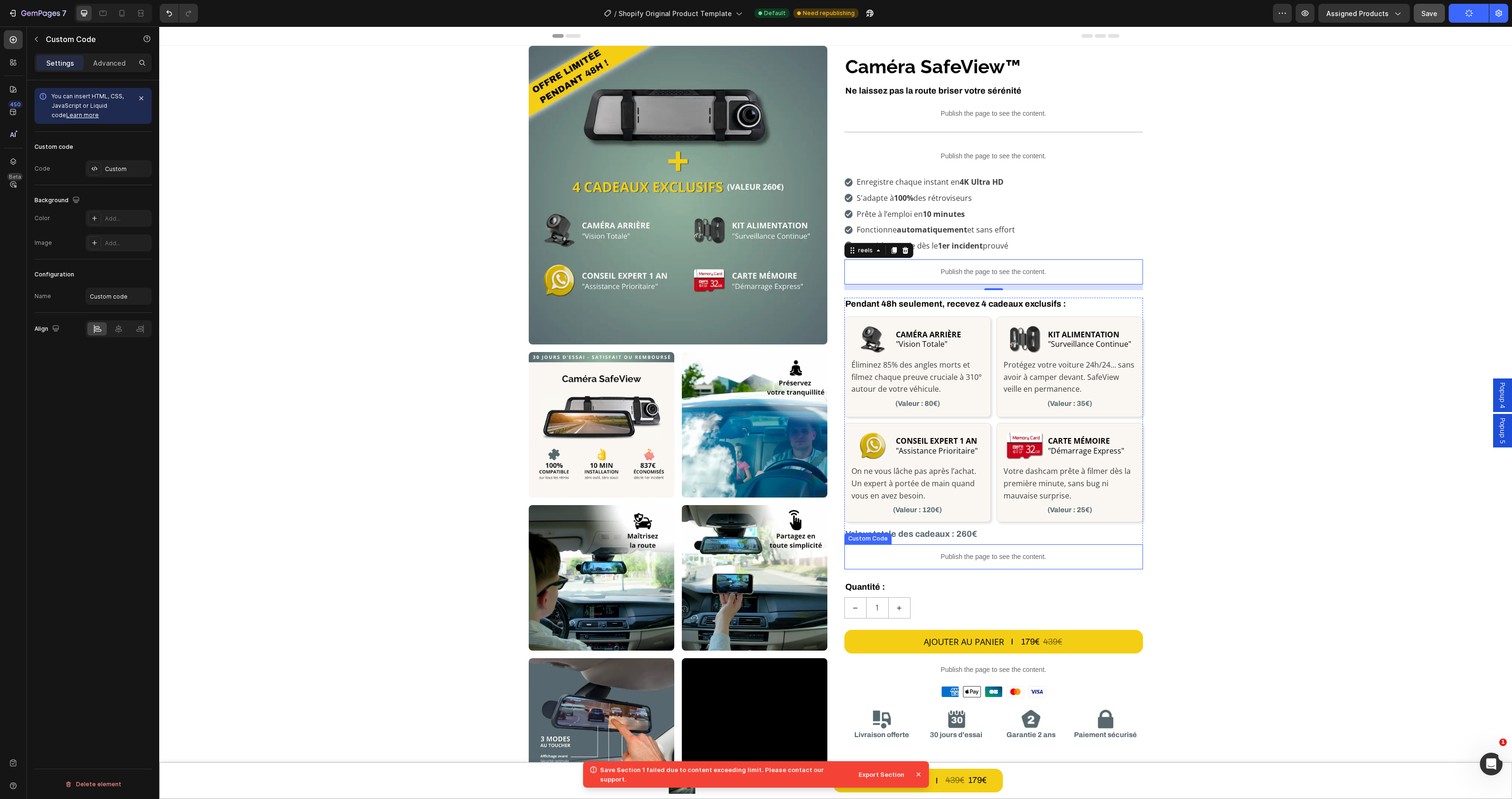
click at [983, 552] on p "Publish the page to see the content." at bounding box center [994, 557] width 298 height 10
click at [991, 668] on p "Publish the page to see the content." at bounding box center [994, 669] width 298 height 10
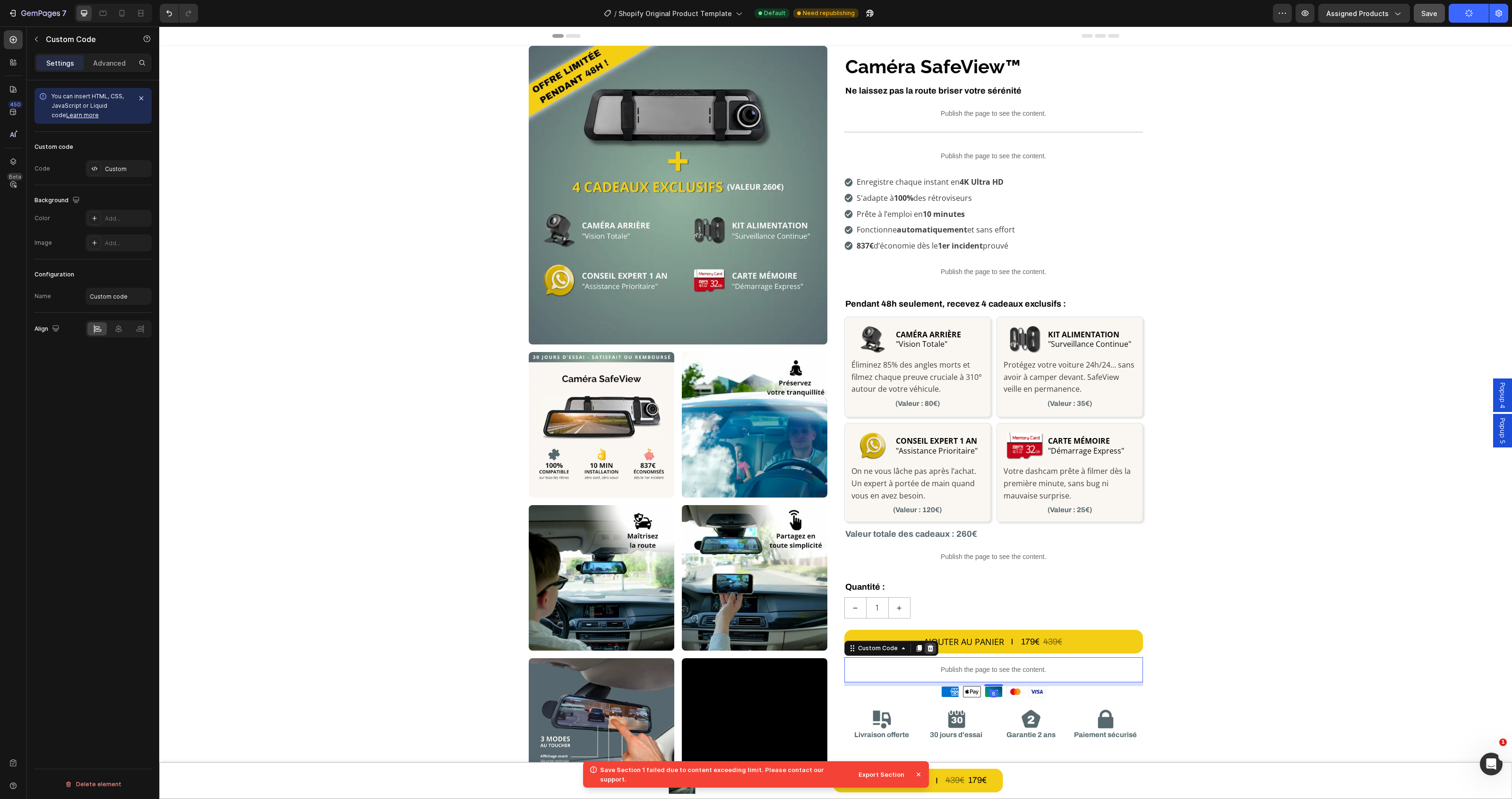
click at [927, 648] on icon at bounding box center [930, 648] width 6 height 7
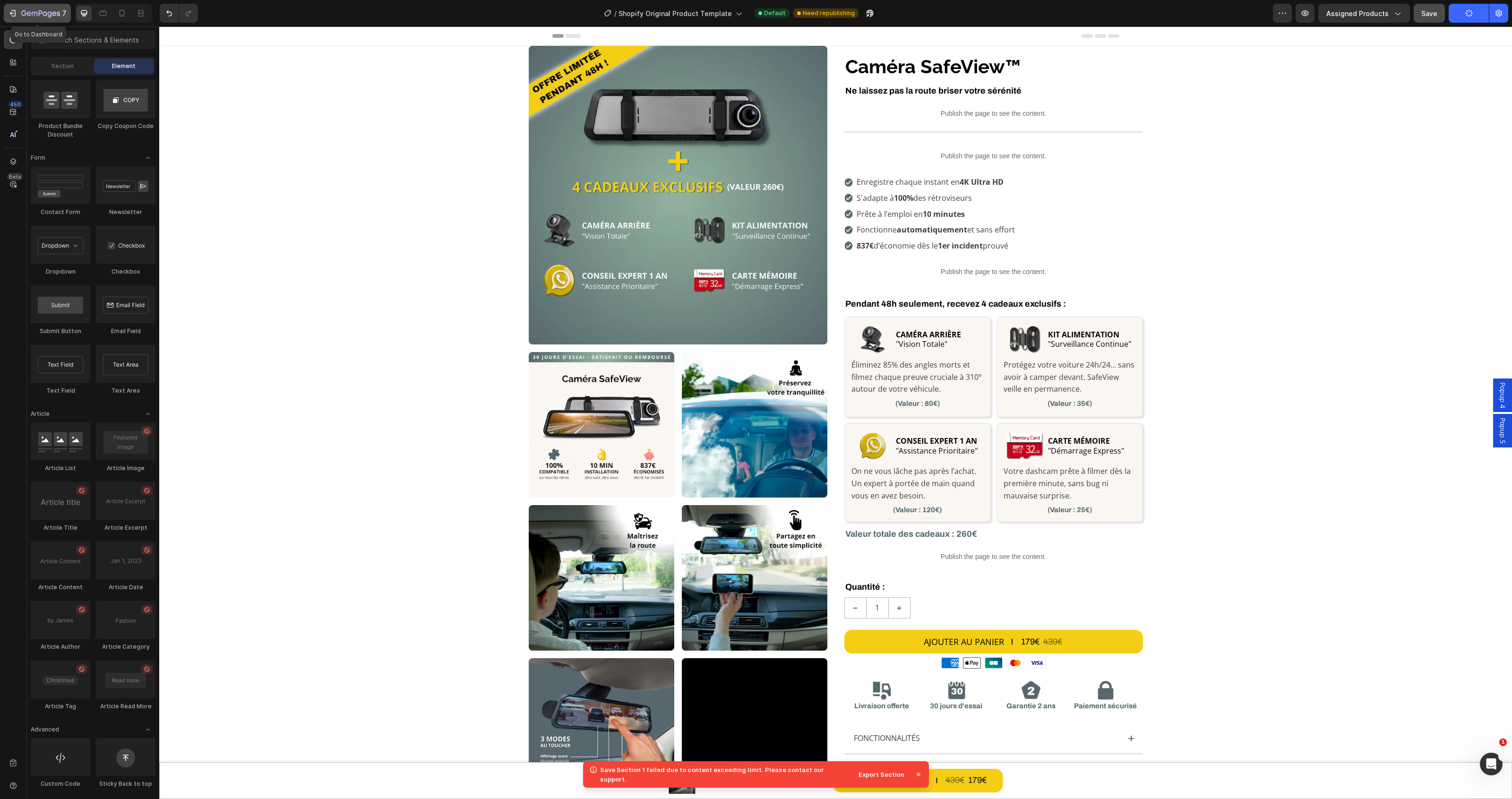
click at [41, 13] on icon "button" at bounding box center [40, 13] width 4 height 6
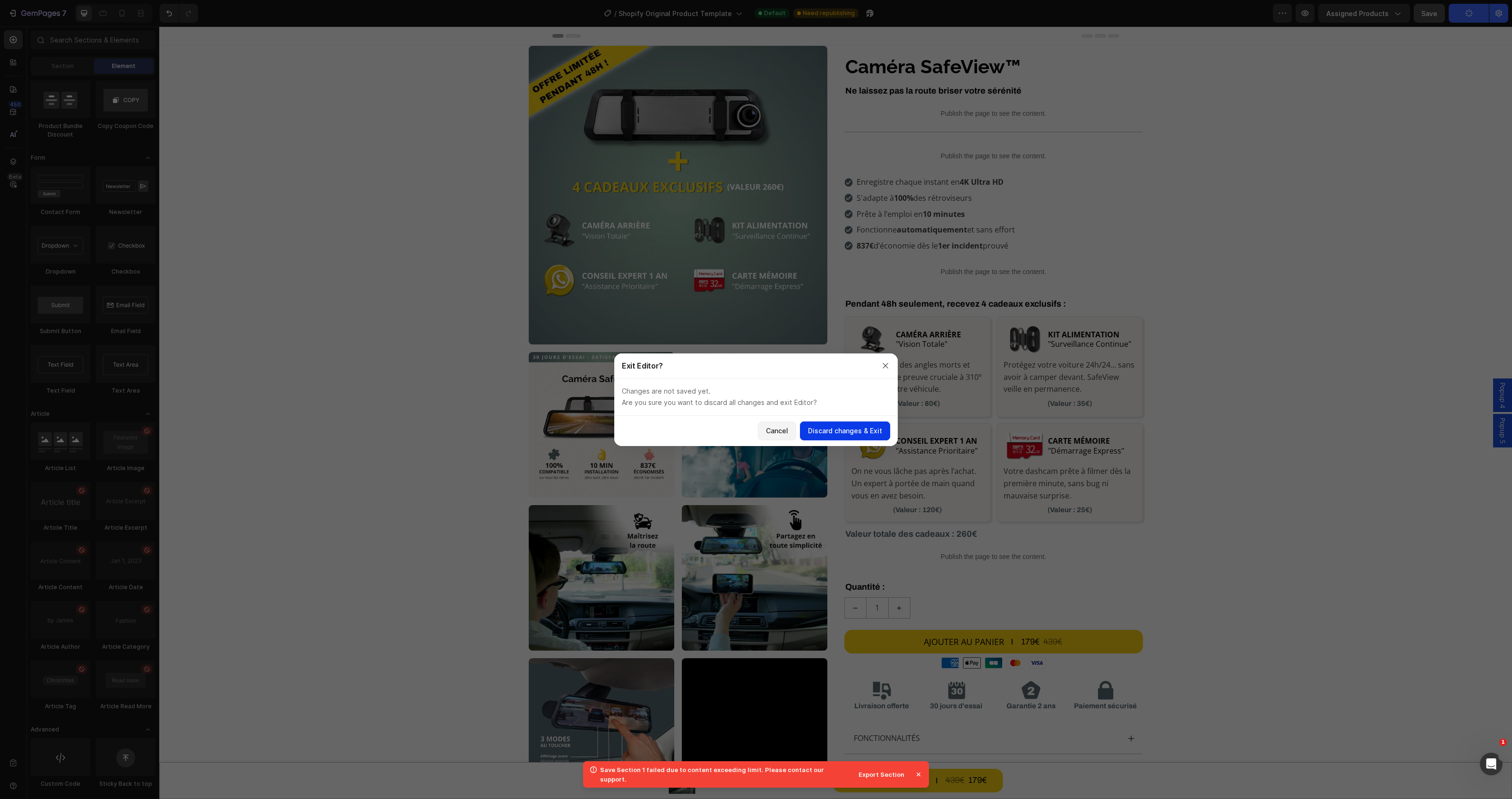
click at [836, 429] on div "Discard changes & Exit" at bounding box center [844, 430] width 74 height 10
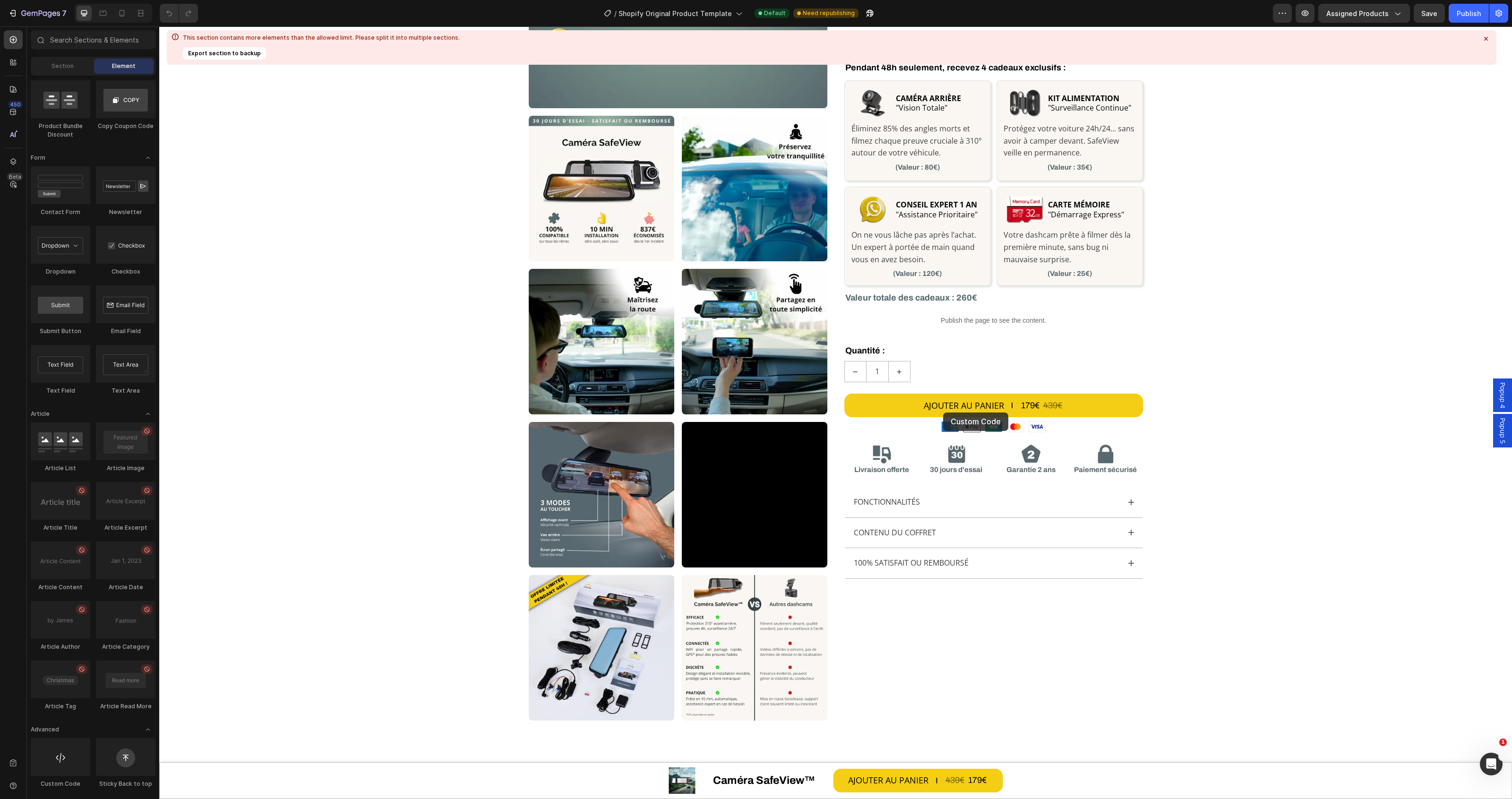
scroll to position [328, 0]
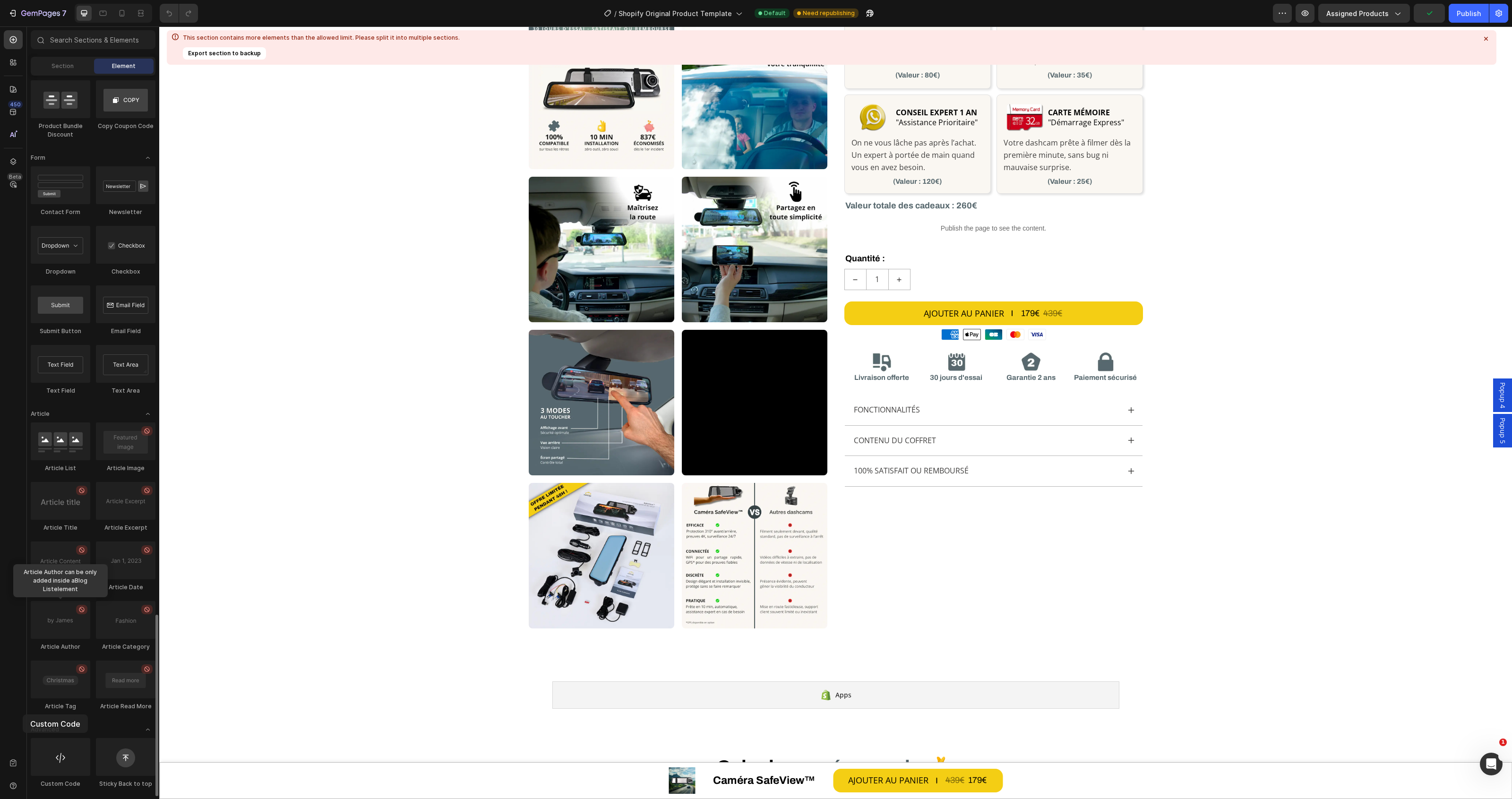
drag, startPoint x: 54, startPoint y: 765, endPoint x: 28, endPoint y: 715, distance: 56.4
click at [994, 350] on div "Image" at bounding box center [1006, 345] width 25 height 11
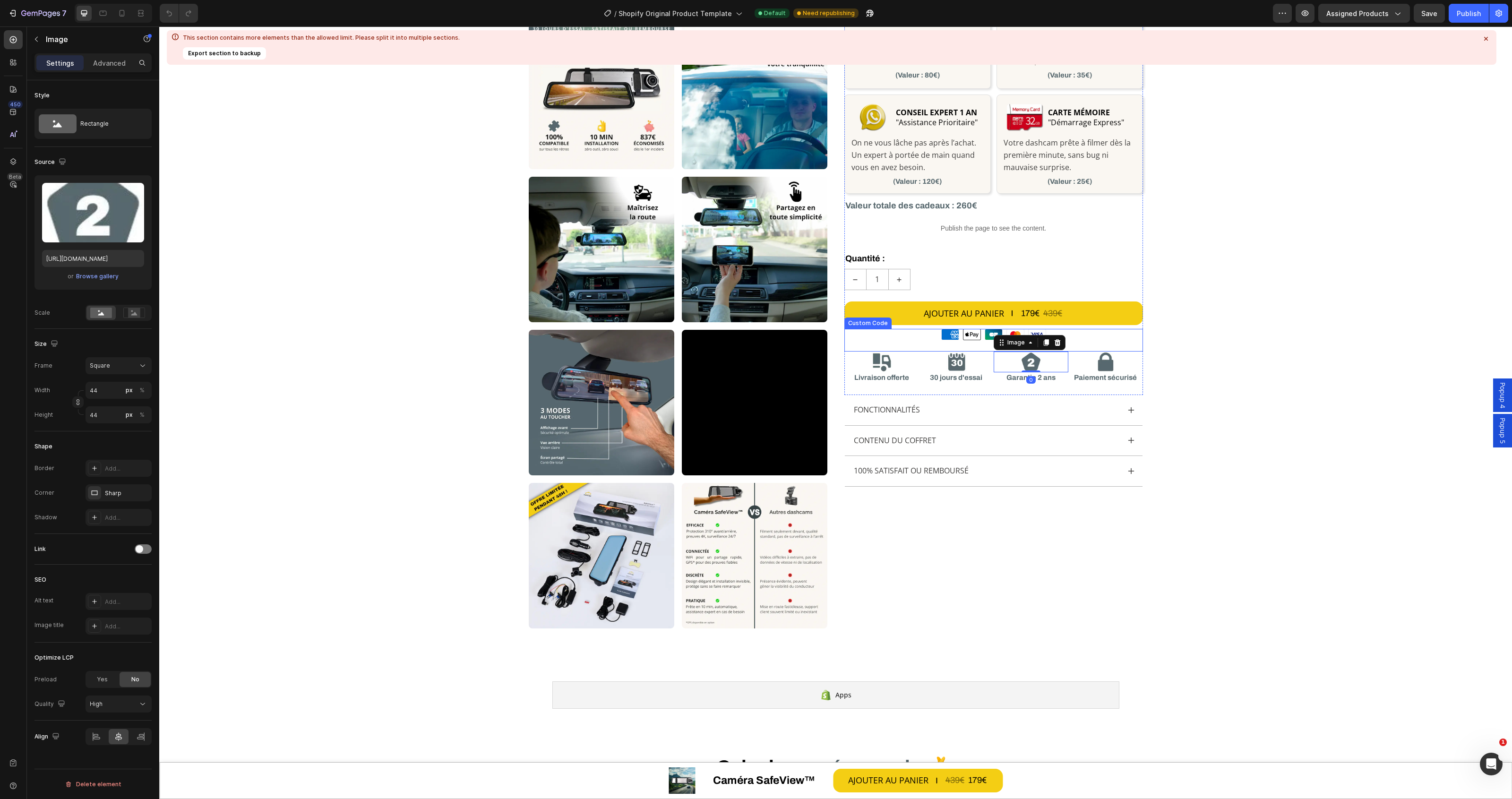
click at [950, 330] on icon at bounding box center [950, 335] width 17 height 10
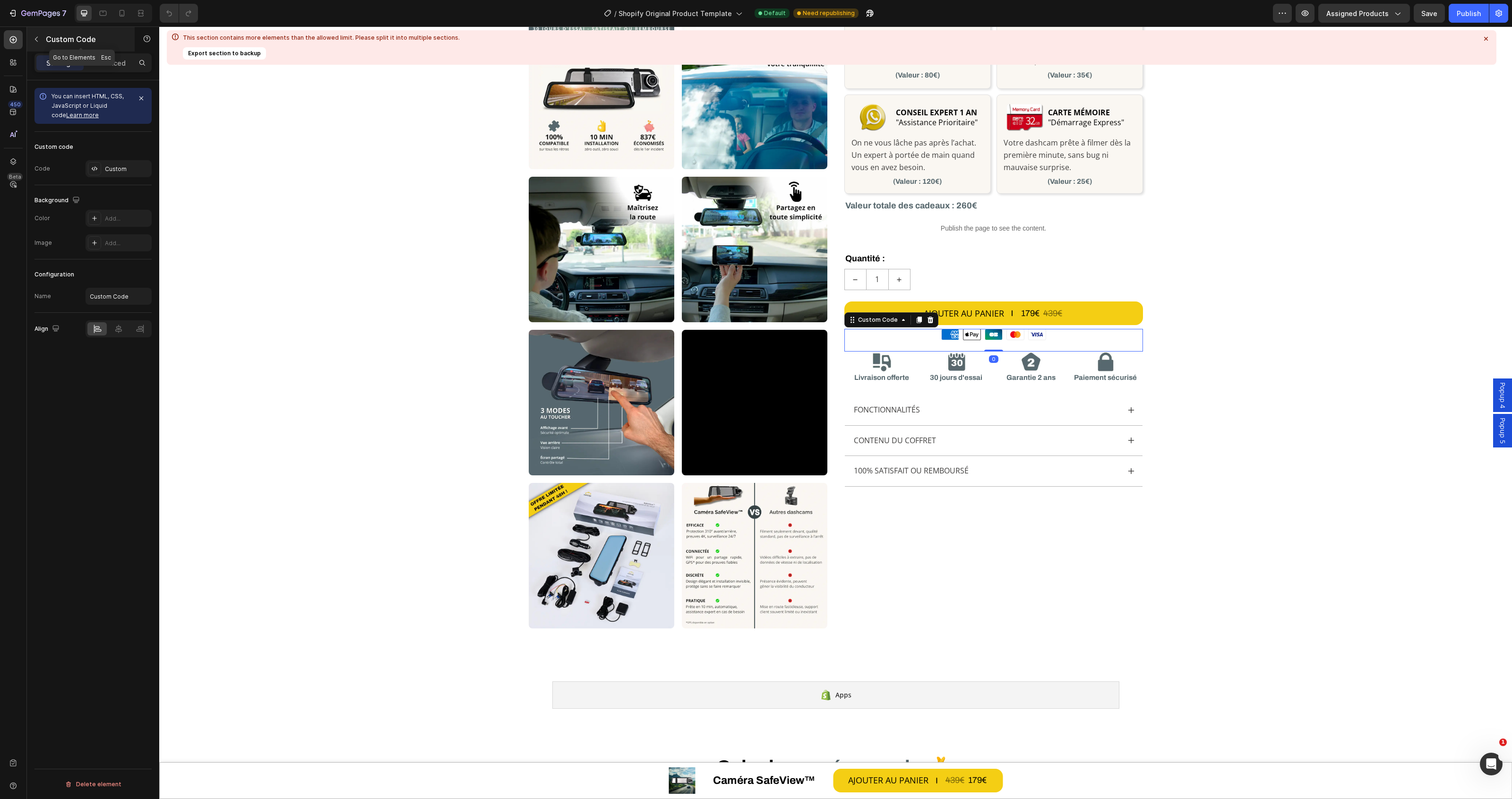
click at [36, 40] on icon "button" at bounding box center [37, 40] width 7 height 7
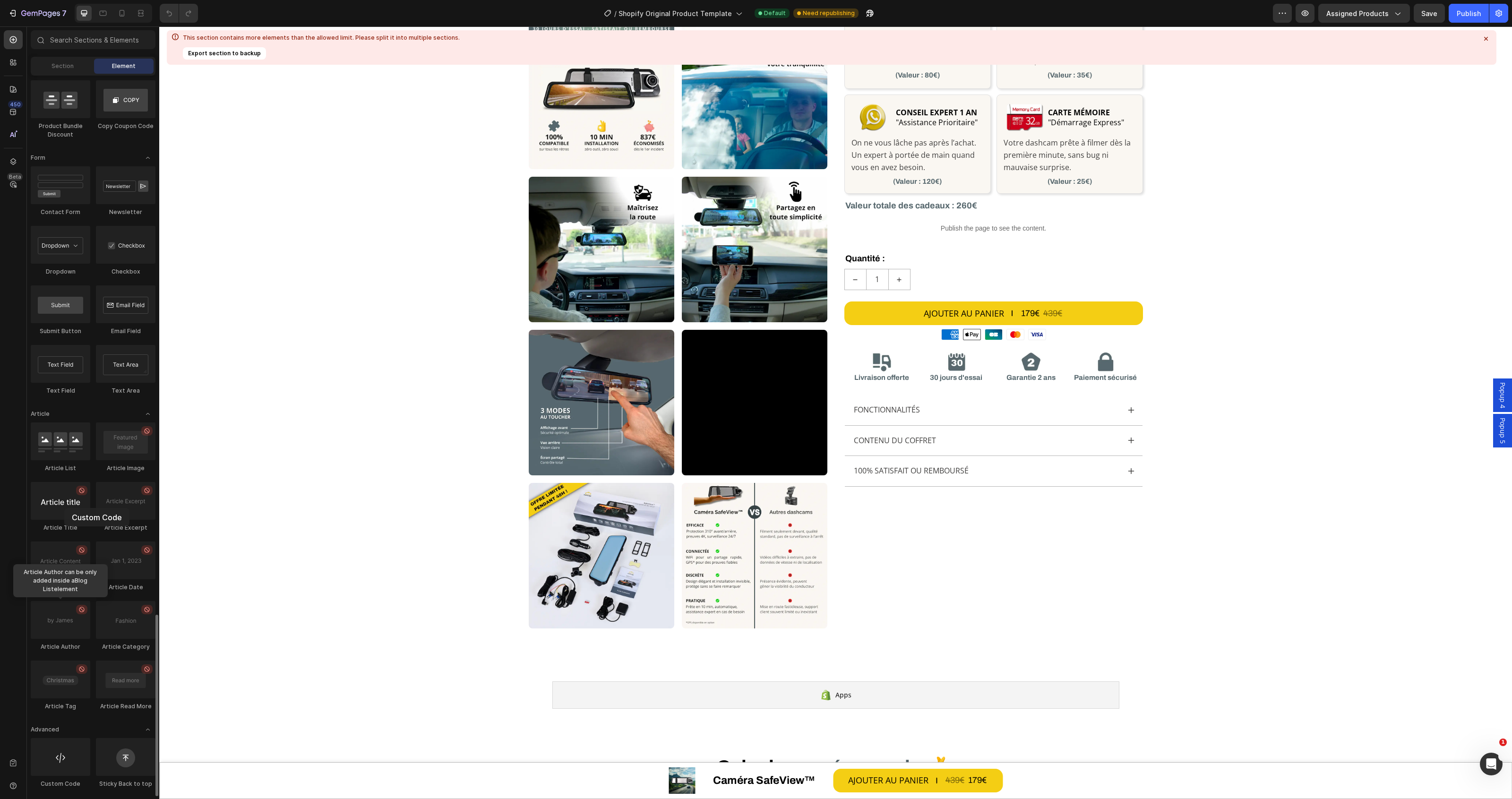
drag, startPoint x: 60, startPoint y: 777, endPoint x: 64, endPoint y: 508, distance: 269.0
click at [1485, 40] on icon at bounding box center [1486, 39] width 10 height 10
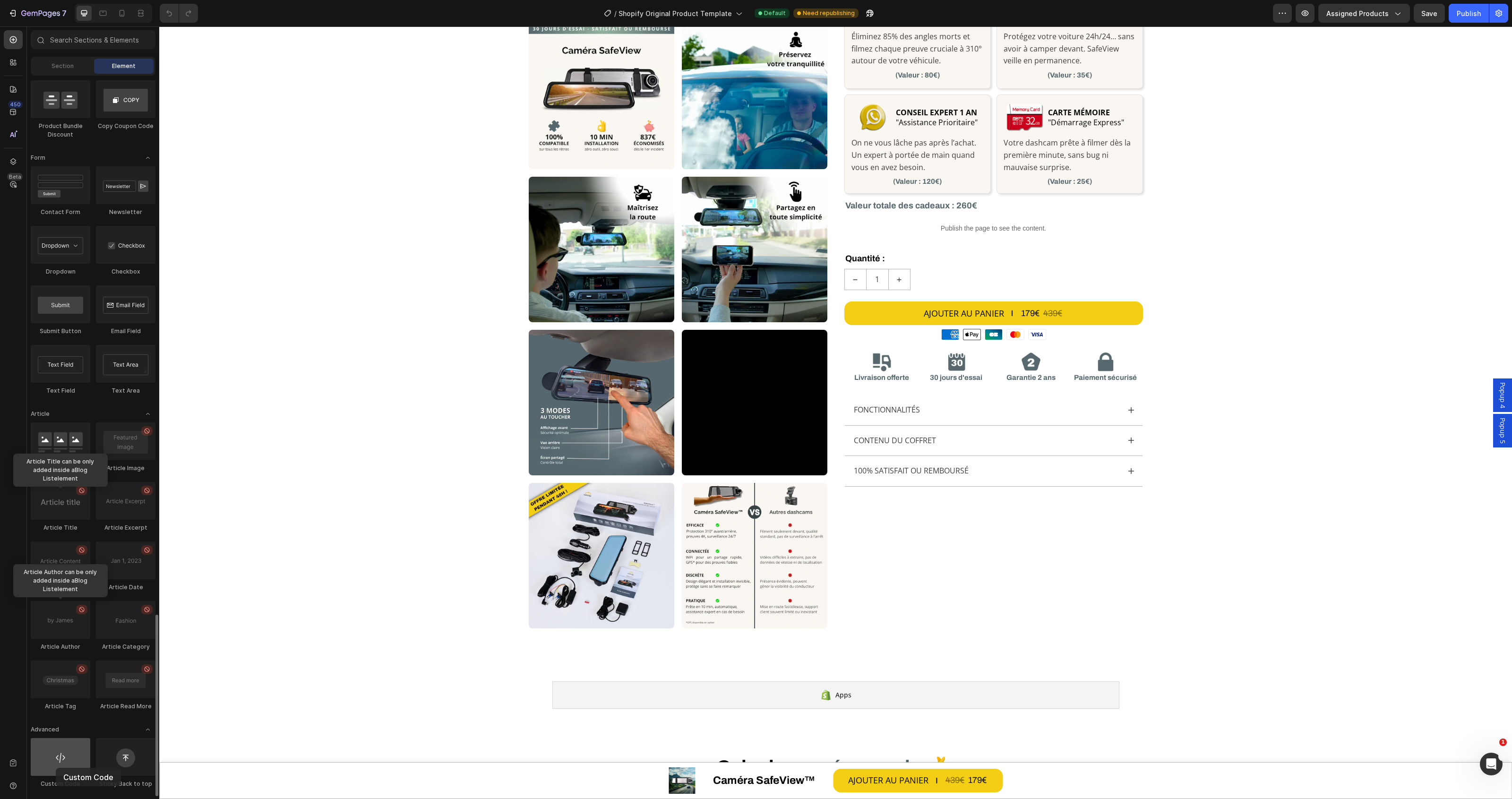
click at [56, 768] on div at bounding box center [60, 757] width 60 height 38
drag, startPoint x: 216, startPoint y: 798, endPoint x: 1055, endPoint y: 331, distance: 960.2
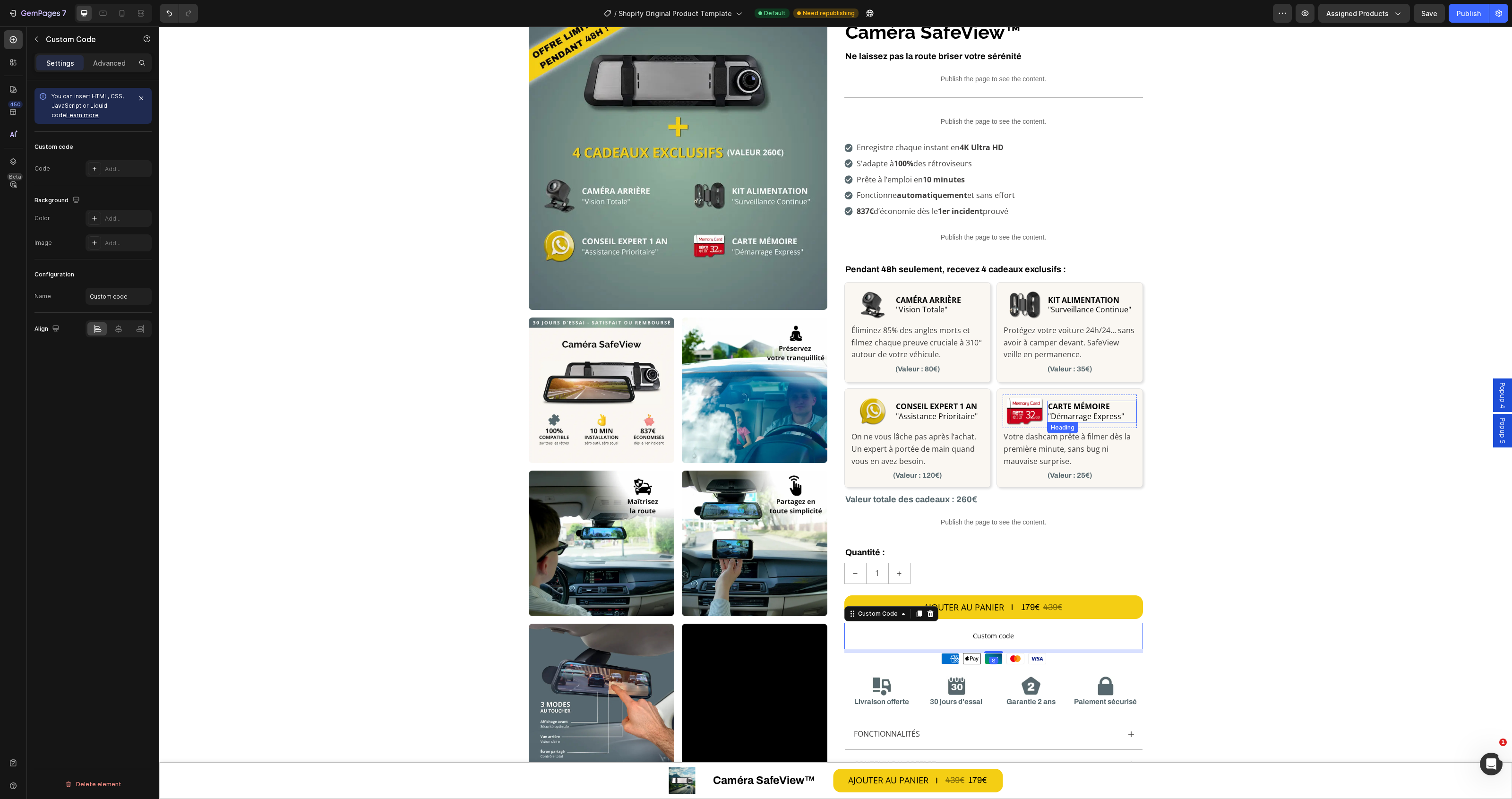
scroll to position [33, 0]
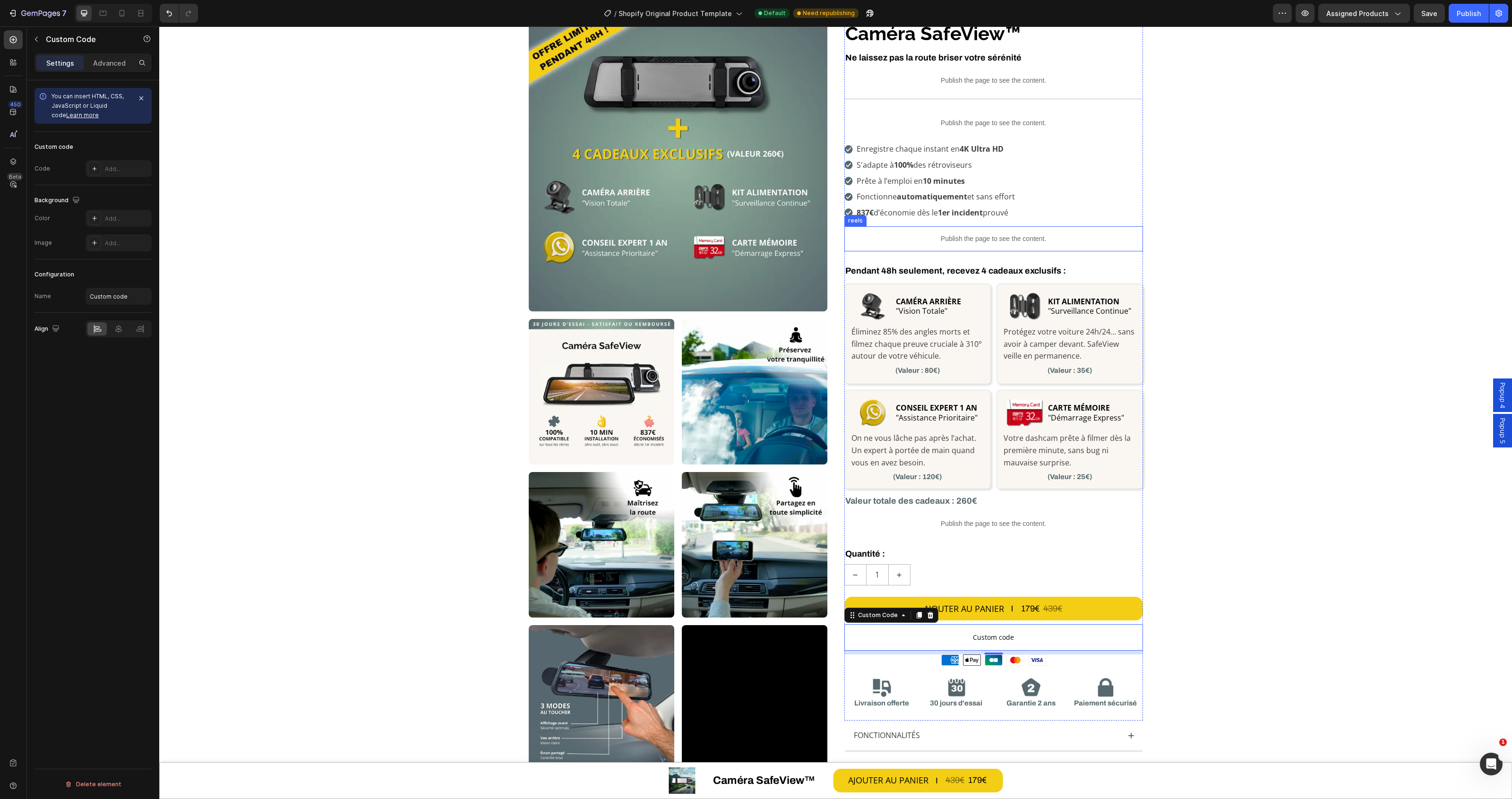
click at [975, 235] on p "Publish the page to see the content." at bounding box center [994, 239] width 298 height 10
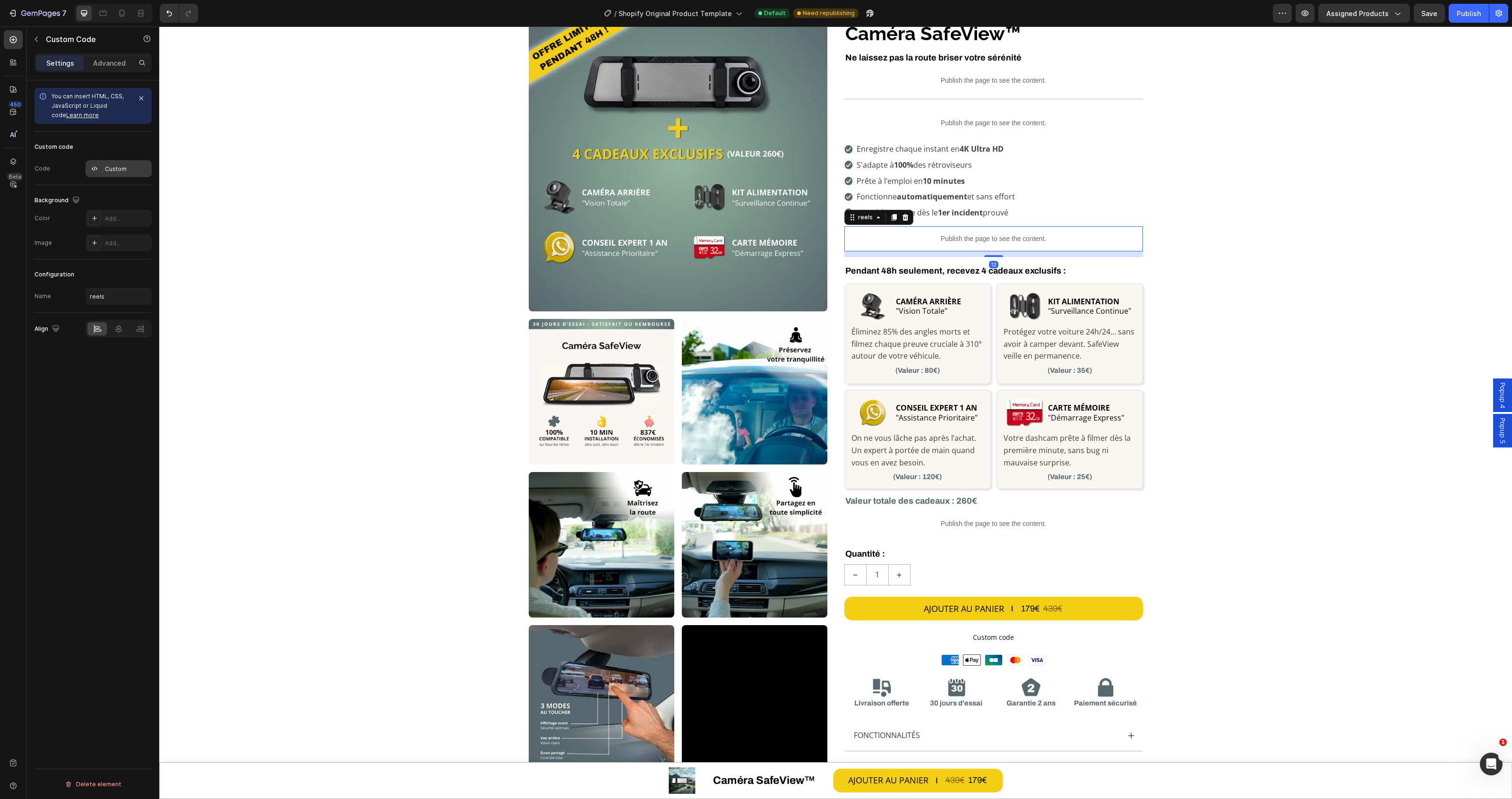
click at [95, 172] on icon at bounding box center [95, 169] width 7 height 7
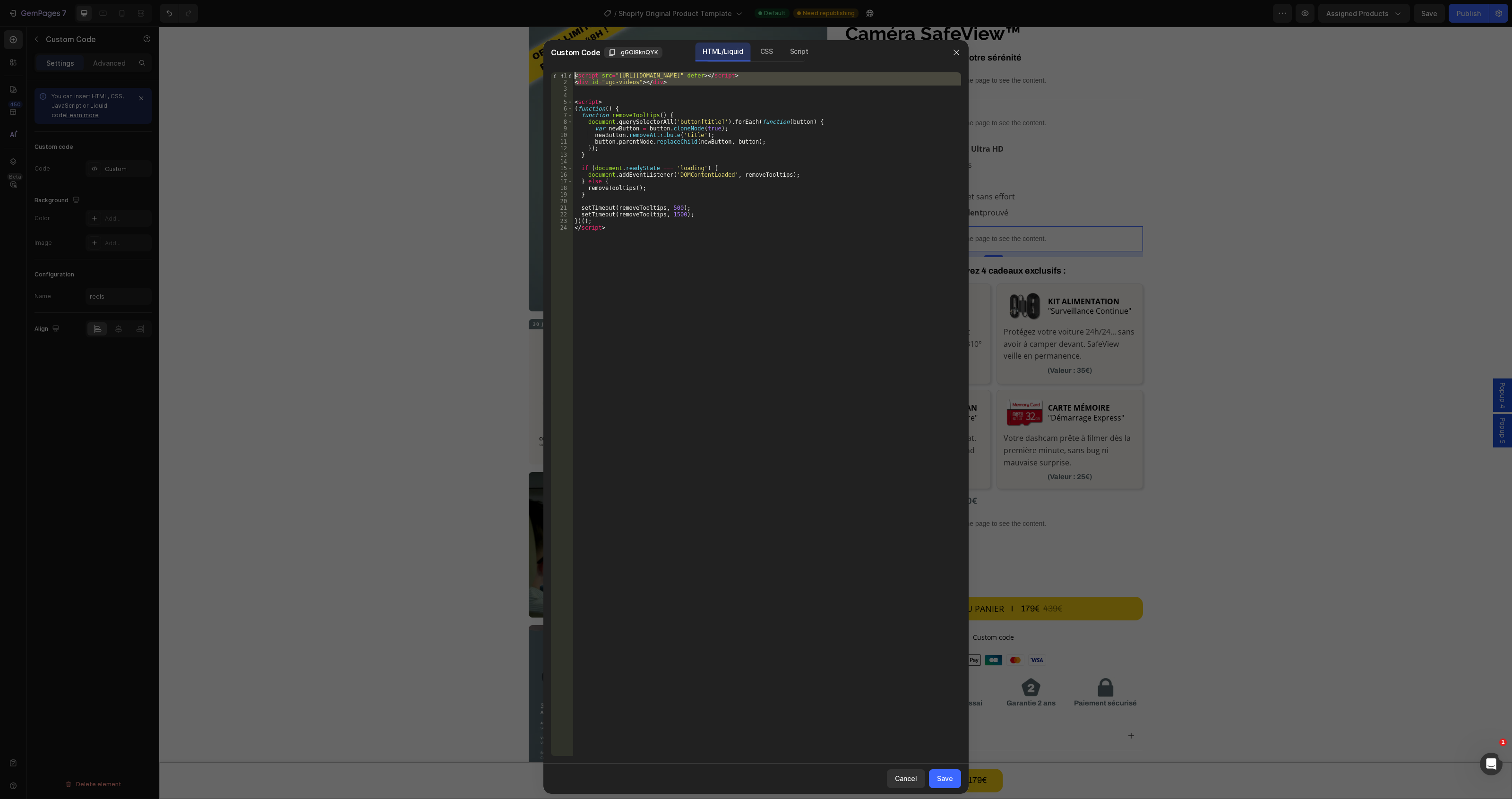
drag, startPoint x: 686, startPoint y: 89, endPoint x: 521, endPoint y: 65, distance: 166.7
click at [521, 65] on div "Custom Code .gGOl8knQYK HTML/Liquid CSS Script 1 2 3 4 5 6 7 8 9 10 11 12 13 14…" at bounding box center [756, 399] width 1512 height 799
type textarea "<script src="[URL][DOMAIN_NAME]" defer></script> <div id="ugc-videos"></div>"
click at [949, 51] on button "button" at bounding box center [956, 52] width 15 height 15
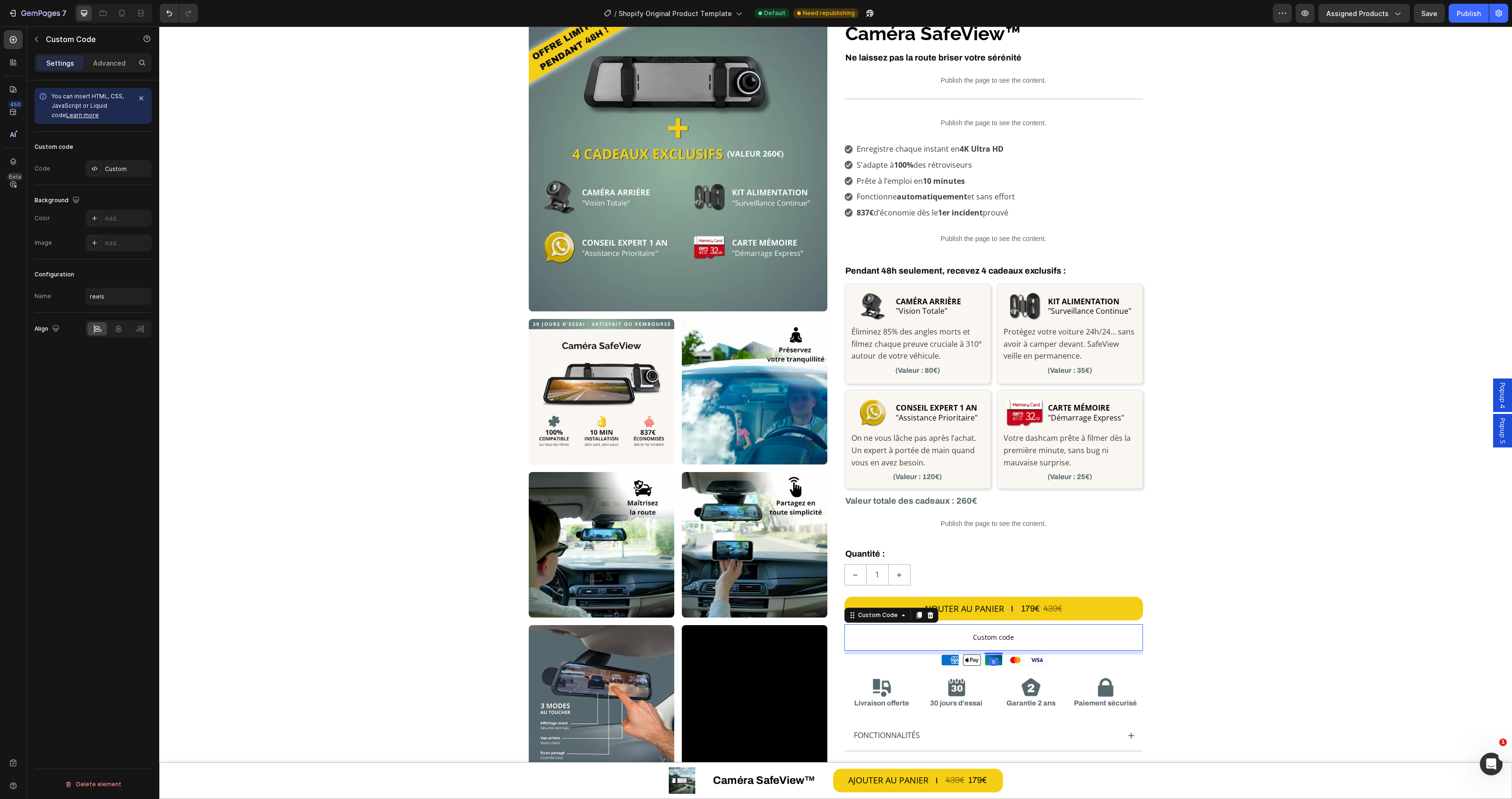
click at [963, 631] on p "Custom code" at bounding box center [994, 637] width 298 height 26
click at [114, 166] on div "Add..." at bounding box center [128, 169] width 45 height 8
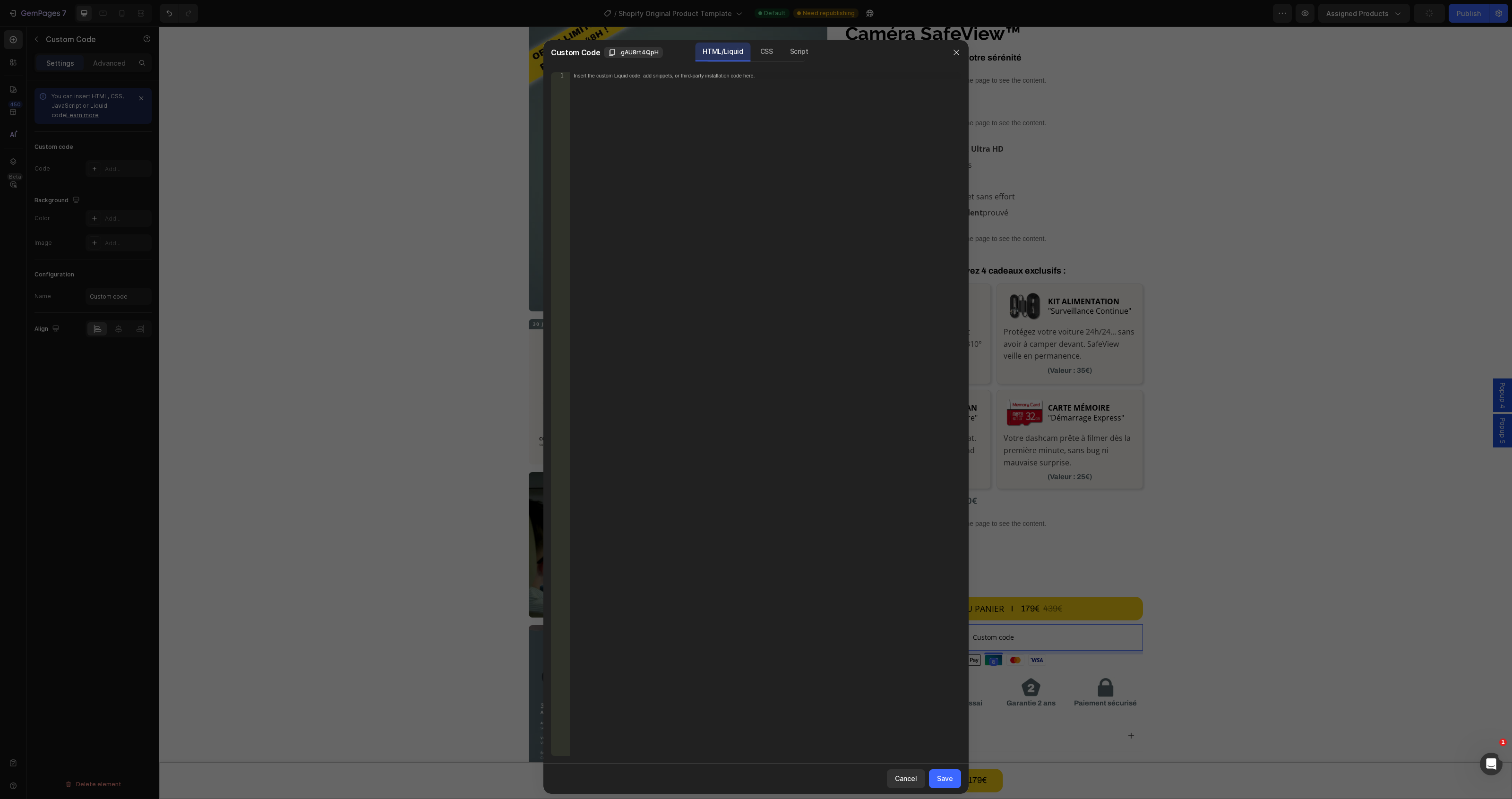
click at [760, 84] on div "Insert the custom Liquid code, add snippets, or third-party installation code h…" at bounding box center [765, 421] width 392 height 697
drag, startPoint x: 864, startPoint y: 74, endPoint x: 619, endPoint y: 72, distance: 245.0
click at [619, 72] on div "< script src = "https://cdn.shopify.com/s/files/1/0712/2960/4152/files/ugc-vide…" at bounding box center [765, 421] width 392 height 697
click at [629, 81] on div "< script src = "https://cdn.shopify.com/s/files/1/0712/2960/4152/files/ugc-vide…" at bounding box center [765, 421] width 392 height 697
drag, startPoint x: 631, startPoint y: 81, endPoint x: 599, endPoint y: 79, distance: 32.1
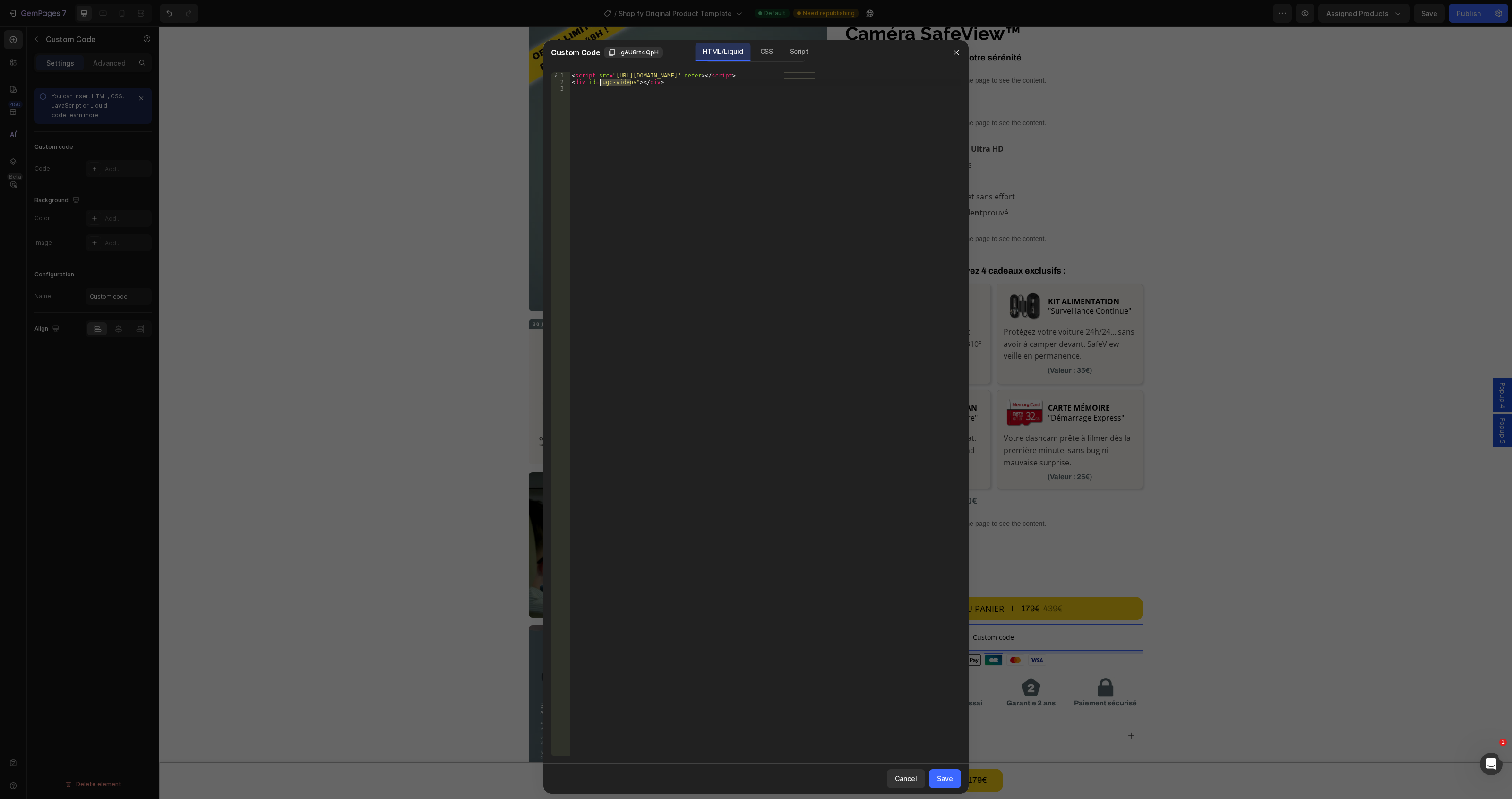
click at [599, 79] on div "< script src = "https://cdn.shopify.com/s/files/1/0712/2960/4152/files/ugc-vide…" at bounding box center [765, 421] width 392 height 697
drag, startPoint x: 612, startPoint y: 75, endPoint x: 865, endPoint y: 73, distance: 253.0
click at [865, 73] on div "< script src = "https://cdn.shopify.com/s/files/1/0712/2960/4152/files/ugc-vide…" at bounding box center [765, 421] width 392 height 697
paste textarea "klarnanana.js?v=1756321978"
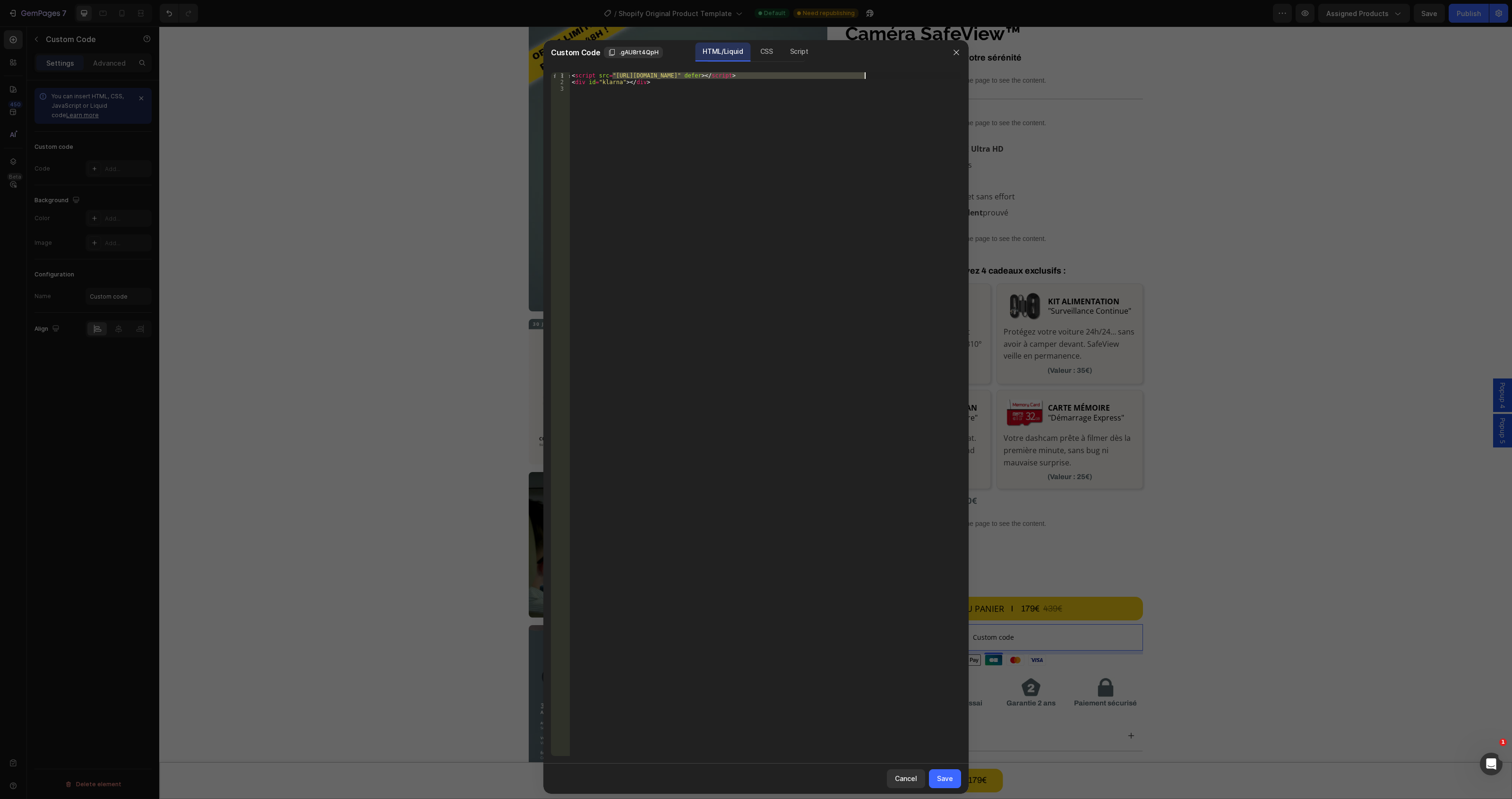
type textarea "<script src="https://cdn.shopify.com/s/files/1/0712/2960/4152/files/klarnanana.…"
click at [950, 774] on div "Save" at bounding box center [945, 778] width 16 height 10
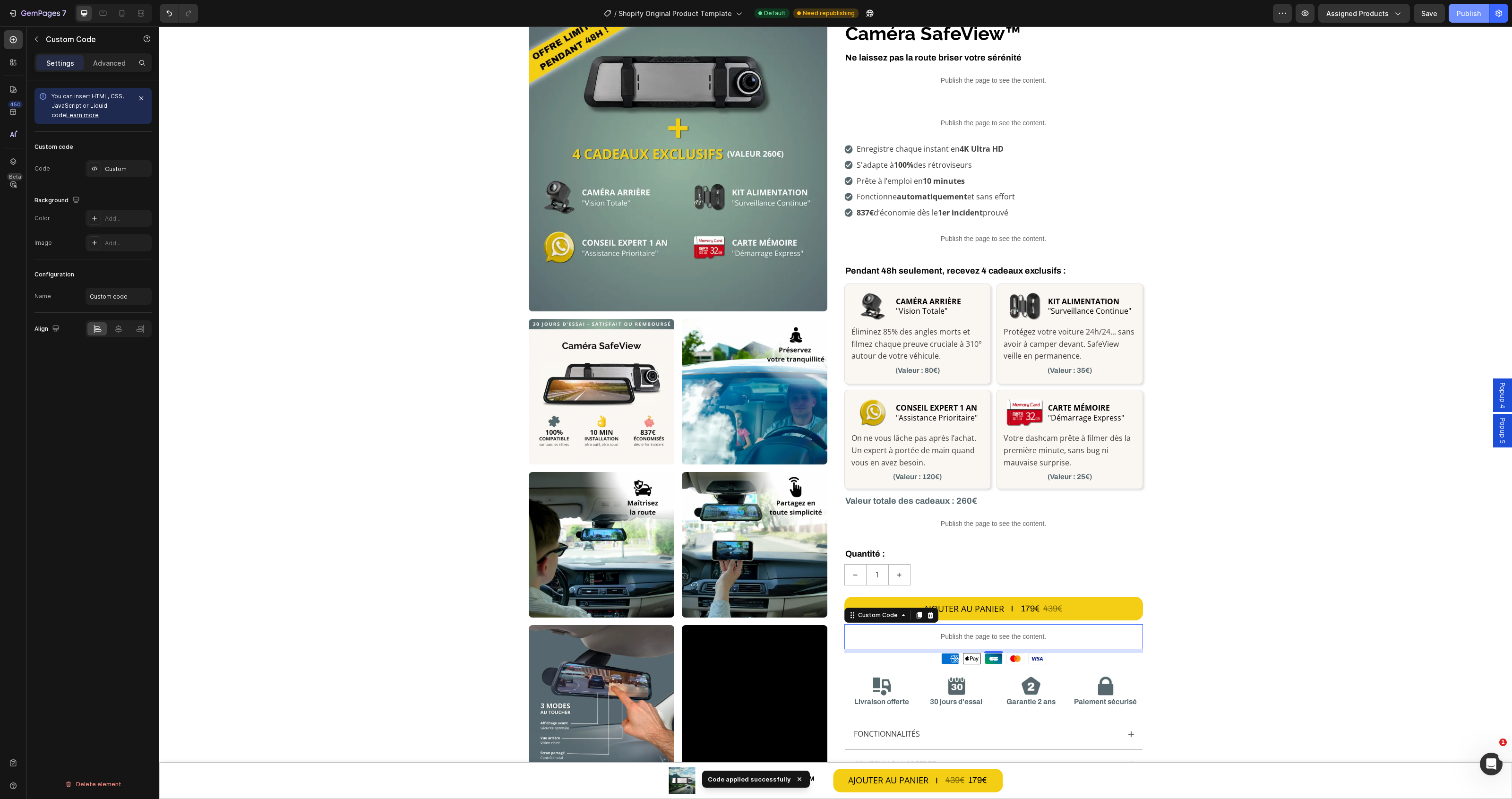
click at [1461, 10] on div "Publish" at bounding box center [1469, 13] width 24 height 10
click at [115, 171] on div "Custom" at bounding box center [128, 169] width 45 height 8
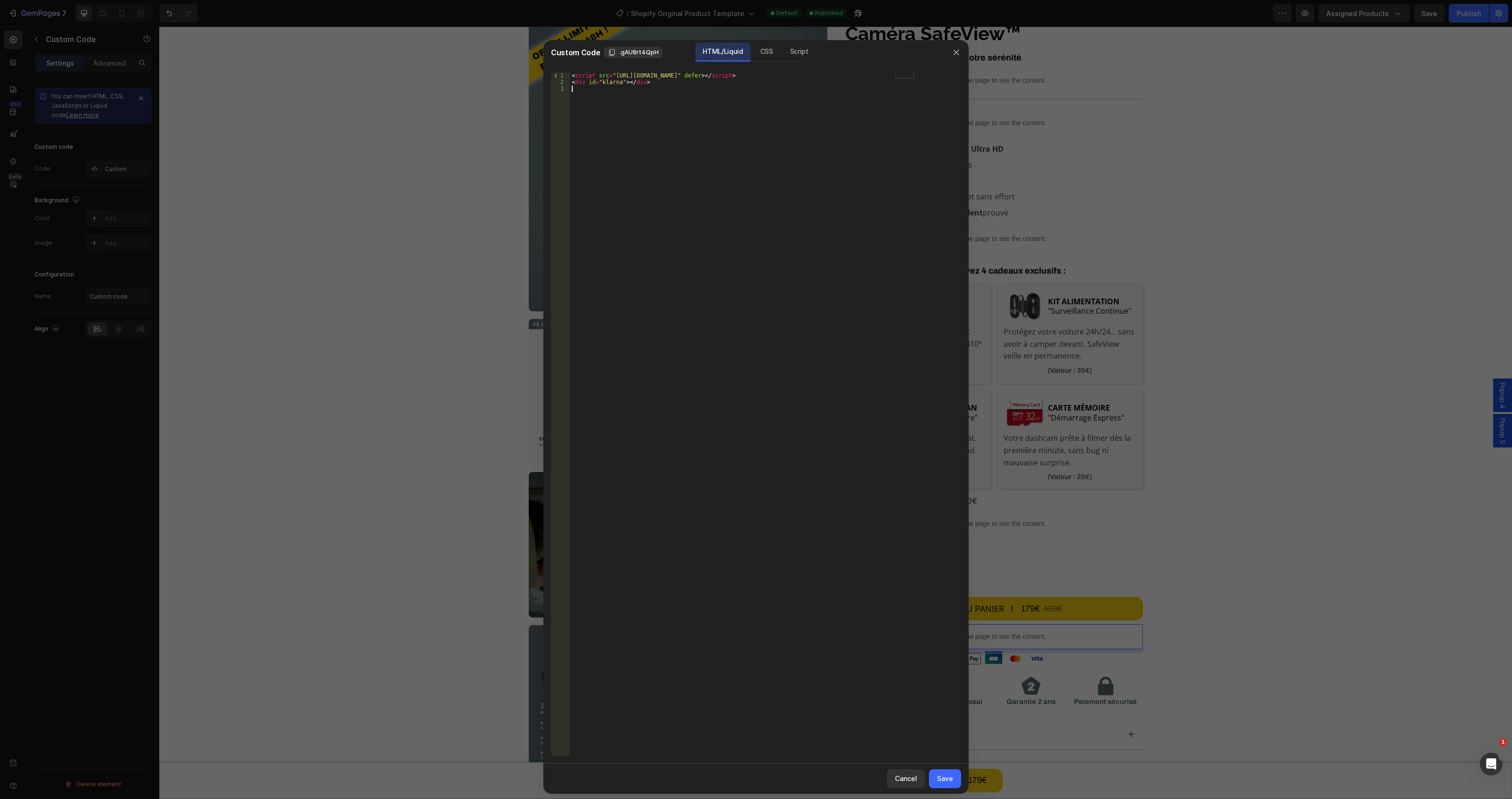
click at [665, 149] on div "< script src = "https://cdn.shopify.com/s/files/1/0712/2960/4152/files/klarnana…" at bounding box center [765, 421] width 392 height 697
drag, startPoint x: 611, startPoint y: 73, endPoint x: 866, endPoint y: 74, distance: 255.0
click at [866, 74] on div "< script src = "https://cdn.shopify.com/s/files/1/0712/2960/4152/files/klarnana…" at bounding box center [765, 421] width 392 height 697
paste textarea "2692"
type textarea "<script src="https://cdn.shopify.com/s/files/1/0712/2960/4152/files/klarnanana.…"
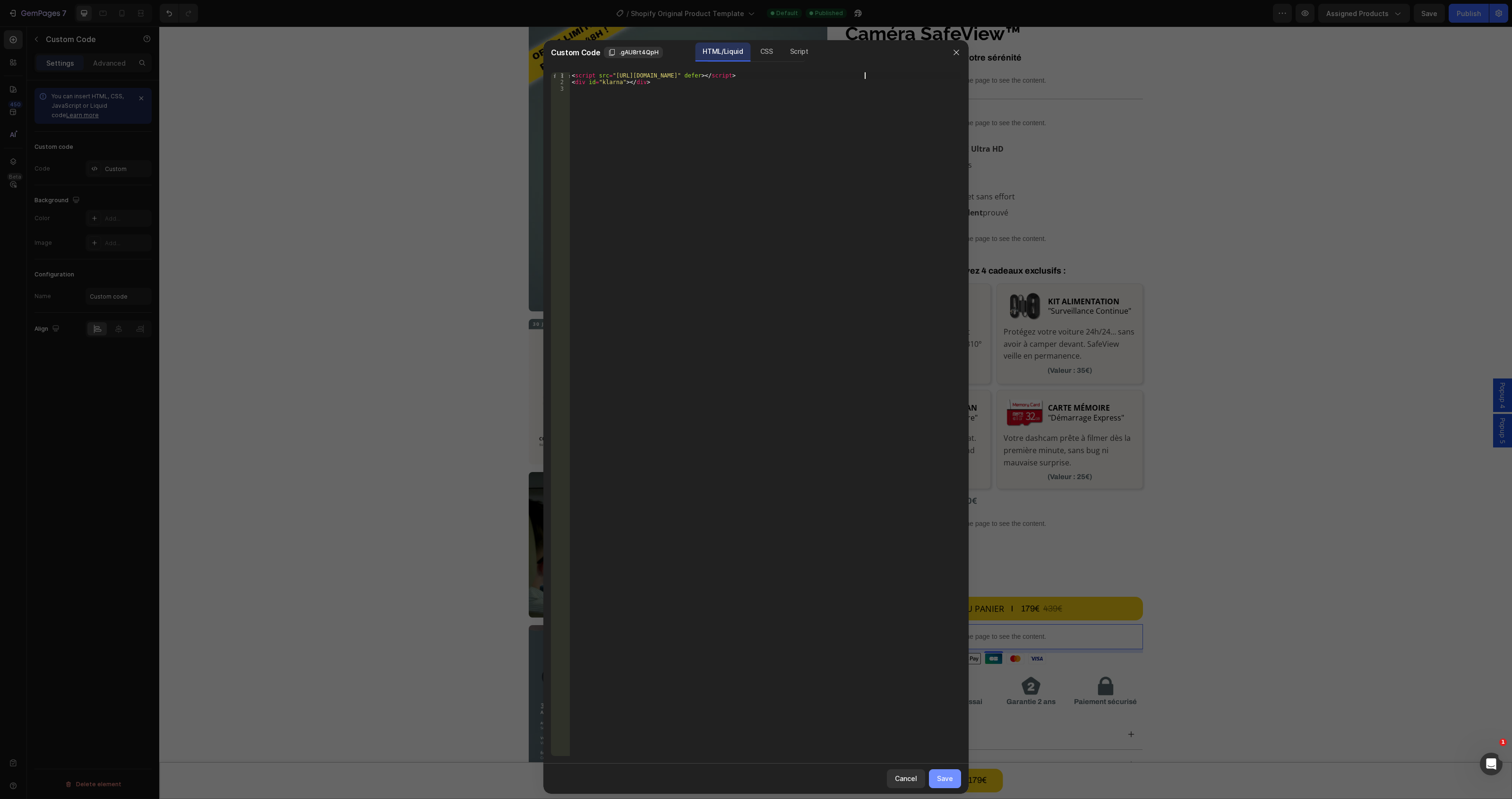
click at [939, 781] on div "Save" at bounding box center [945, 778] width 16 height 10
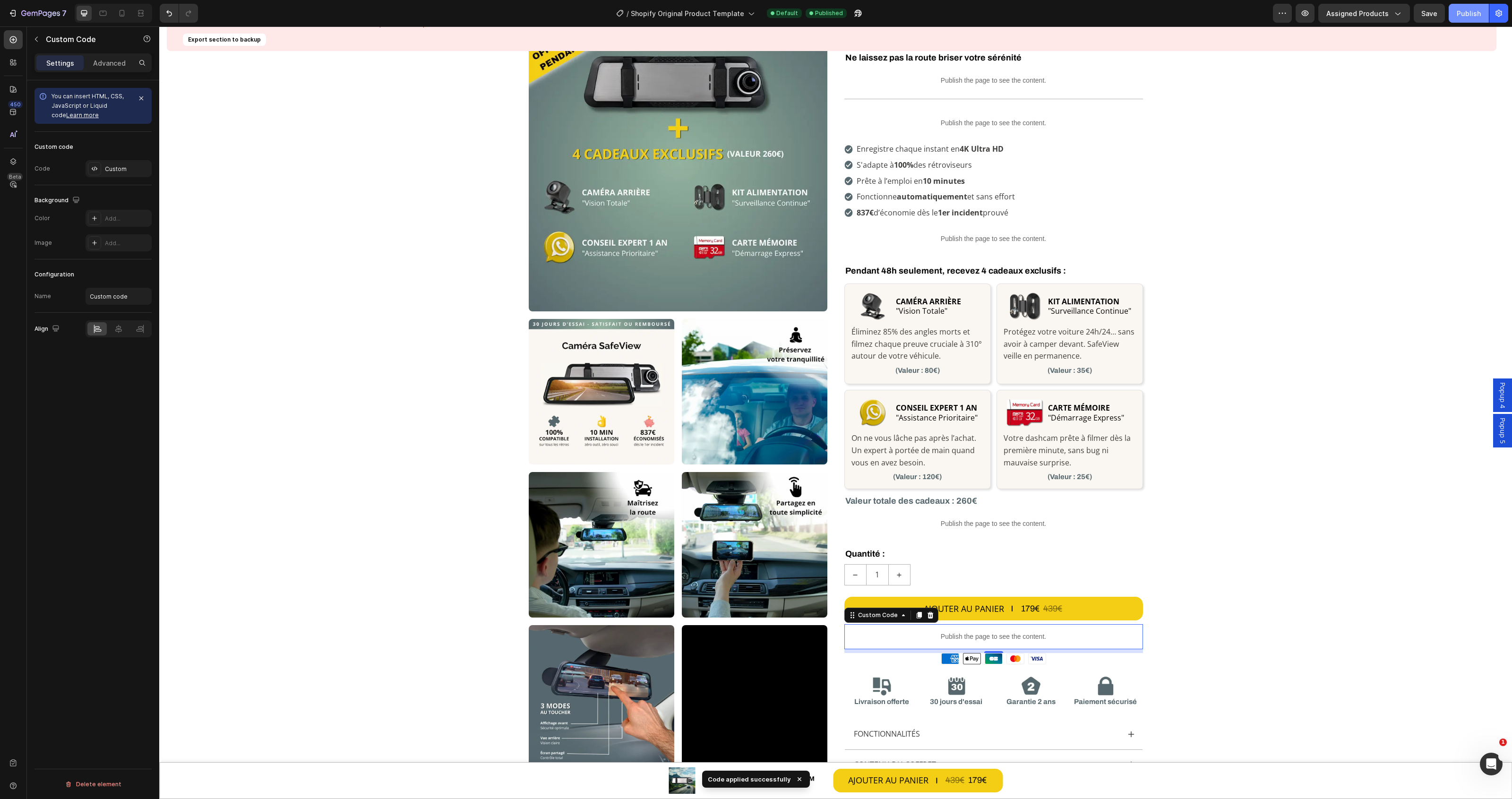
click at [1469, 14] on div "Publish" at bounding box center [1469, 13] width 24 height 10
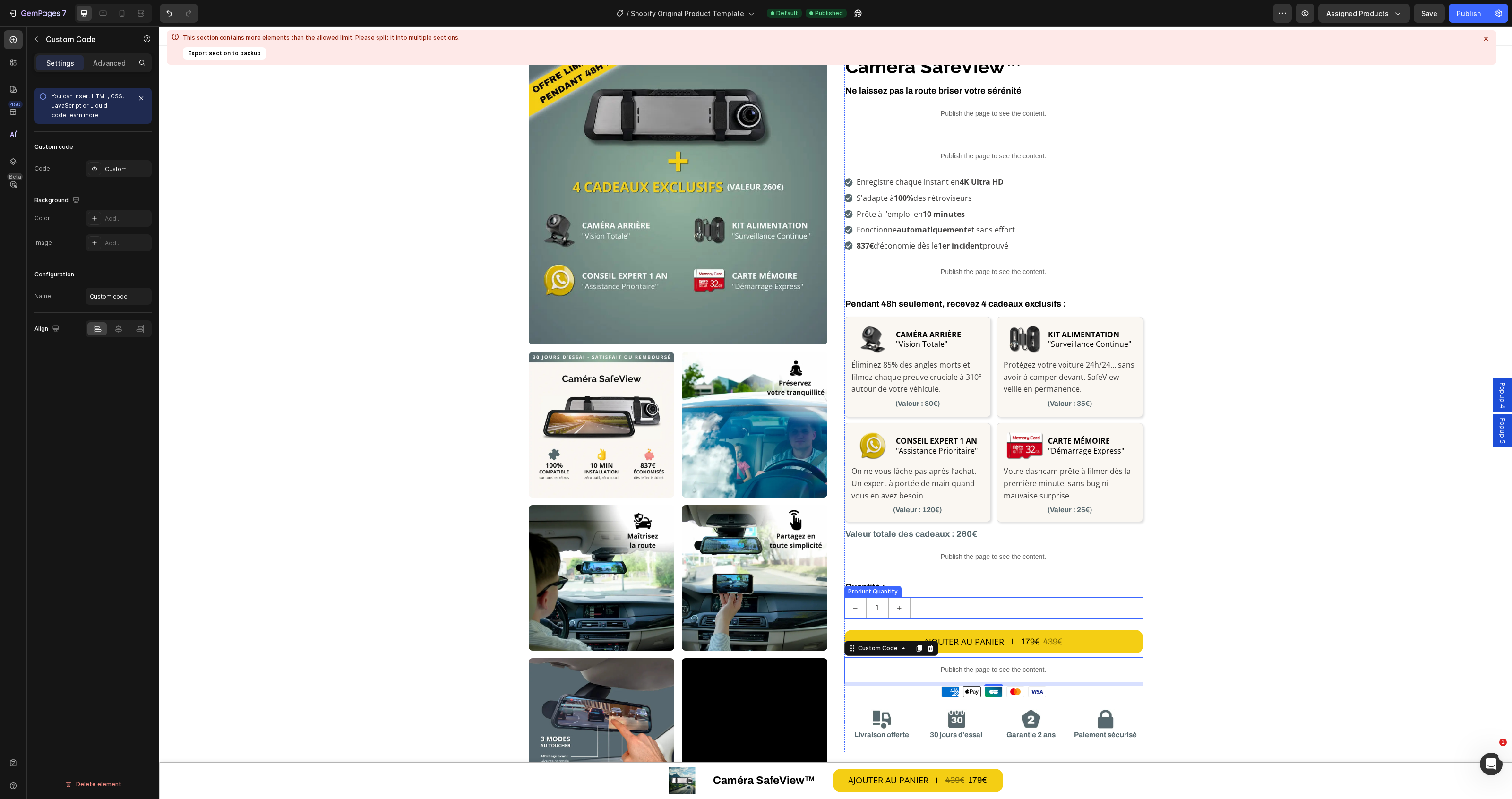
scroll to position [295, 0]
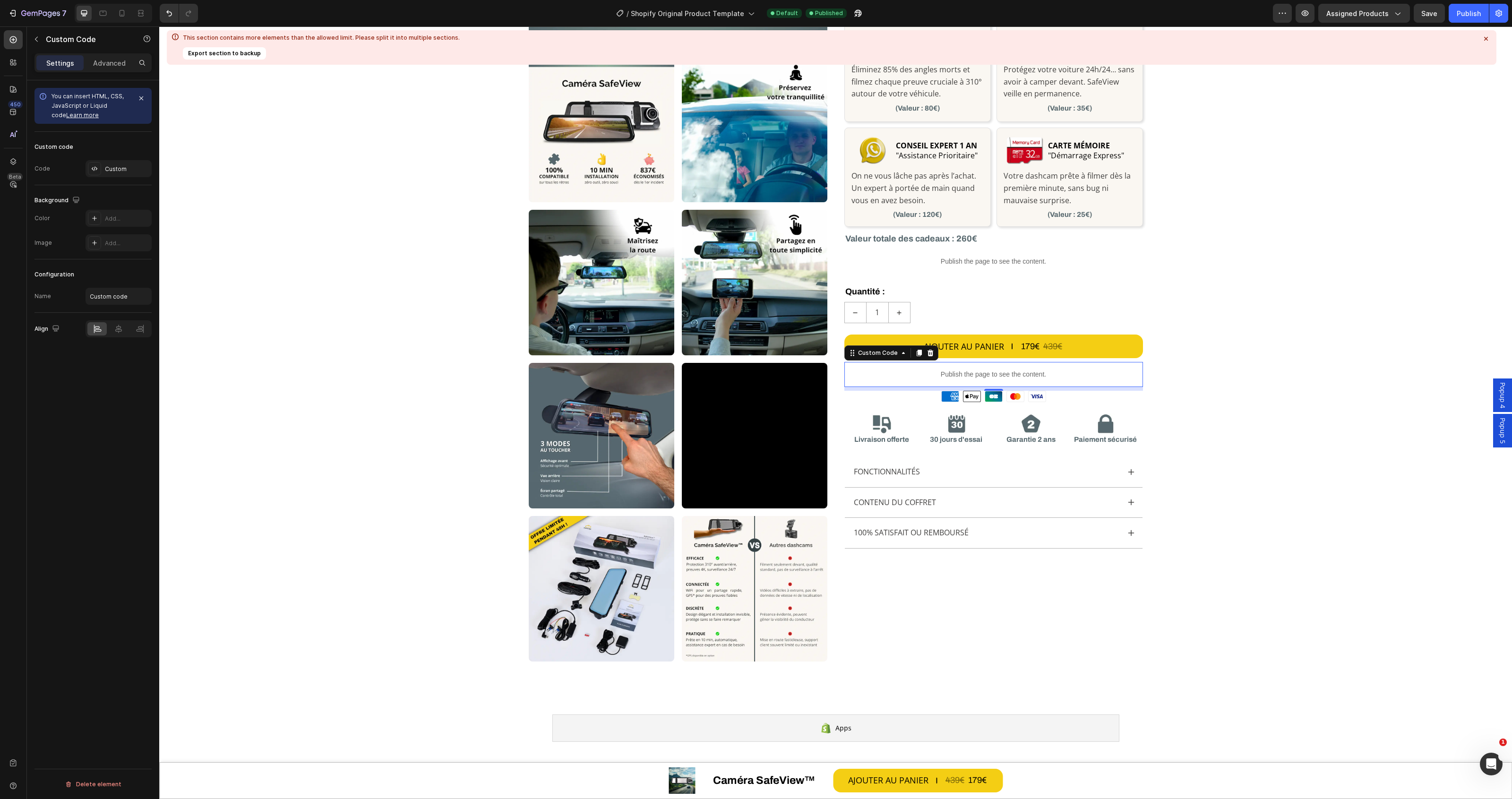
click at [987, 376] on p "Publish the page to see the content." at bounding box center [994, 374] width 298 height 10
click at [119, 176] on div "Custom" at bounding box center [119, 169] width 66 height 17
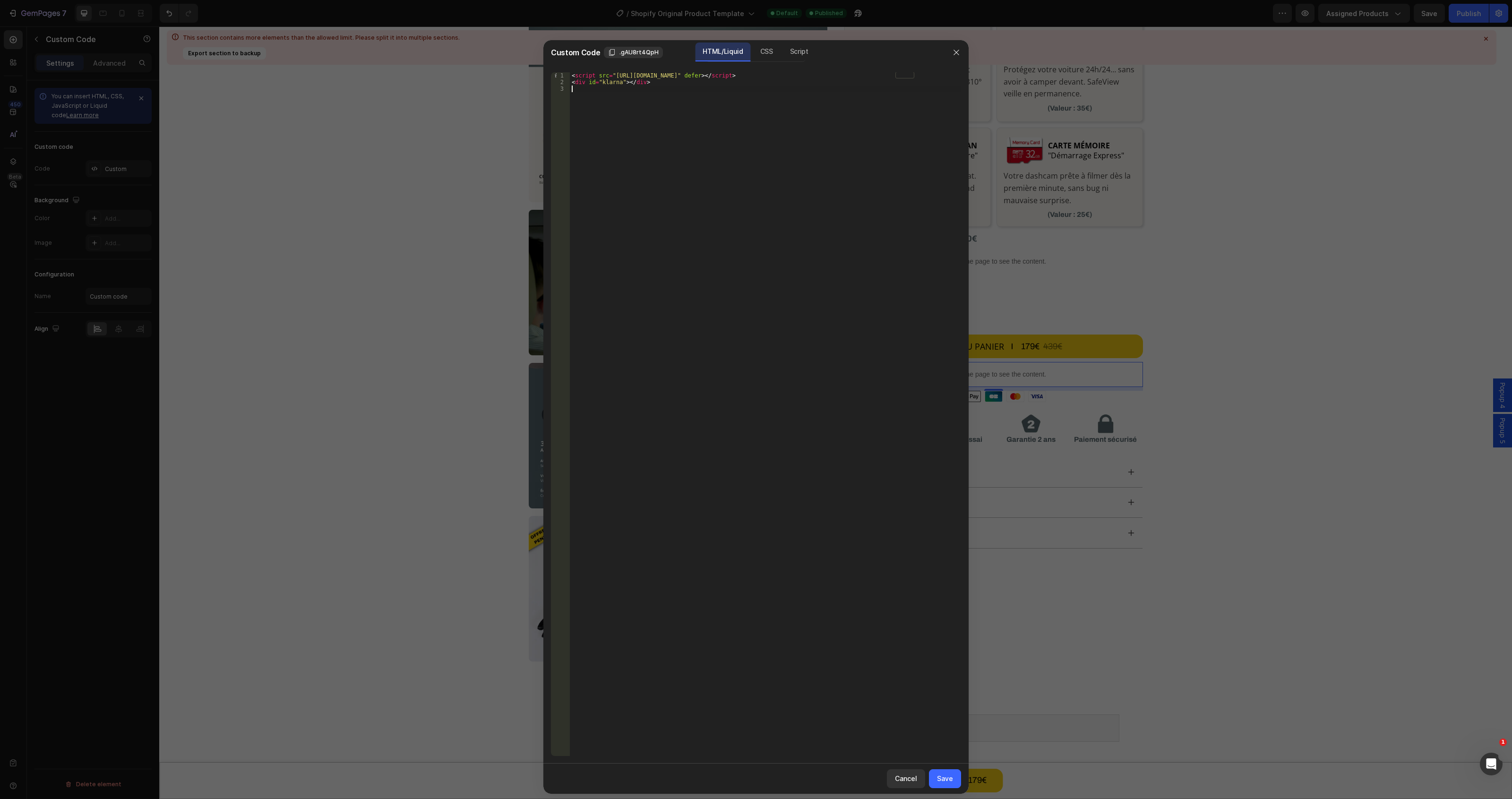
drag, startPoint x: 635, startPoint y: 89, endPoint x: 459, endPoint y: 39, distance: 183.0
click at [459, 39] on div "Custom Code .gAU8rt4QpH HTML/Liquid CSS Script 1 2 3 < script src = "https://cd…" at bounding box center [756, 399] width 1512 height 799
type textarea "<script src="https://cdn.shopify.com/s/files/1/0712/2960/4152/files/klarnanana.…"
paste textarea
click at [943, 774] on div "Save" at bounding box center [945, 778] width 16 height 10
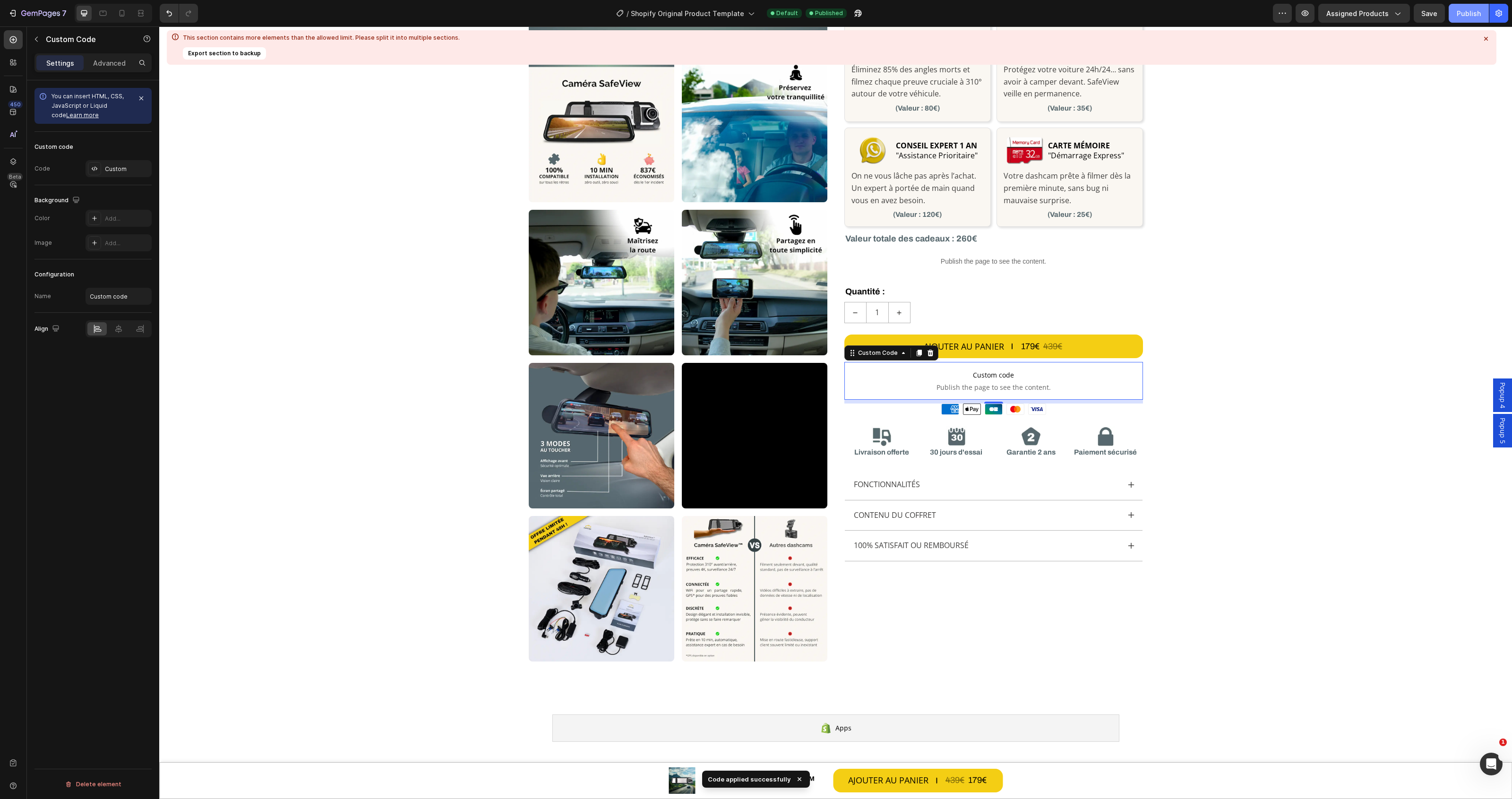
click at [1459, 13] on div "Publish" at bounding box center [1469, 13] width 24 height 10
click at [1487, 40] on icon at bounding box center [1486, 38] width 4 height 4
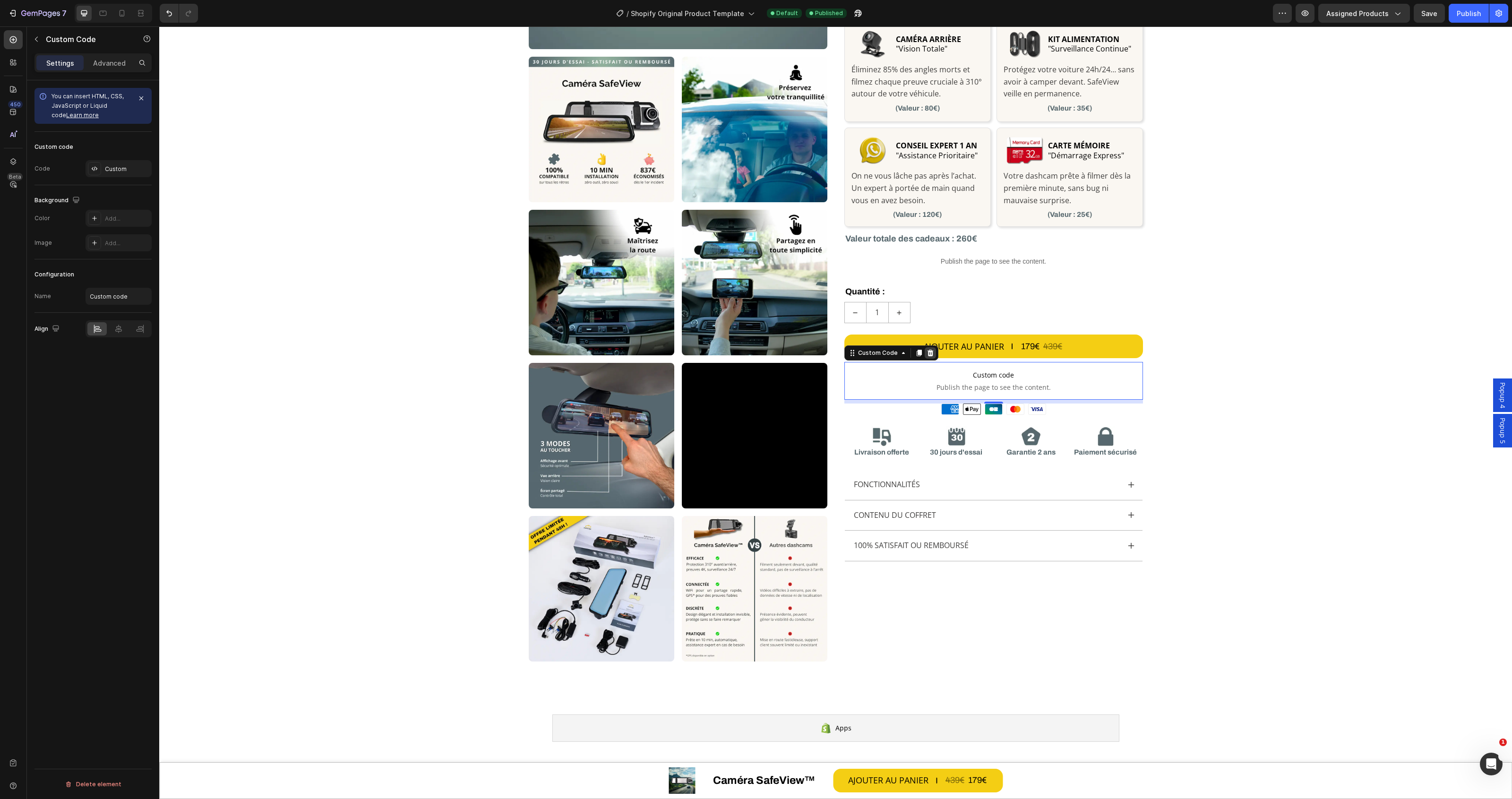
click at [926, 352] on icon at bounding box center [930, 353] width 7 height 7
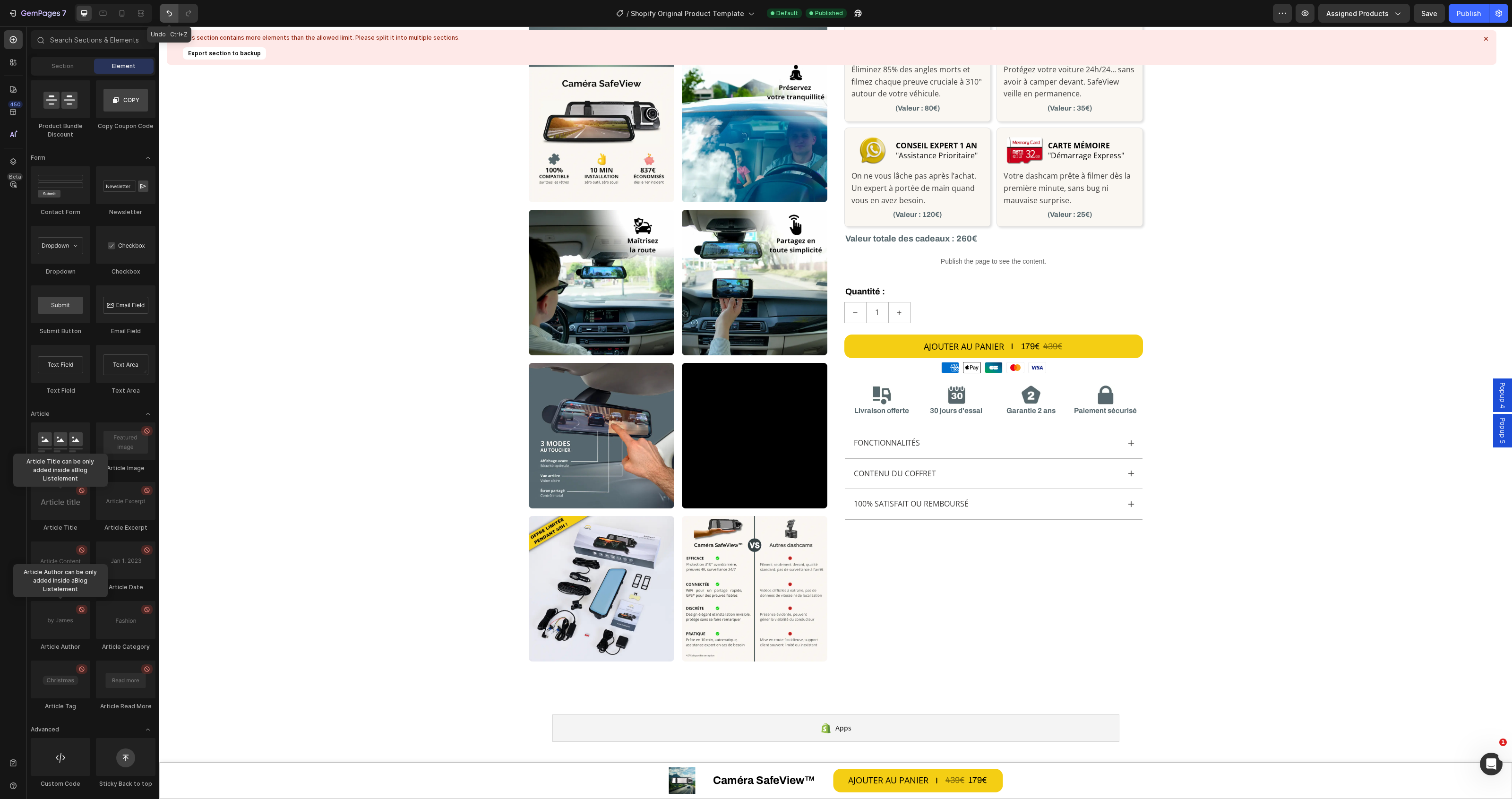
click at [172, 16] on icon "Undo/Redo" at bounding box center [169, 13] width 10 height 10
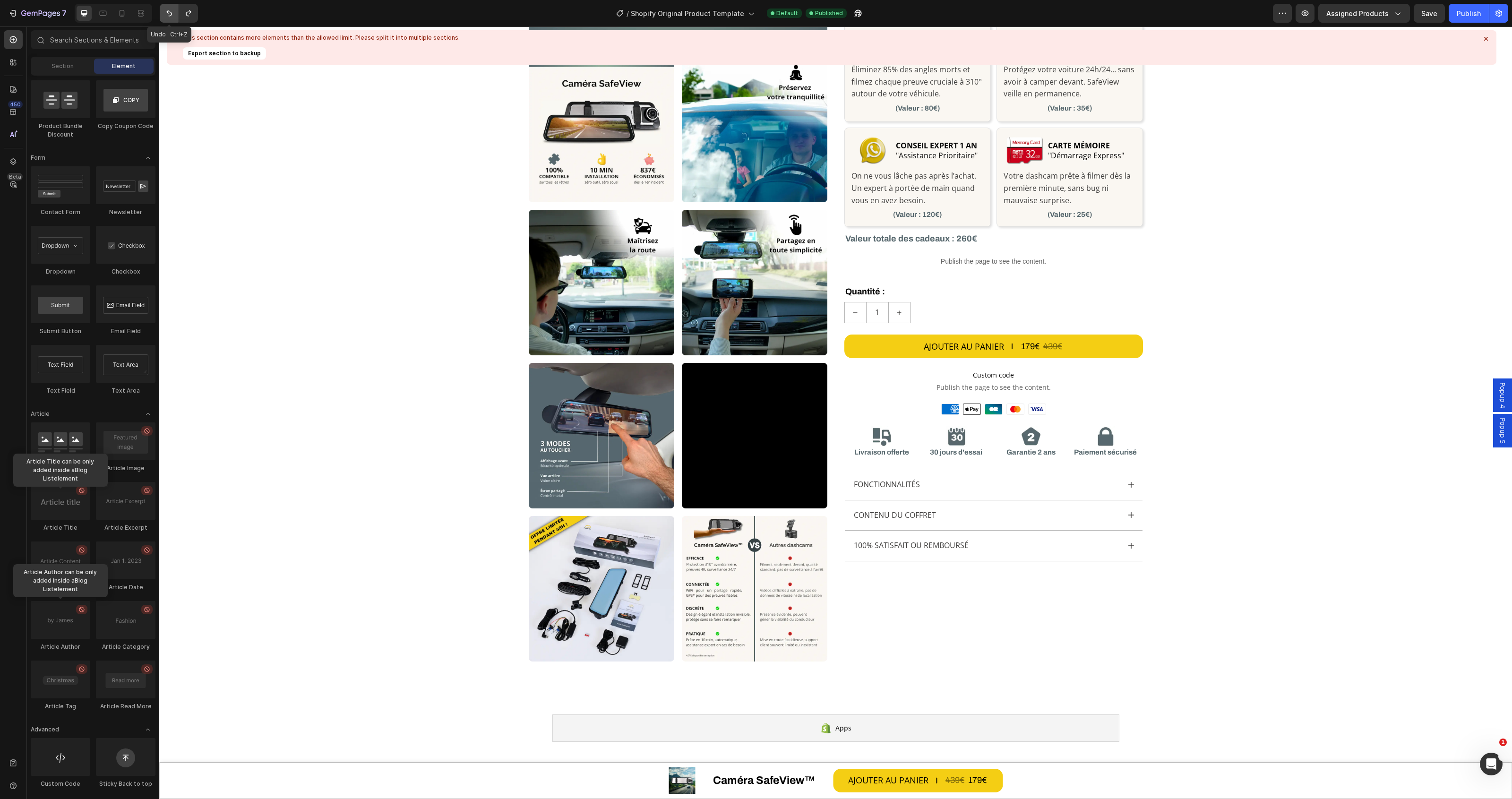
click at [172, 16] on icon "Undo/Redo" at bounding box center [169, 13] width 10 height 10
click at [994, 372] on span "Custom code" at bounding box center [994, 375] width 298 height 11
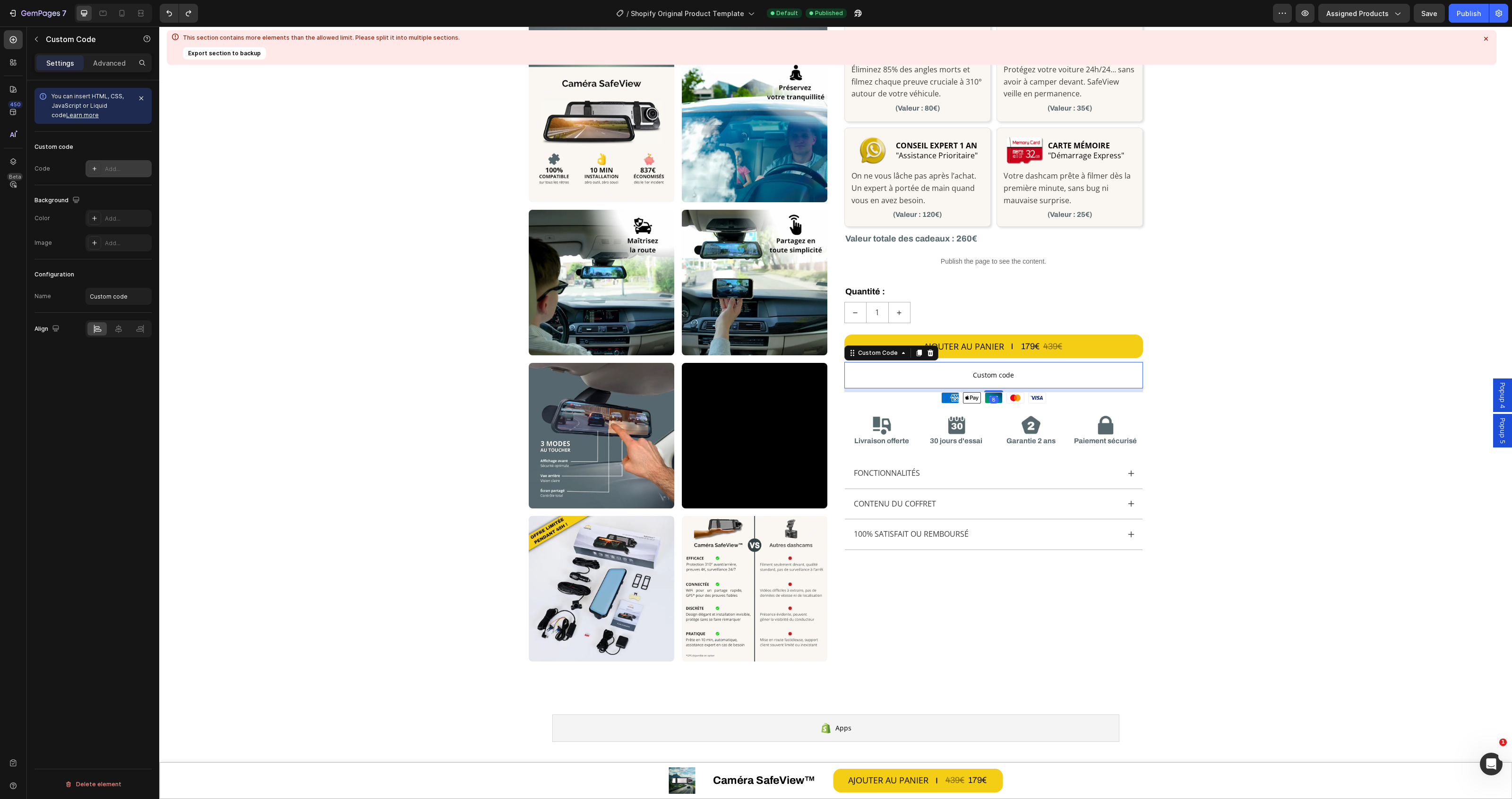
click at [115, 166] on div "Add..." at bounding box center [128, 169] width 45 height 8
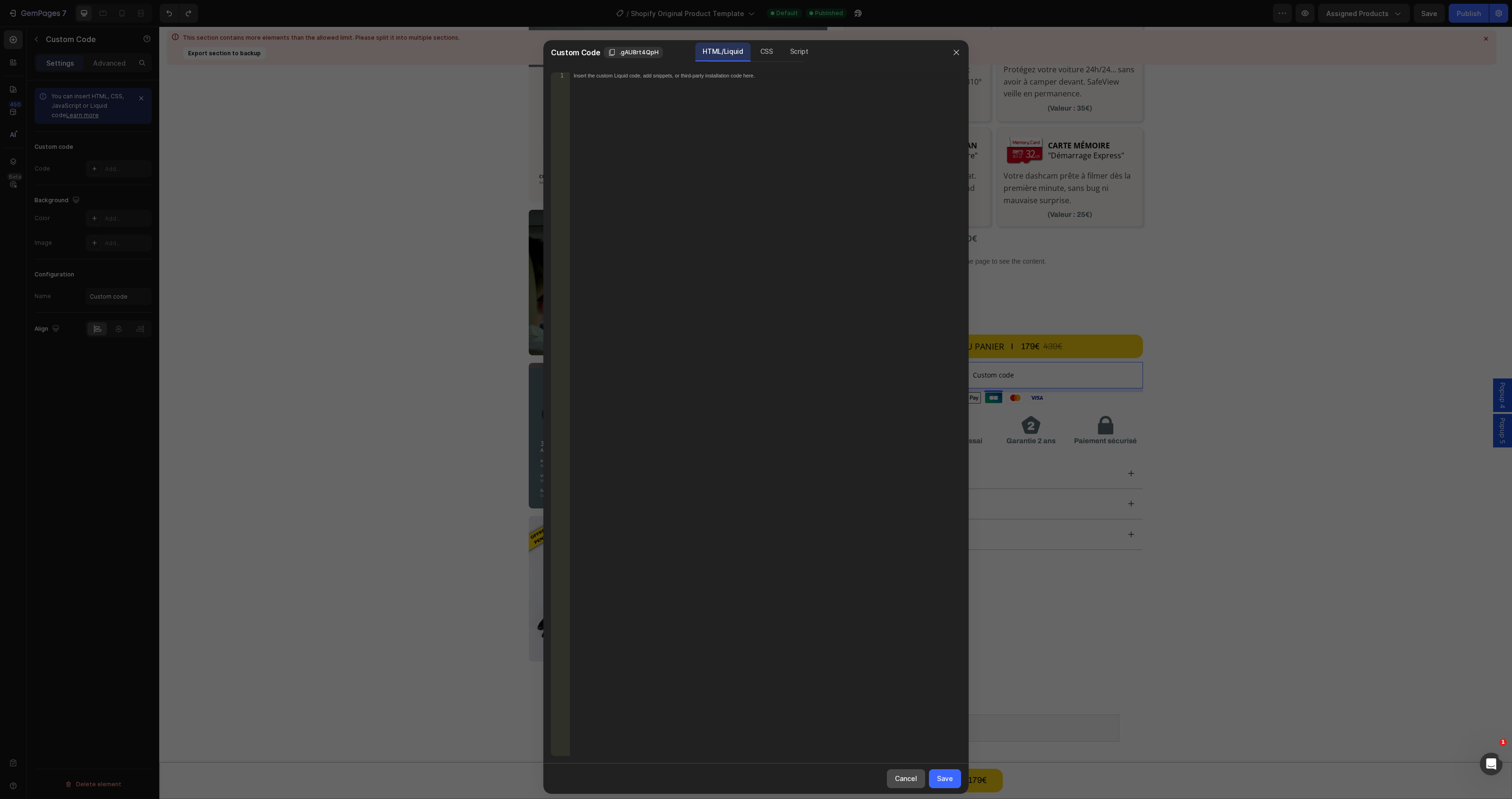
click at [911, 780] on div "Cancel" at bounding box center [906, 778] width 22 height 10
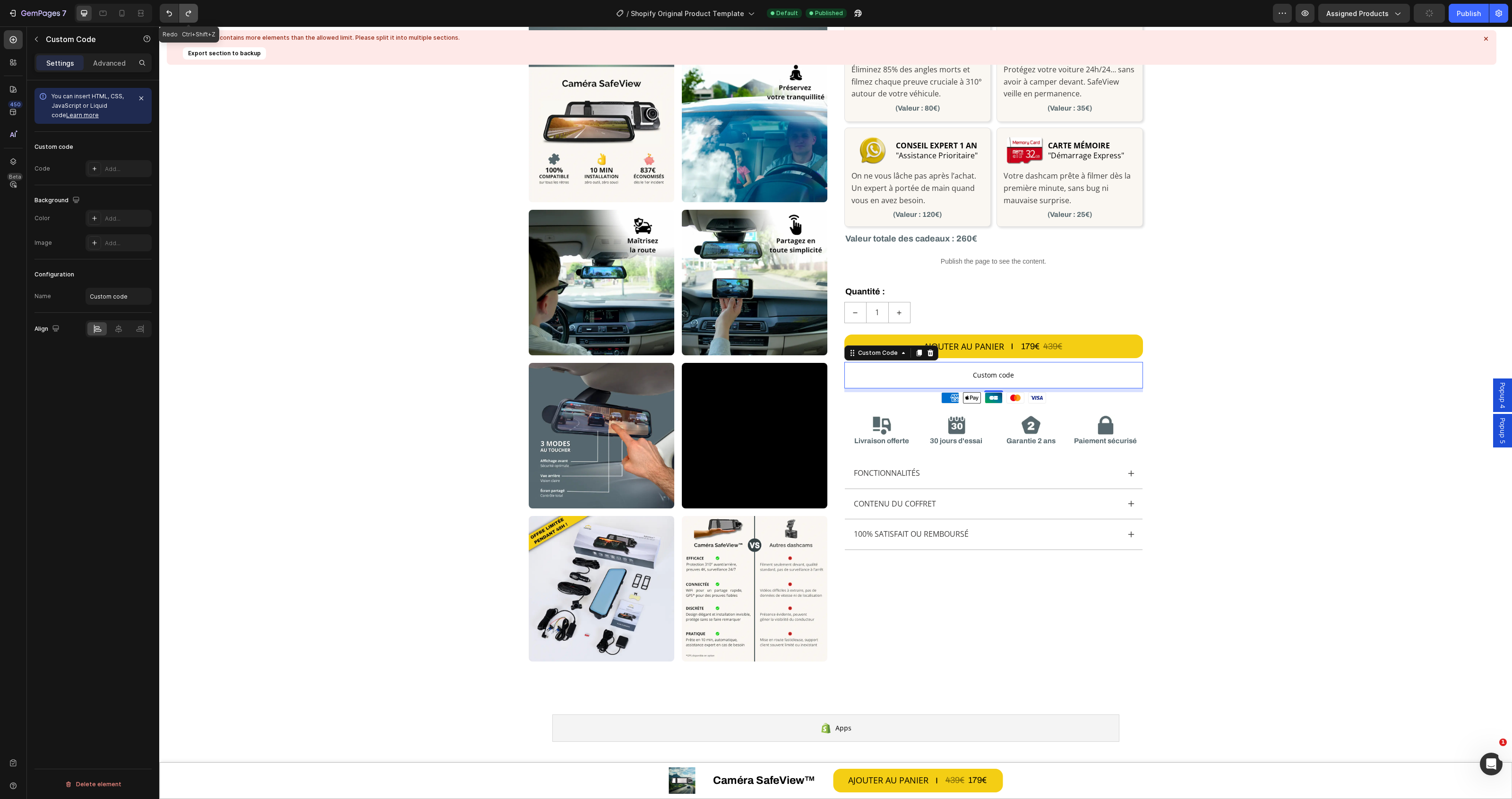
click at [194, 11] on button "Undo/Redo" at bounding box center [188, 13] width 19 height 19
click at [105, 172] on div "Custom" at bounding box center [128, 169] width 45 height 8
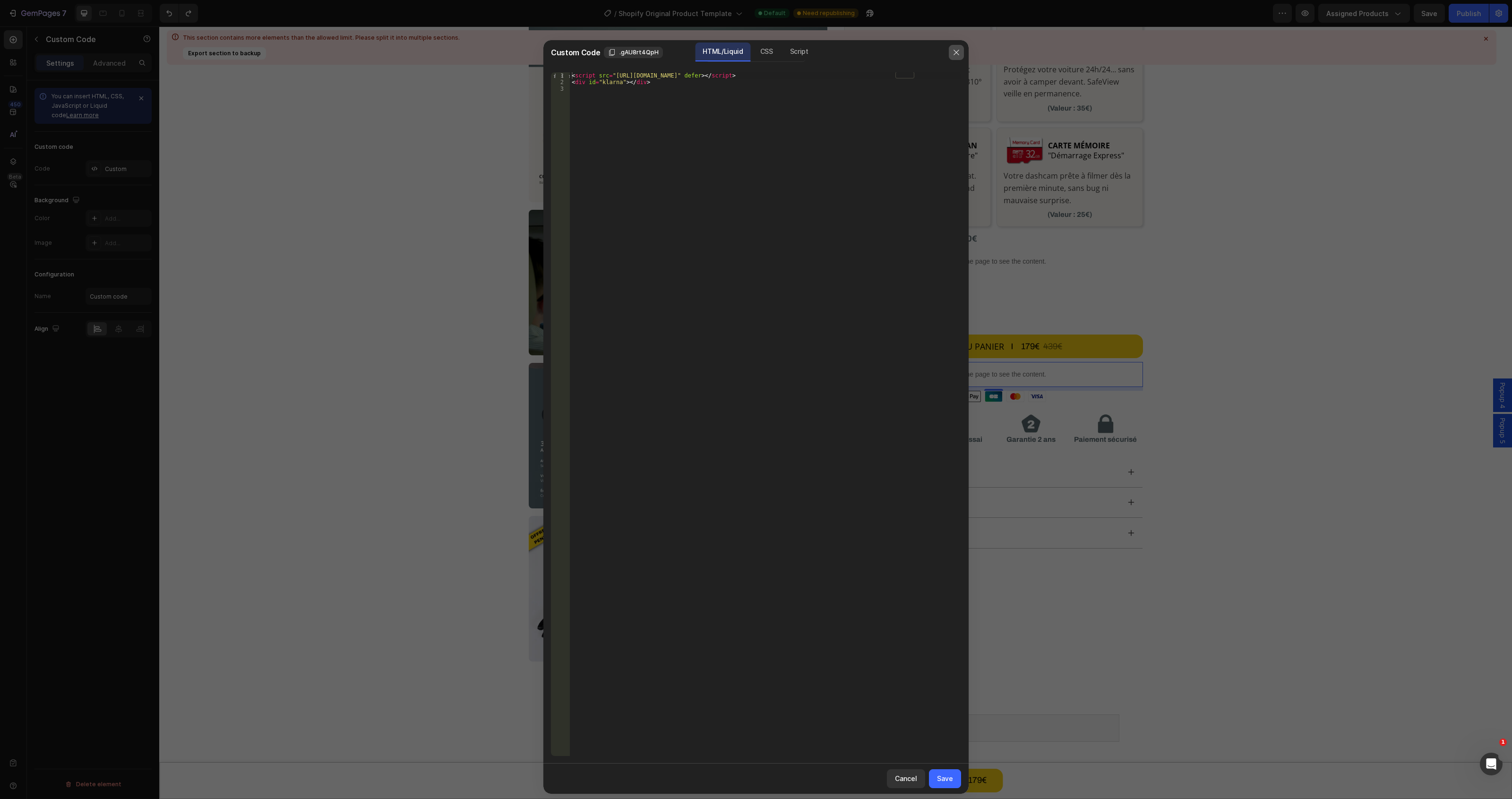
click at [960, 50] on button "button" at bounding box center [956, 52] width 15 height 15
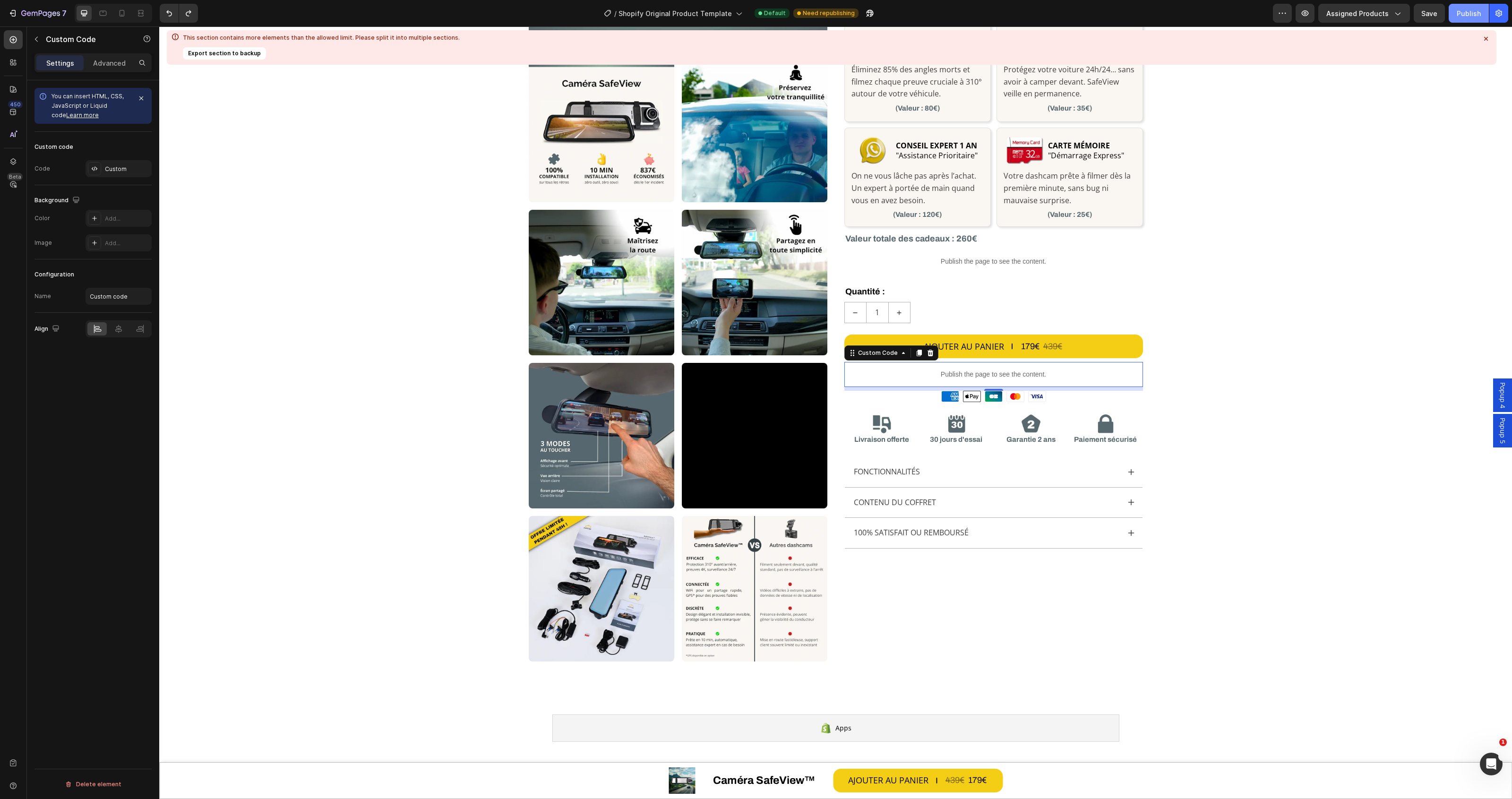
click at [1471, 13] on div "Publish" at bounding box center [1469, 13] width 24 height 10
